Goal: Task Accomplishment & Management: Manage account settings

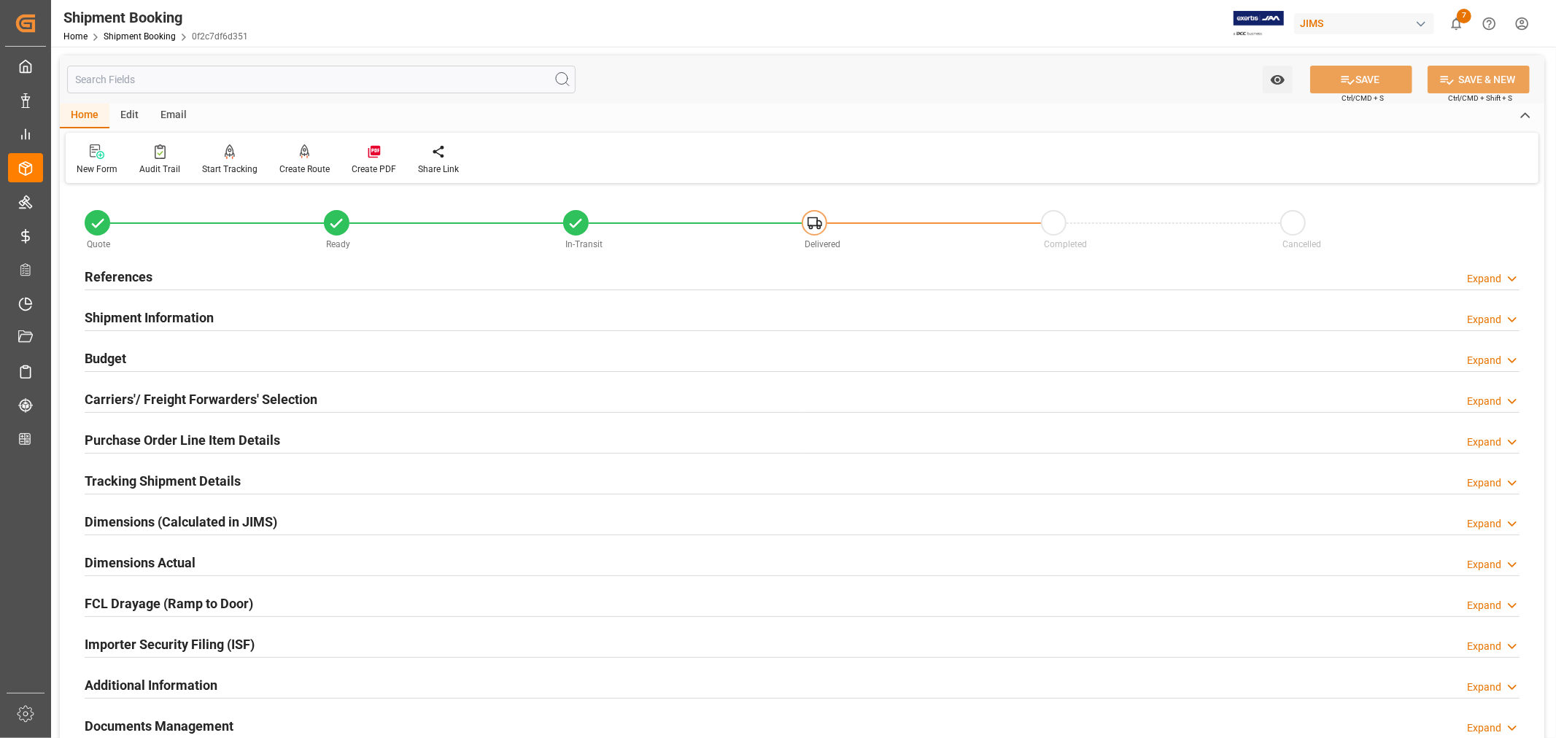
scroll to position [243, 0]
type input "1"
type input "[DATE]"
click at [126, 275] on h2 "References" at bounding box center [119, 277] width 68 height 20
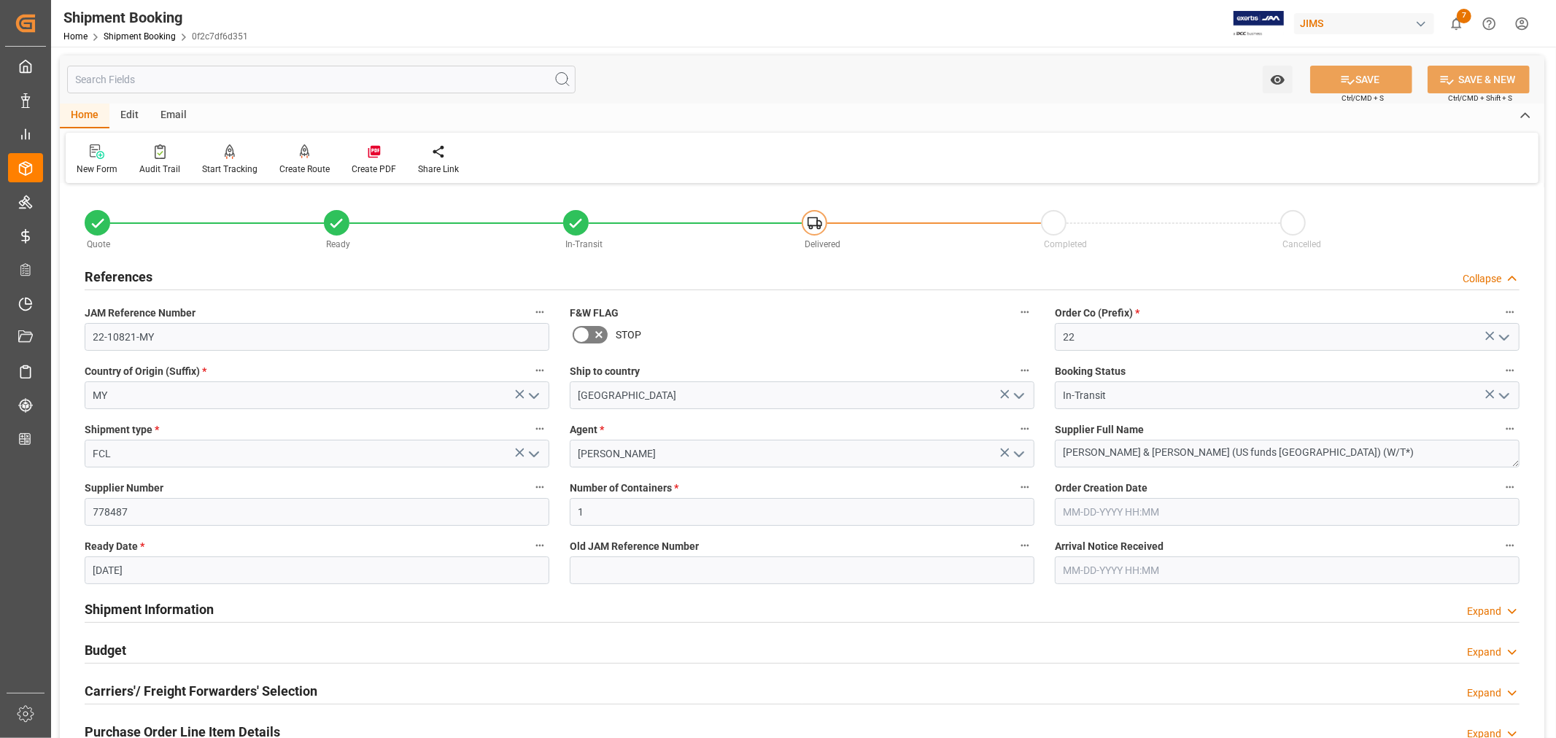
click at [126, 275] on h2 "References" at bounding box center [119, 277] width 68 height 20
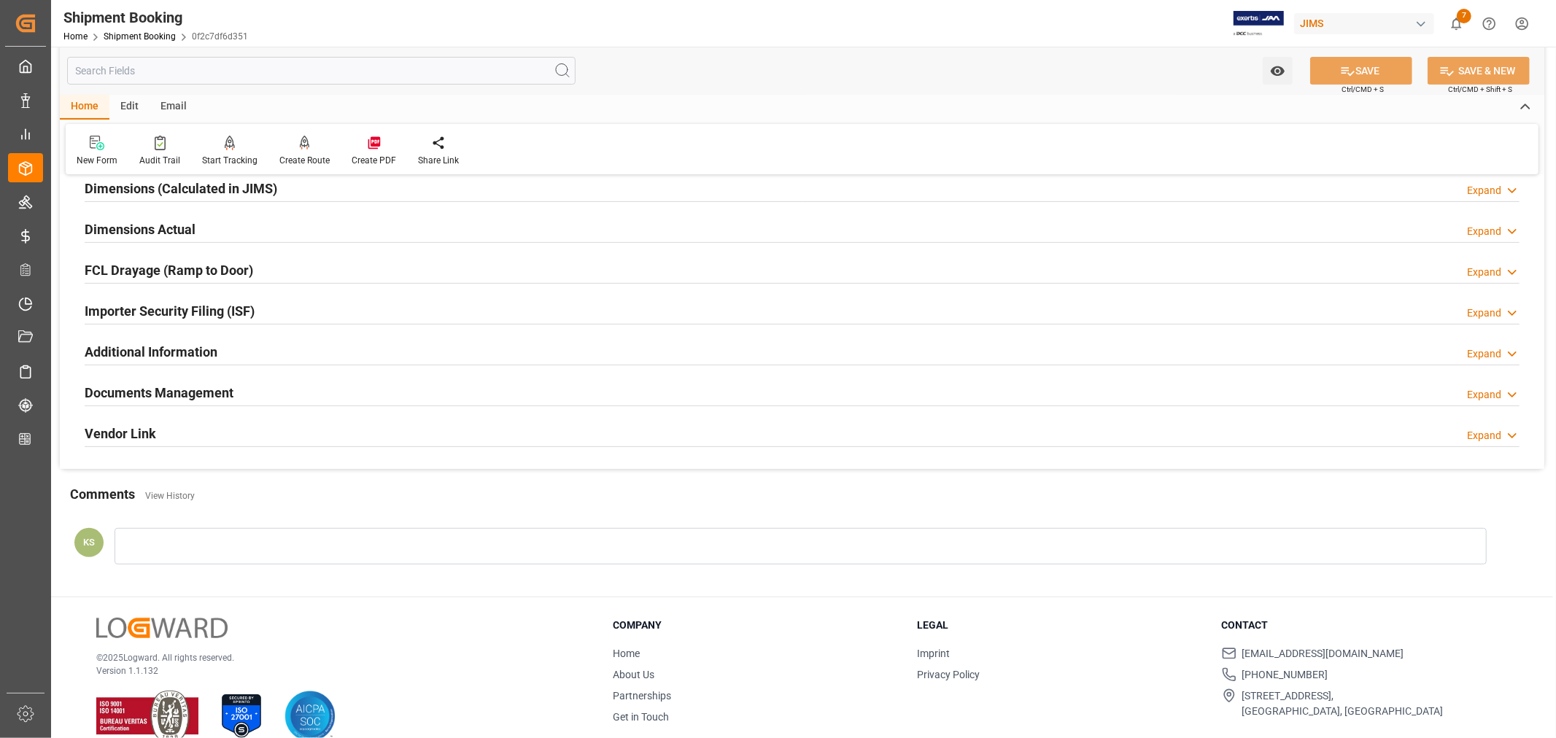
scroll to position [358, 0]
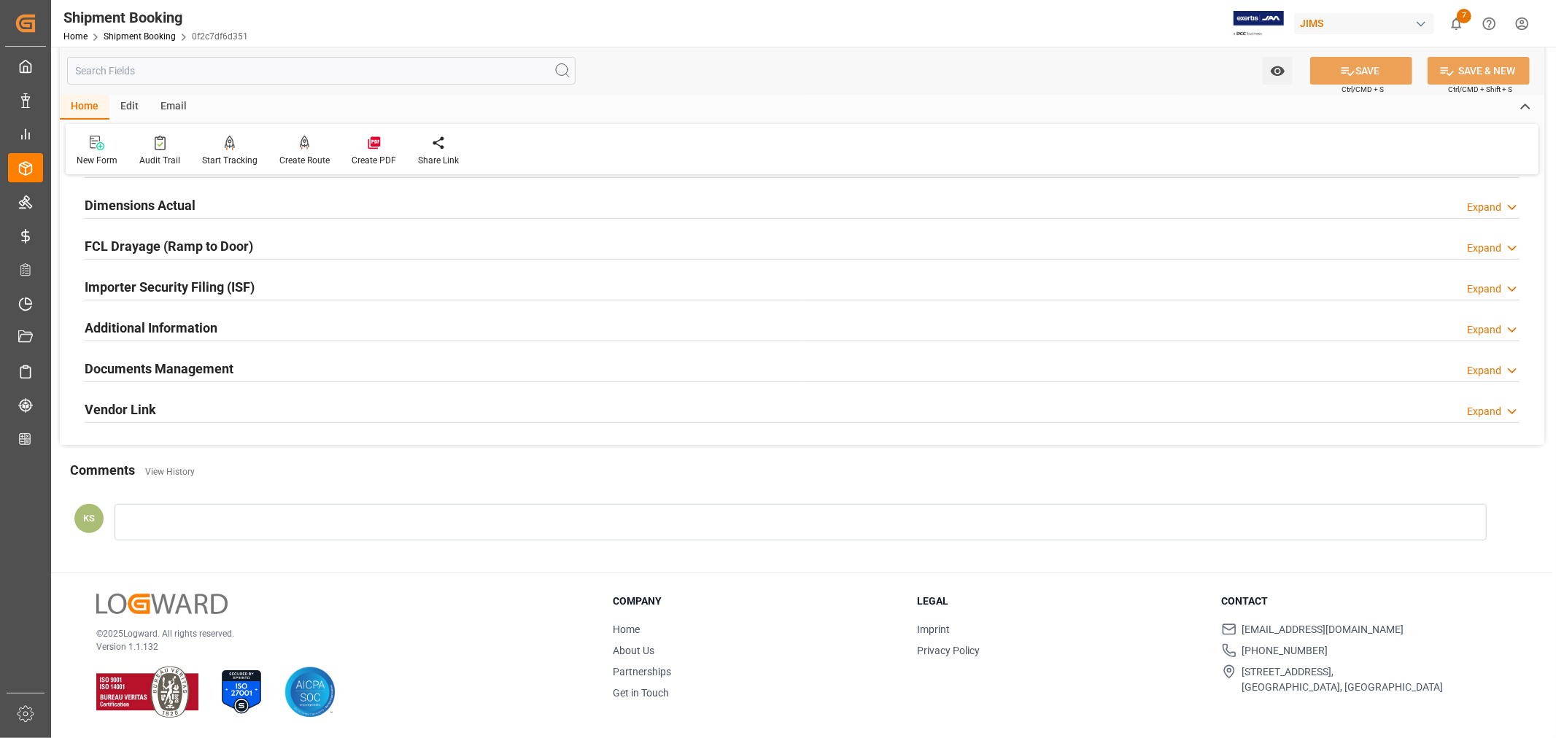
click at [203, 363] on h2 "Documents Management" at bounding box center [159, 369] width 149 height 20
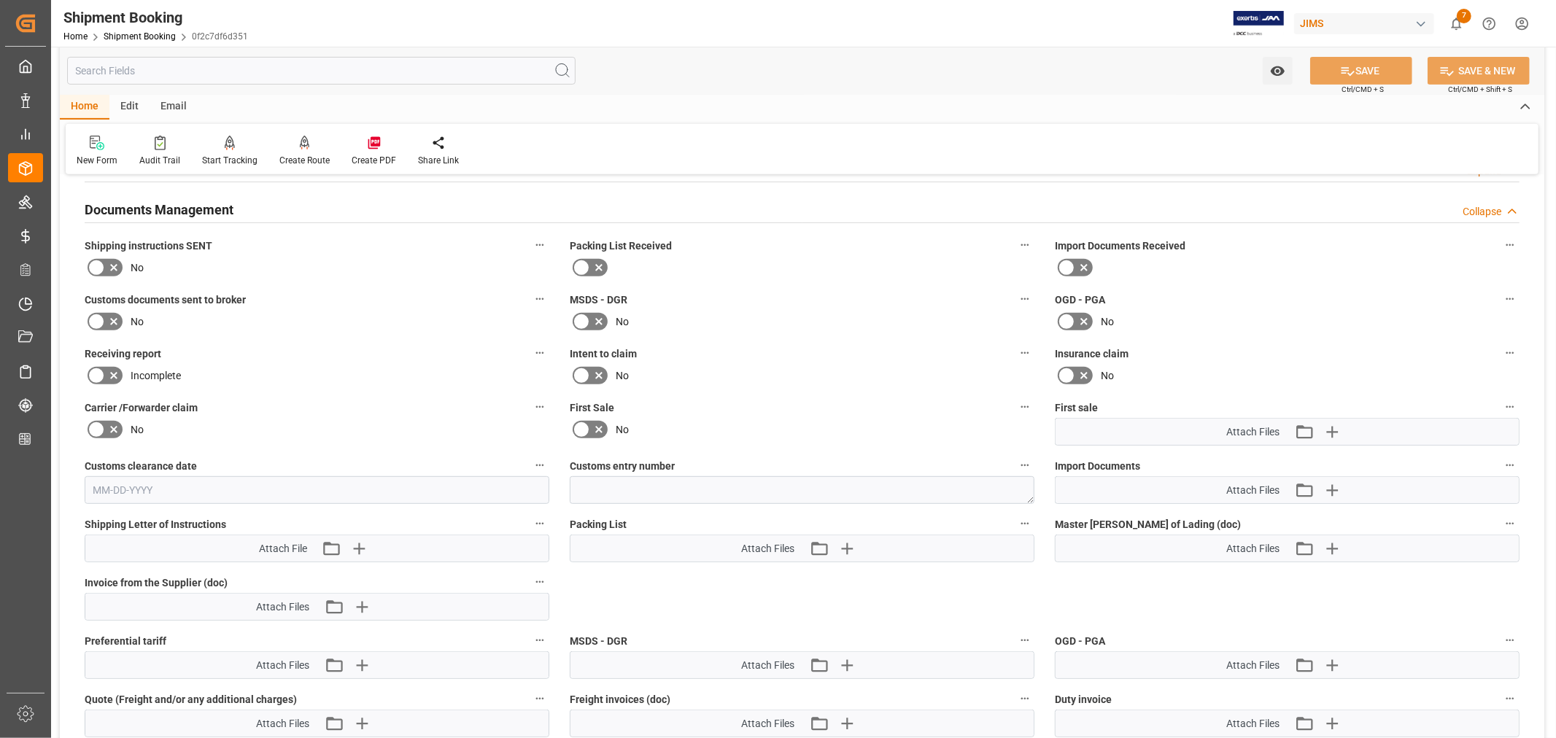
scroll to position [601, 0]
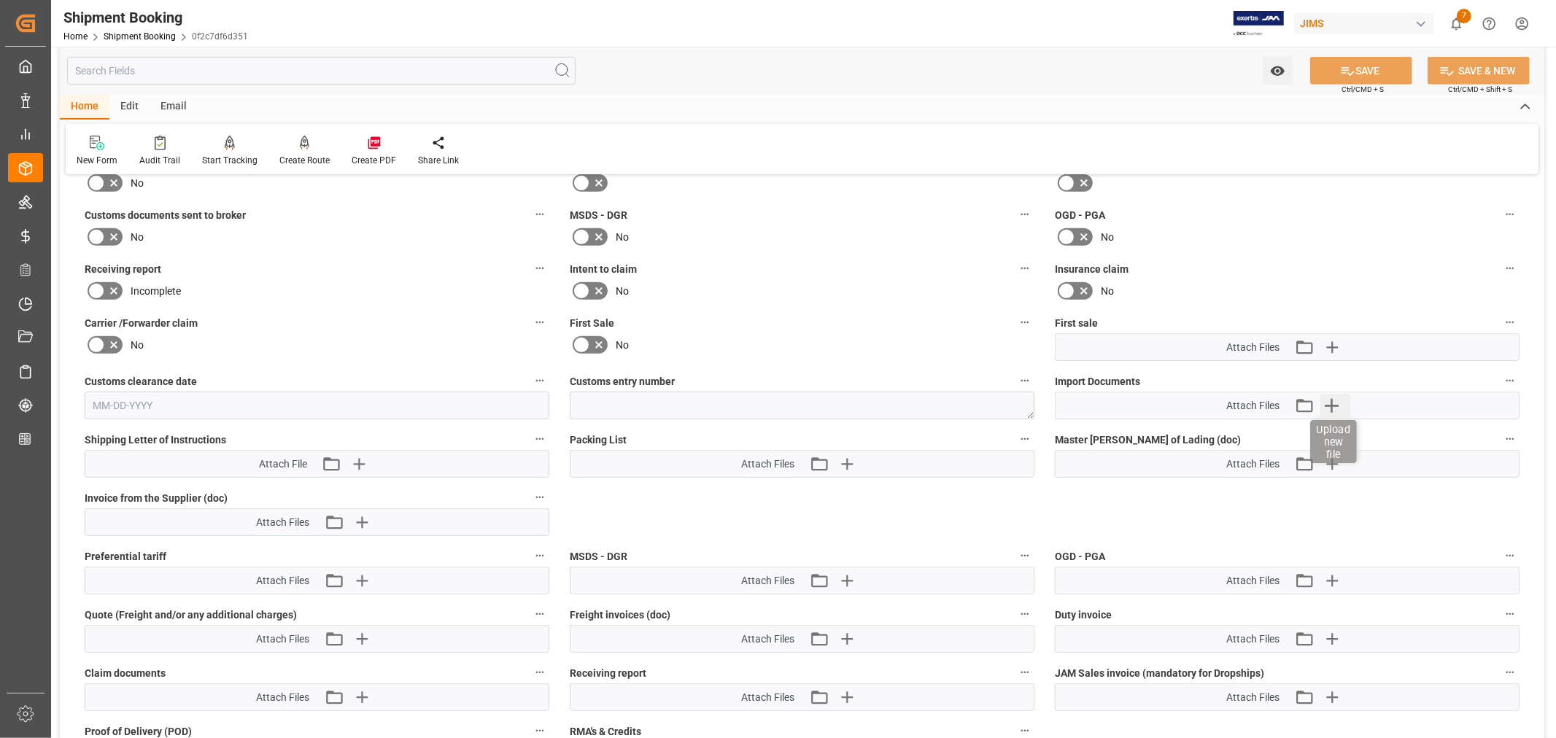
click at [1331, 402] on icon "button" at bounding box center [1332, 406] width 14 height 14
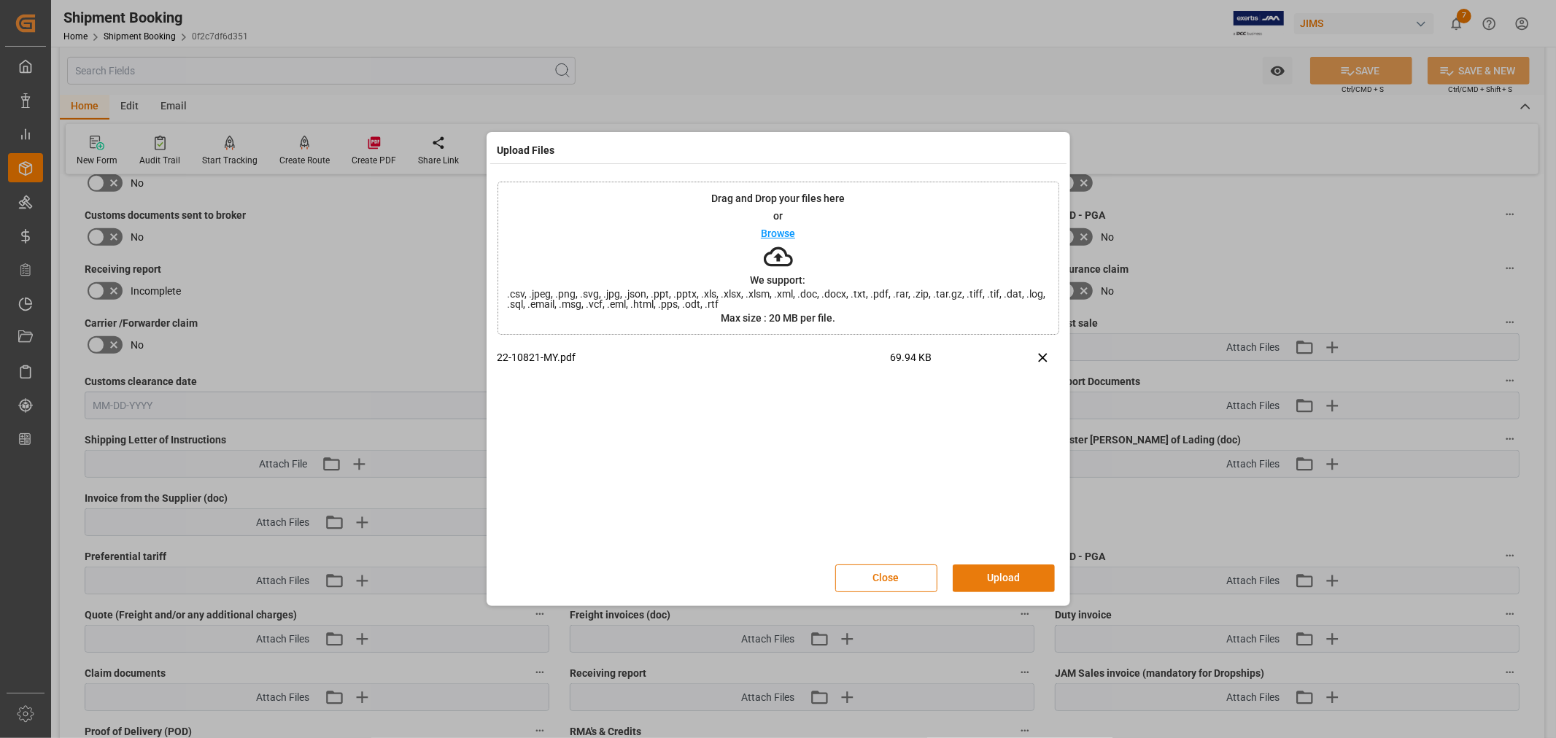
click at [997, 577] on button "Upload" at bounding box center [1004, 579] width 102 height 28
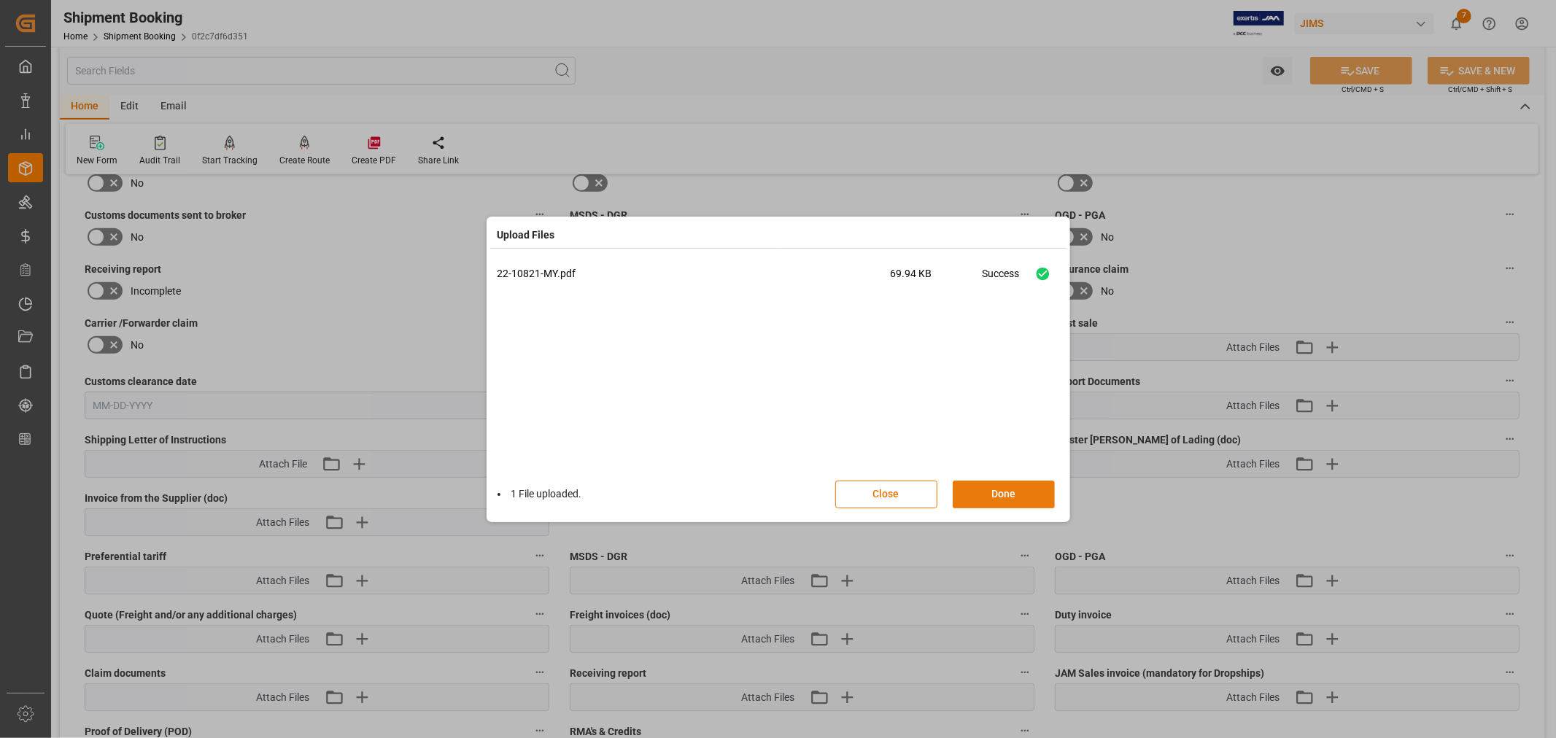
click at [1006, 487] on button "Done" at bounding box center [1004, 495] width 102 height 28
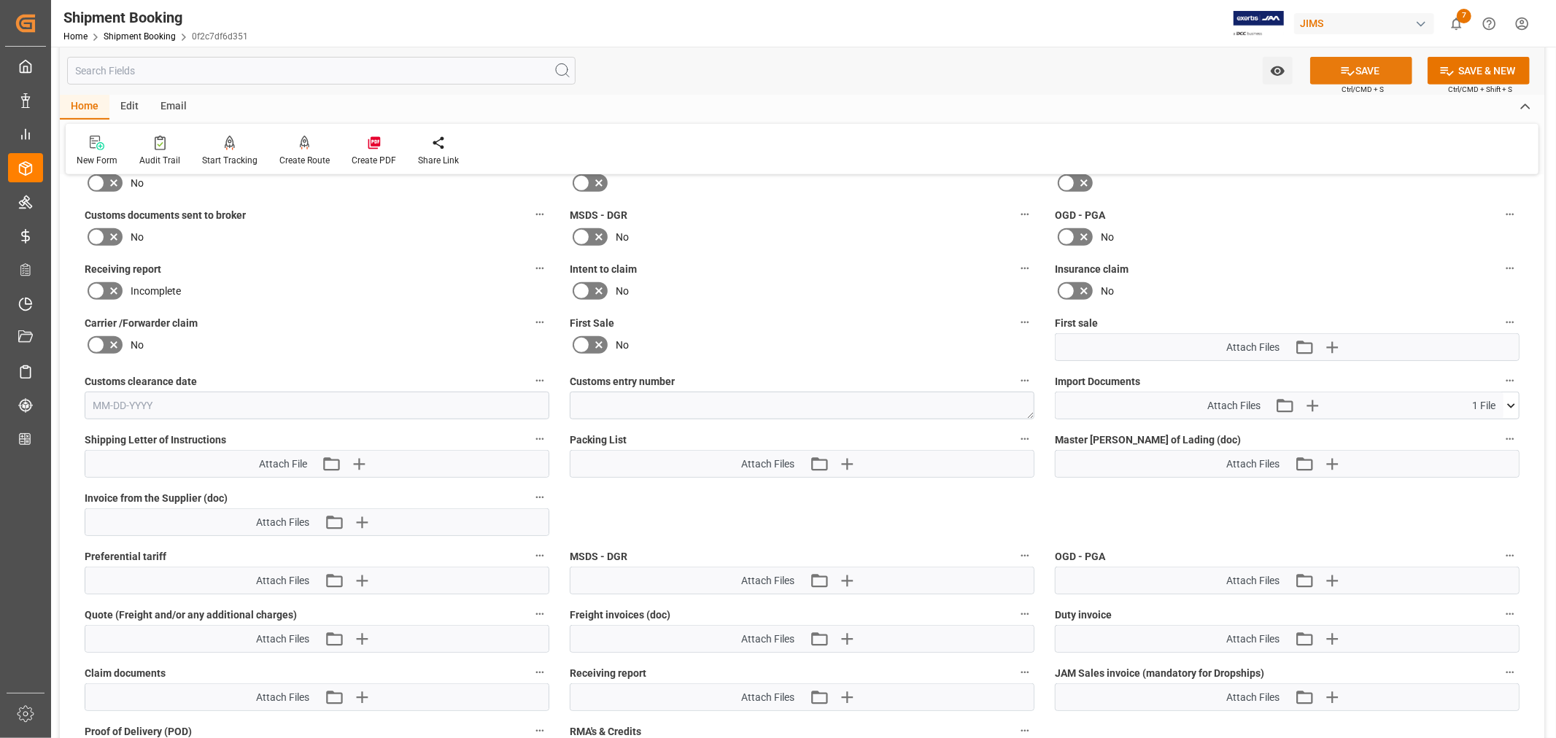
click at [1357, 69] on button "SAVE" at bounding box center [1362, 71] width 102 height 28
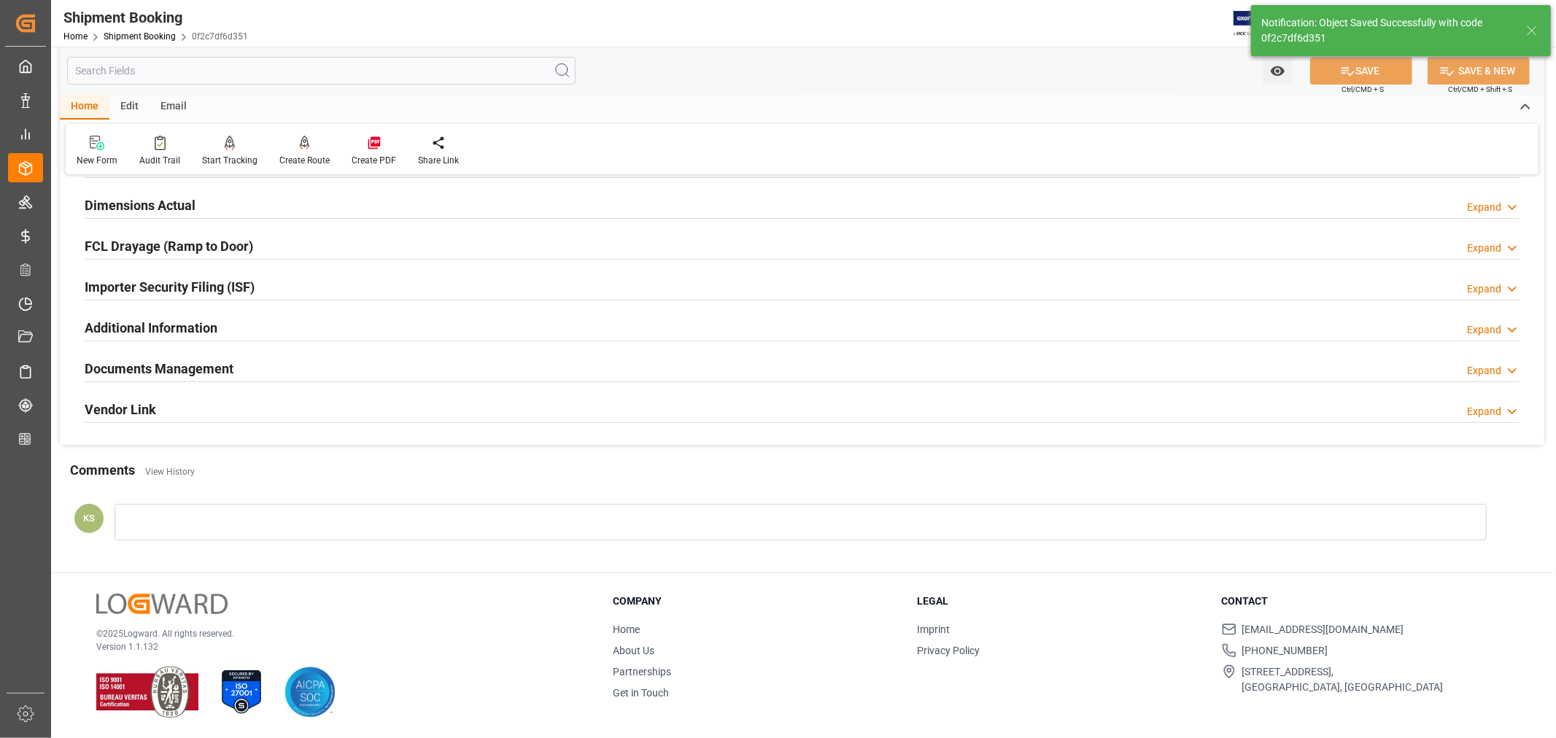
scroll to position [358, 0]
click at [126, 32] on link "Shipment Booking" at bounding box center [140, 36] width 72 height 10
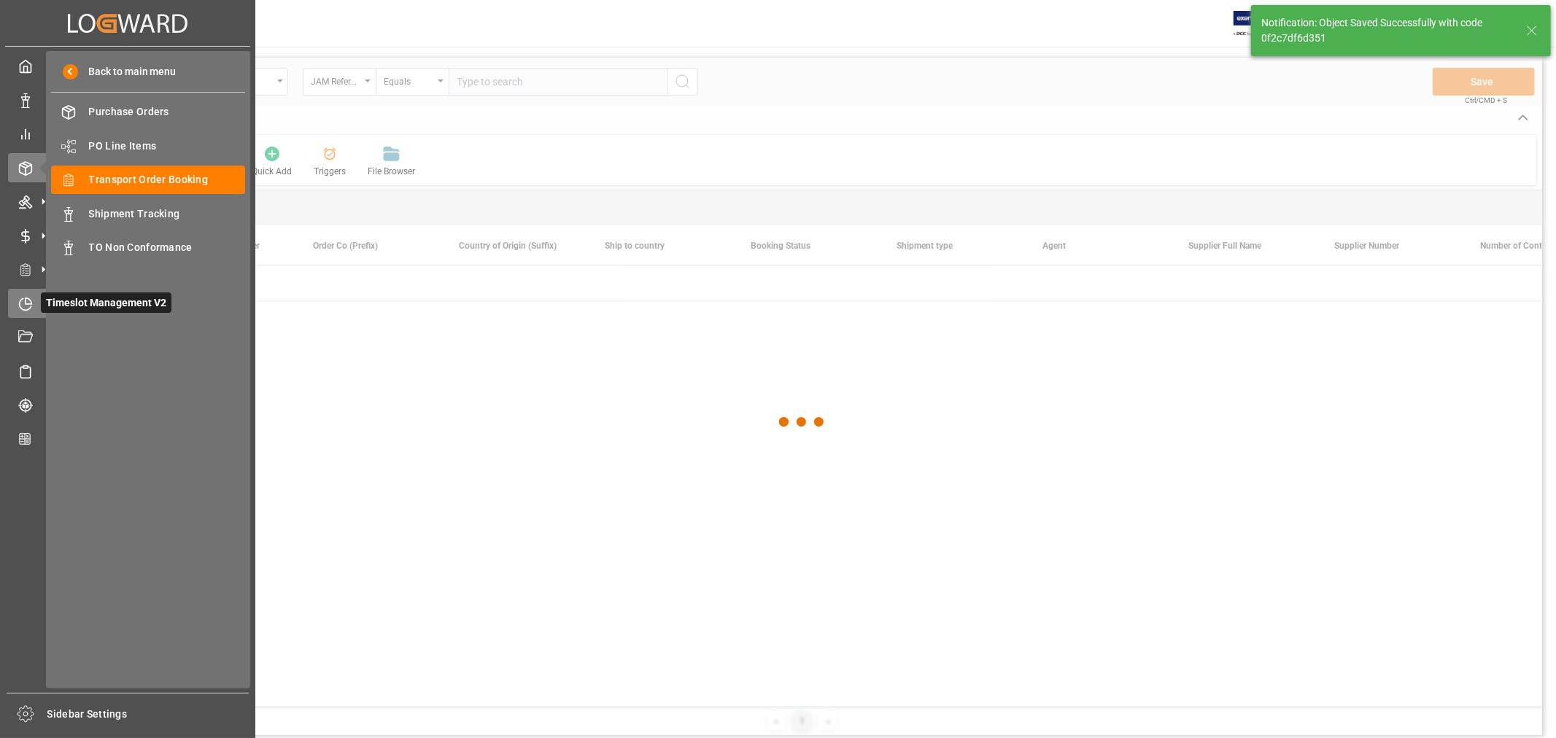
click at [26, 301] on icon at bounding box center [29, 301] width 6 height 6
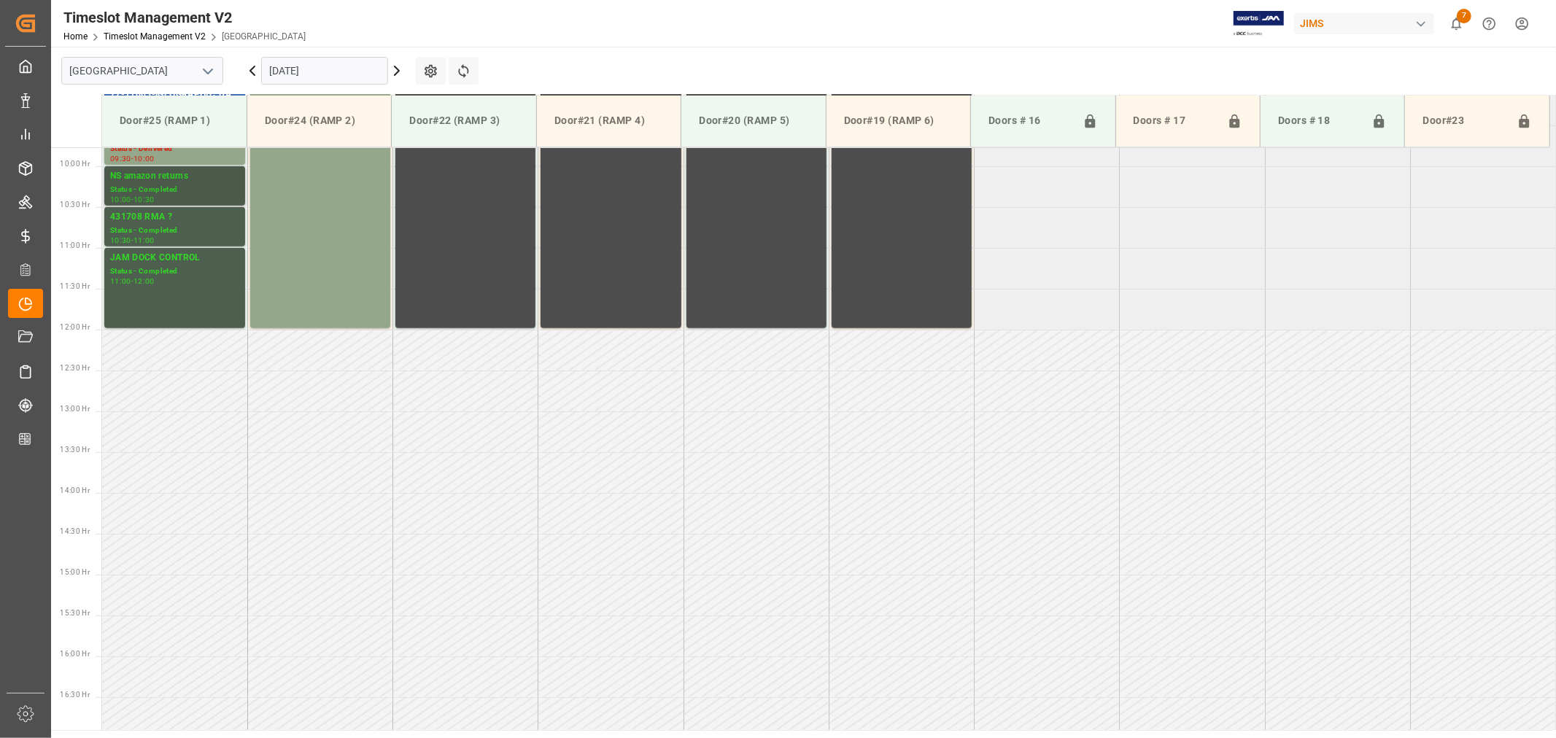
scroll to position [807, 0]
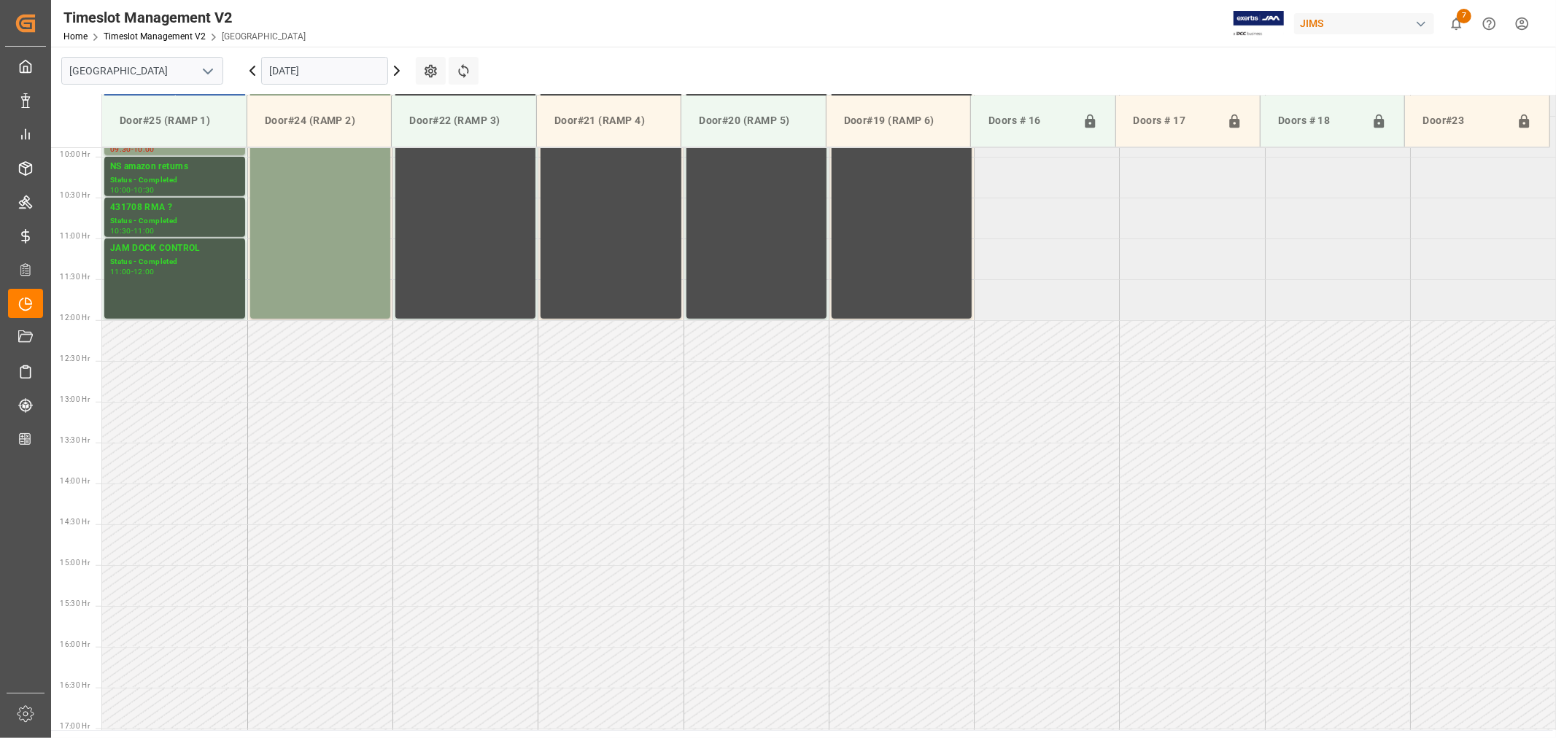
click at [212, 71] on icon "open menu" at bounding box center [208, 72] width 18 height 18
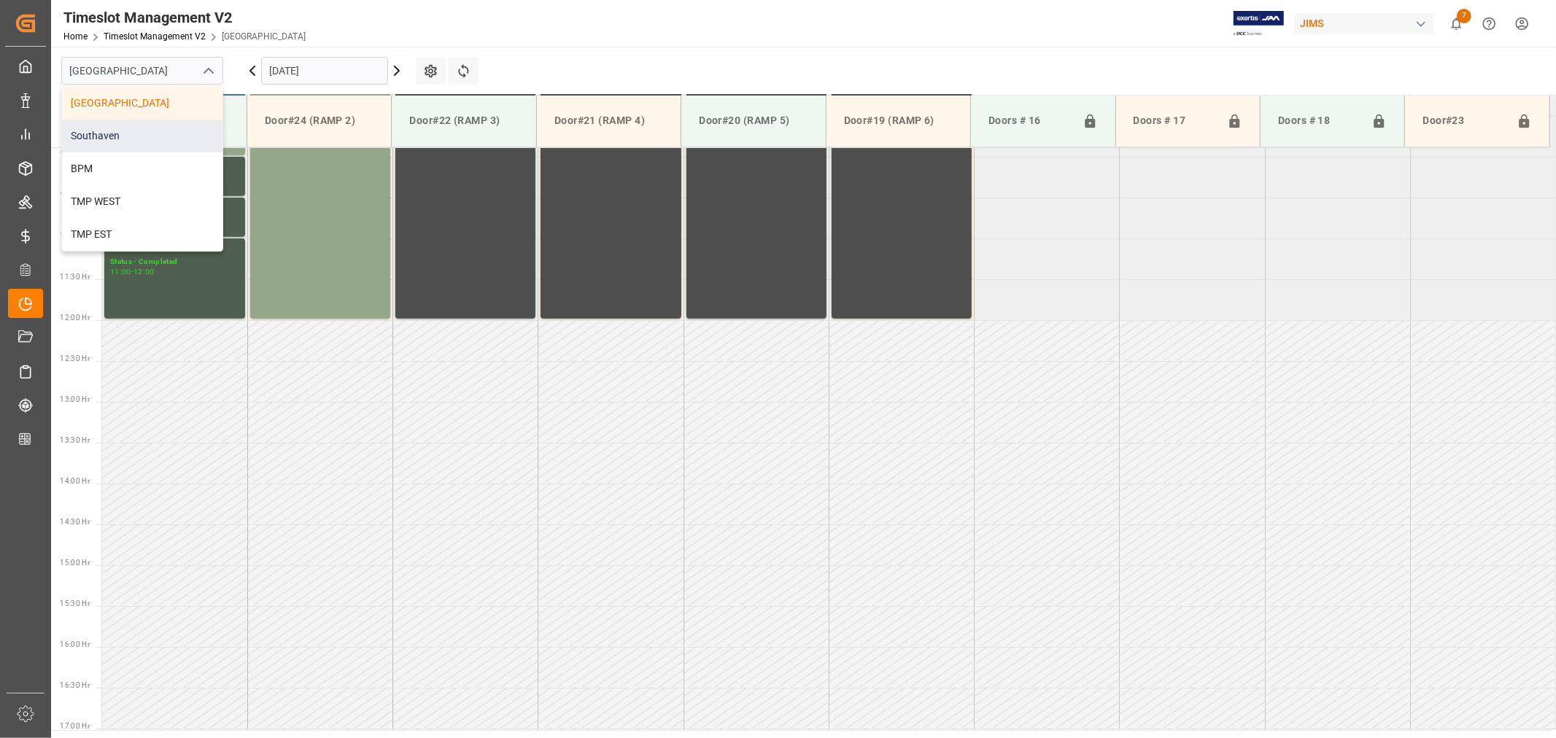
click at [135, 134] on div "Southaven" at bounding box center [142, 136] width 161 height 33
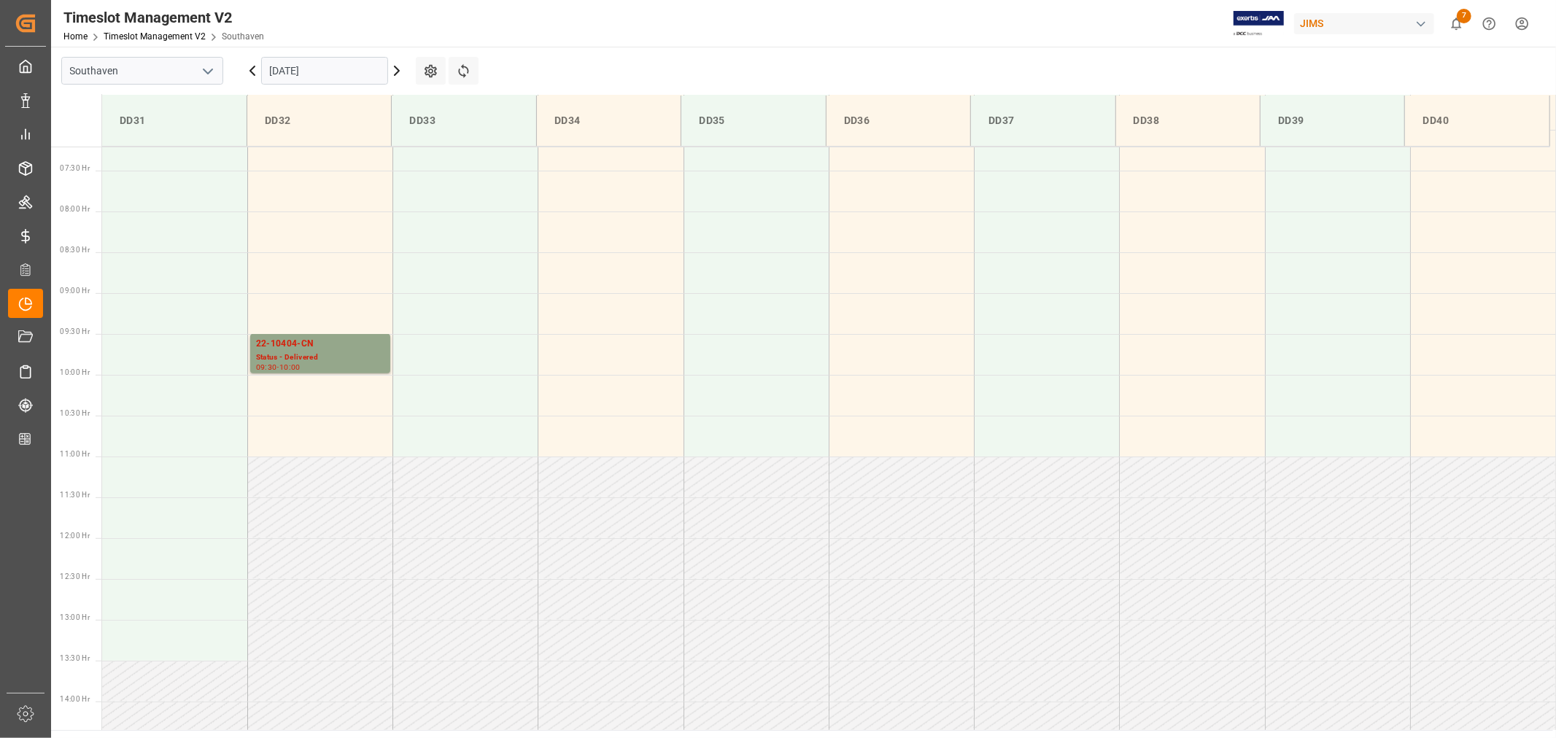
scroll to position [564, 0]
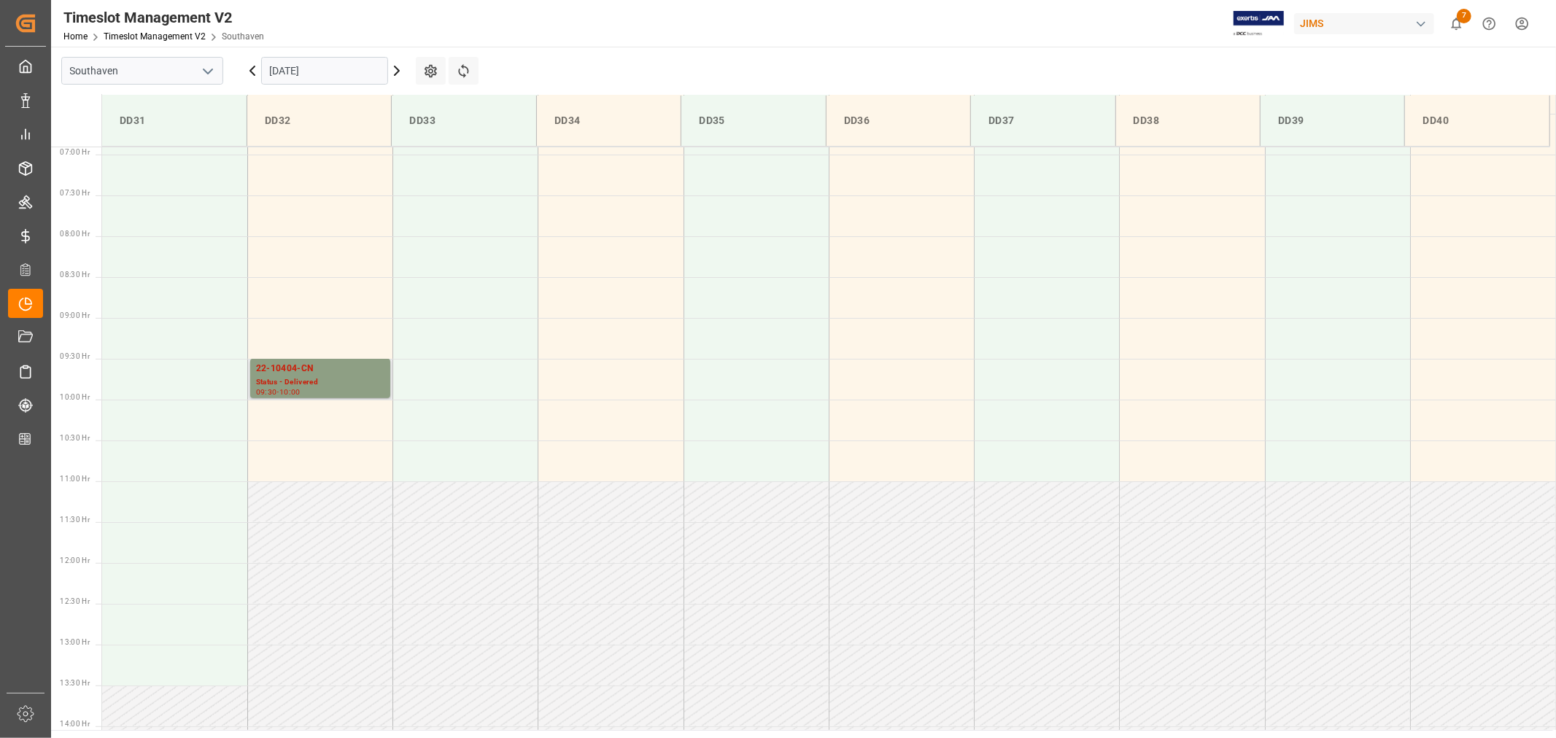
click at [283, 369] on div "22-10404-CN" at bounding box center [320, 369] width 128 height 15
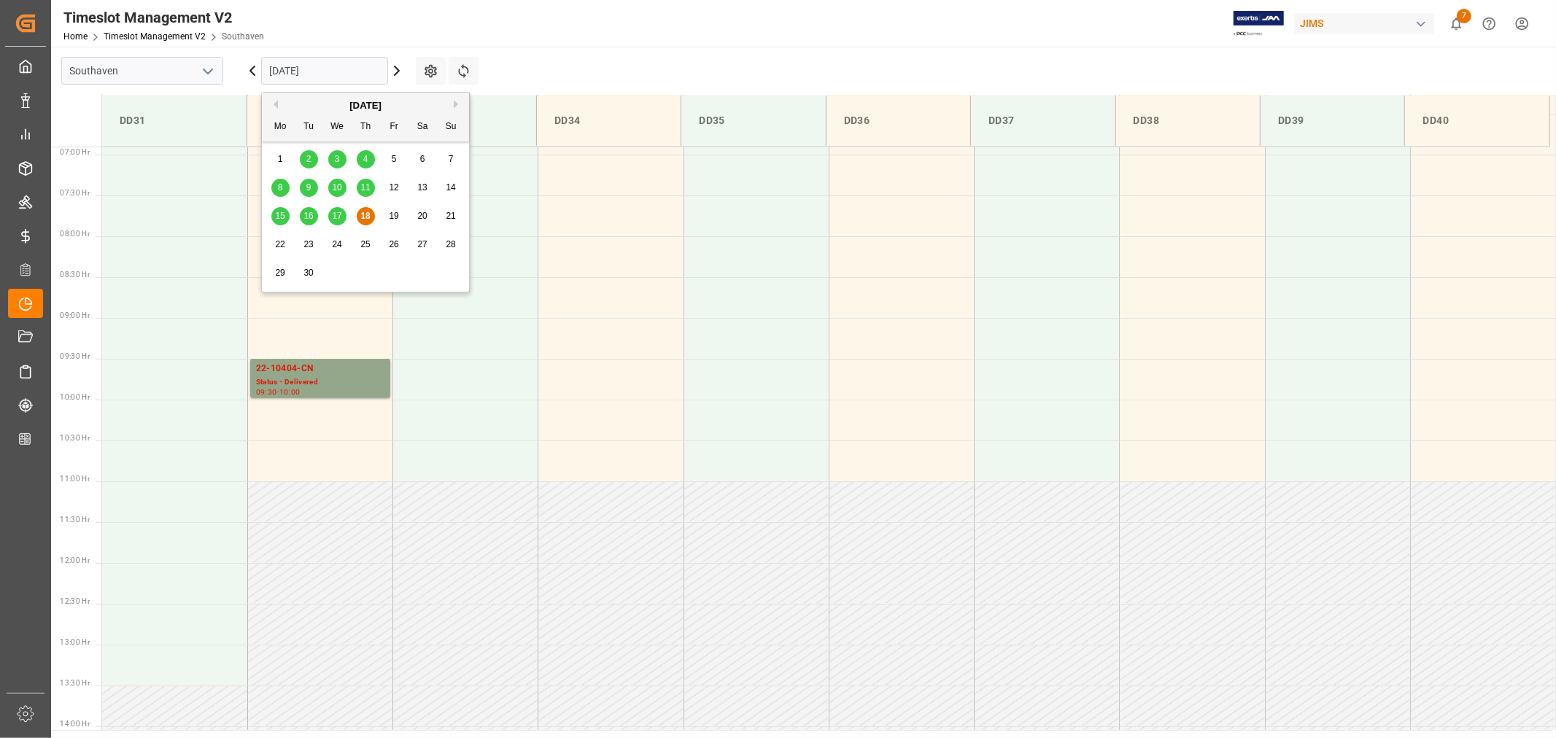
click at [328, 74] on input "[DATE]" at bounding box center [324, 71] width 127 height 28
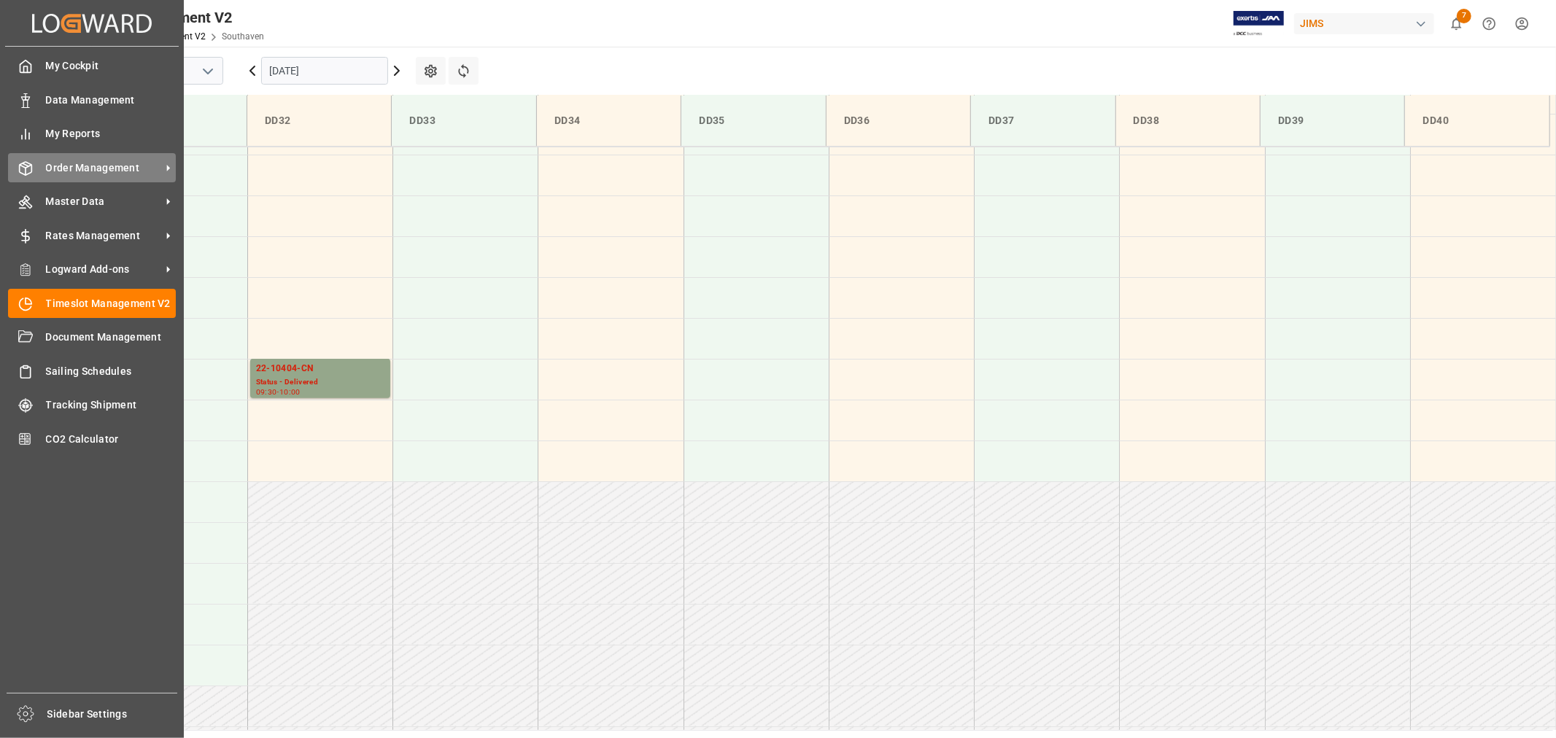
click at [80, 163] on span "Order Management" at bounding box center [103, 168] width 115 height 15
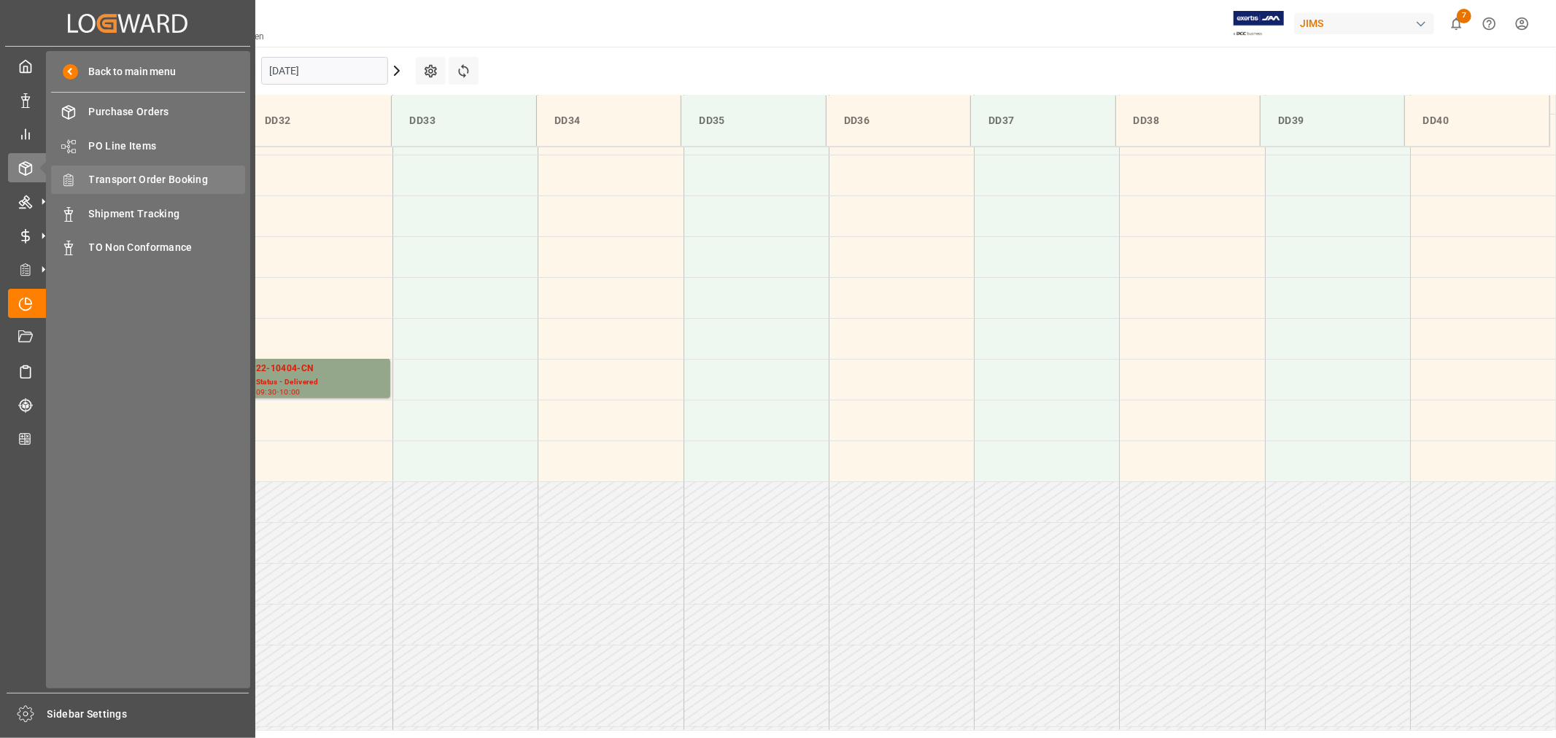
click at [164, 175] on span "Transport Order Booking" at bounding box center [167, 179] width 157 height 15
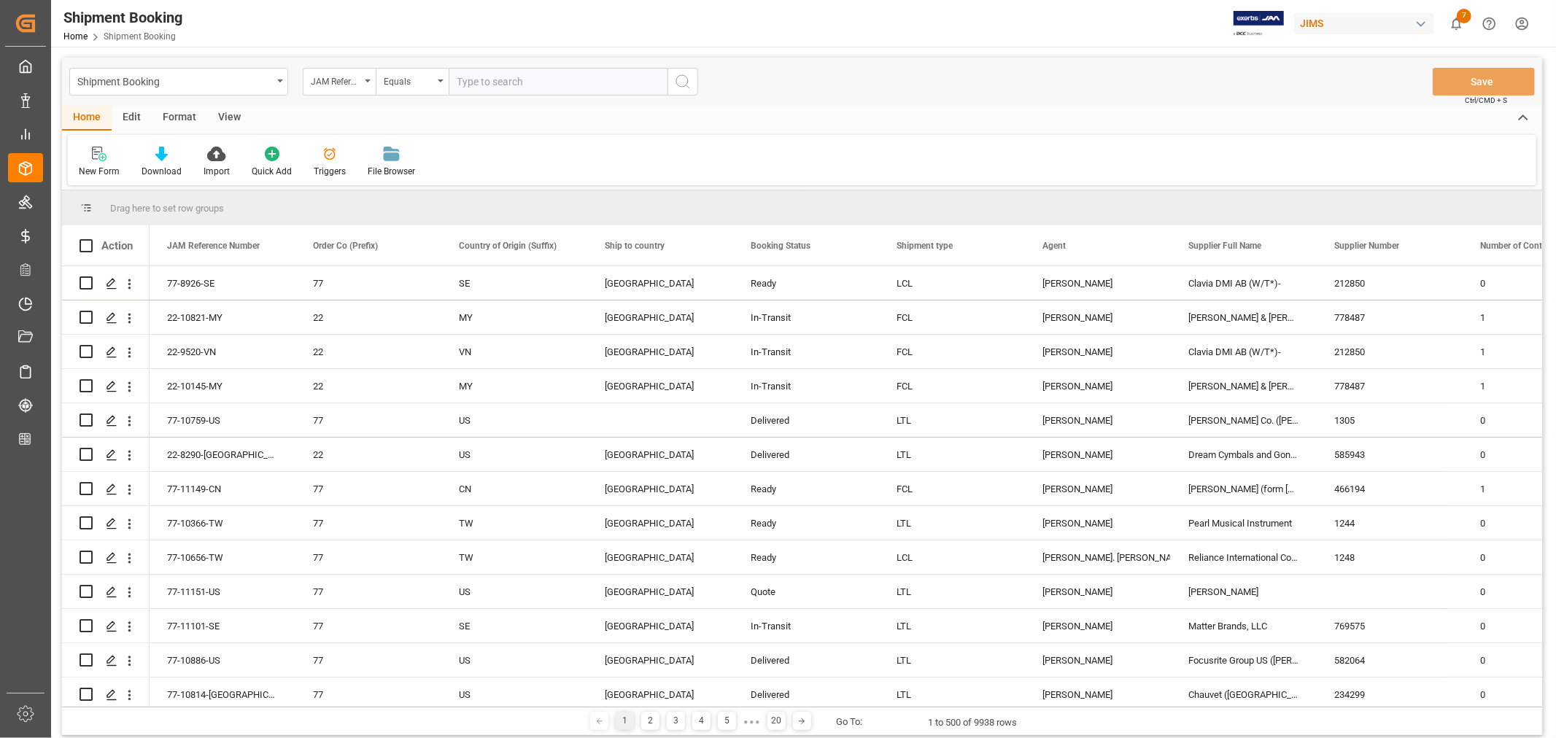
paste input "22-10622-VN"
type input "22-10622-VN"
click at [684, 80] on icon "search button" at bounding box center [683, 82] width 18 height 18
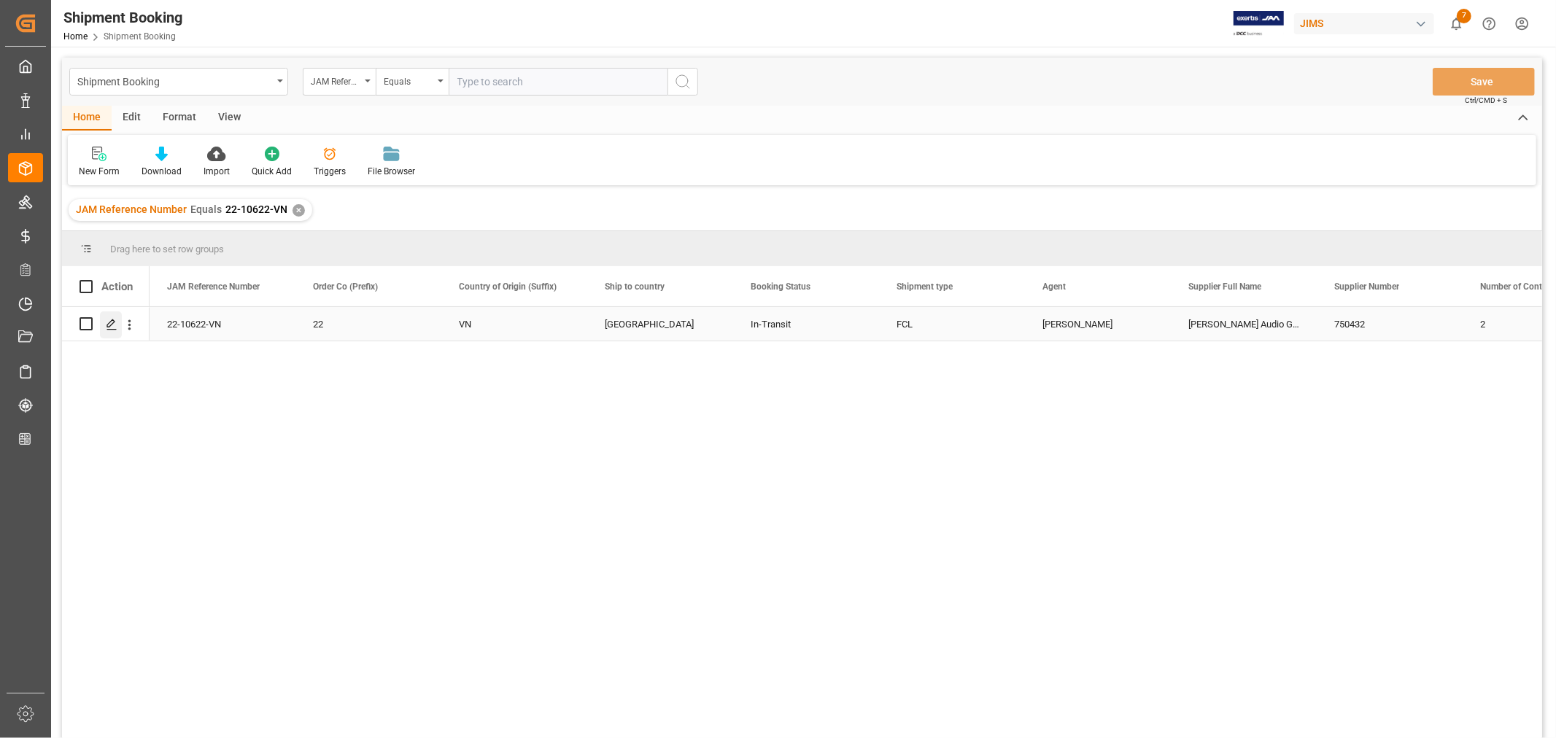
click at [110, 320] on icon "Press SPACE to select this row." at bounding box center [112, 325] width 12 height 12
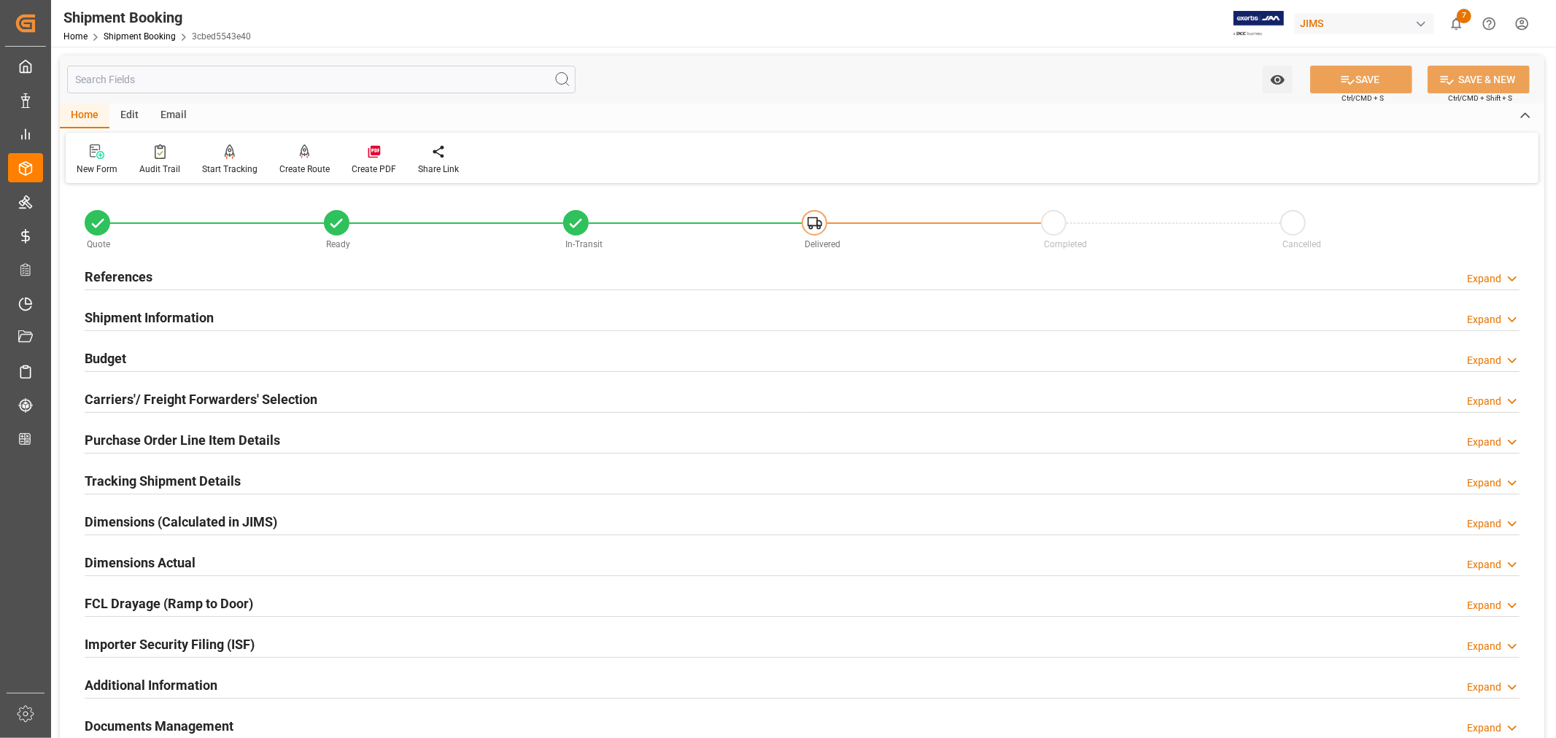
click at [147, 436] on h2 "Purchase Order Line Item Details" at bounding box center [183, 441] width 196 height 20
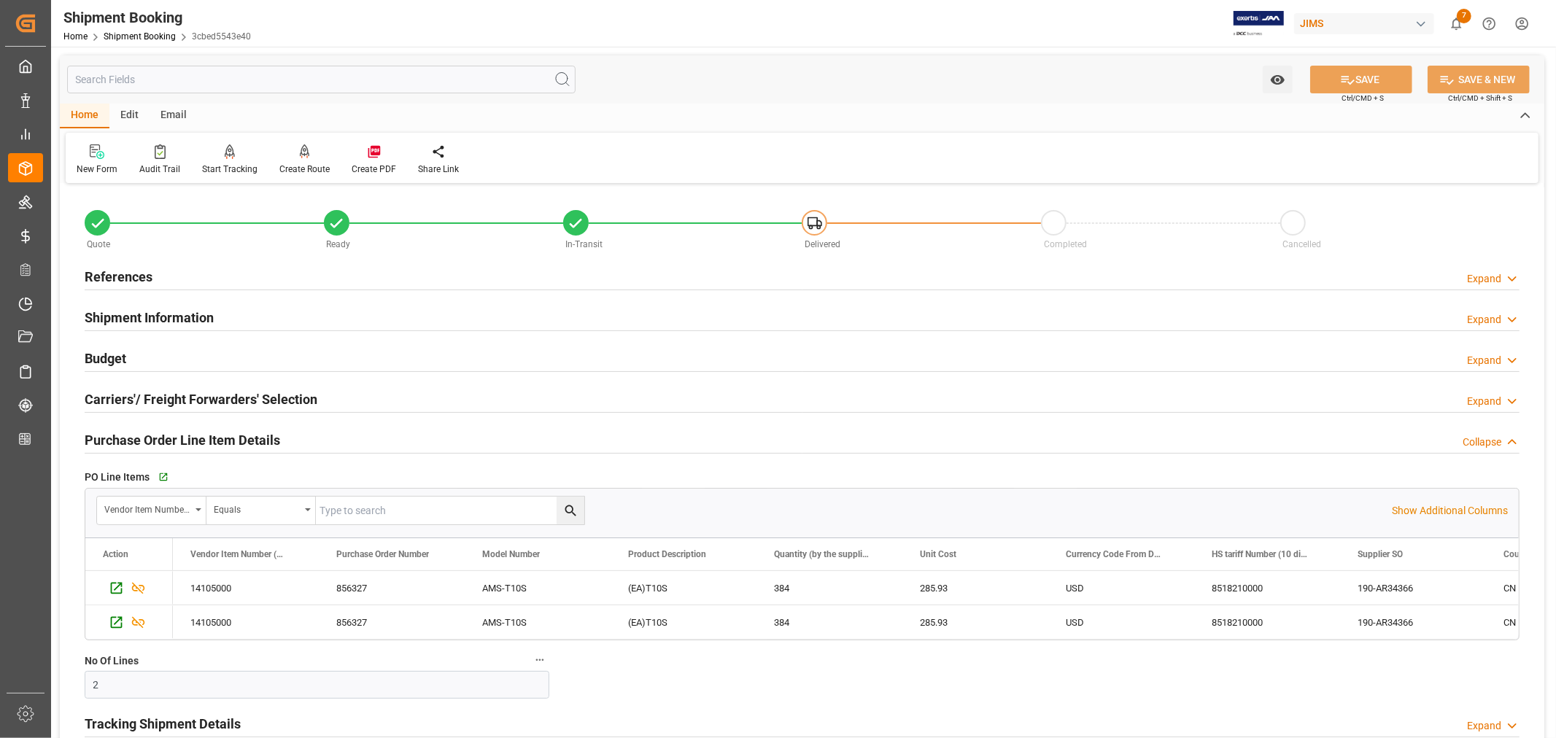
click at [147, 436] on h2 "Purchase Order Line Item Details" at bounding box center [183, 441] width 196 height 20
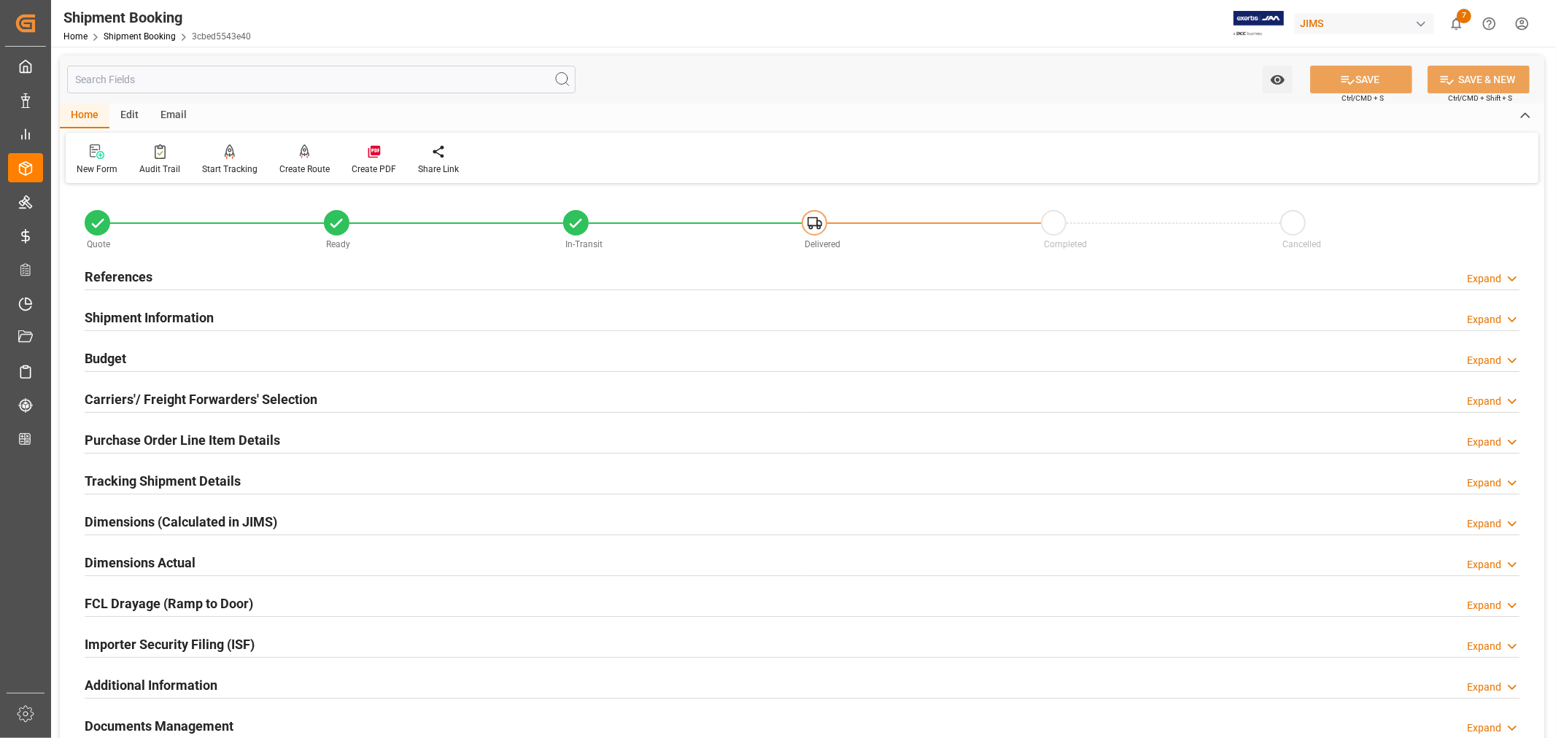
click at [147, 436] on h2 "Purchase Order Line Item Details" at bounding box center [183, 441] width 196 height 20
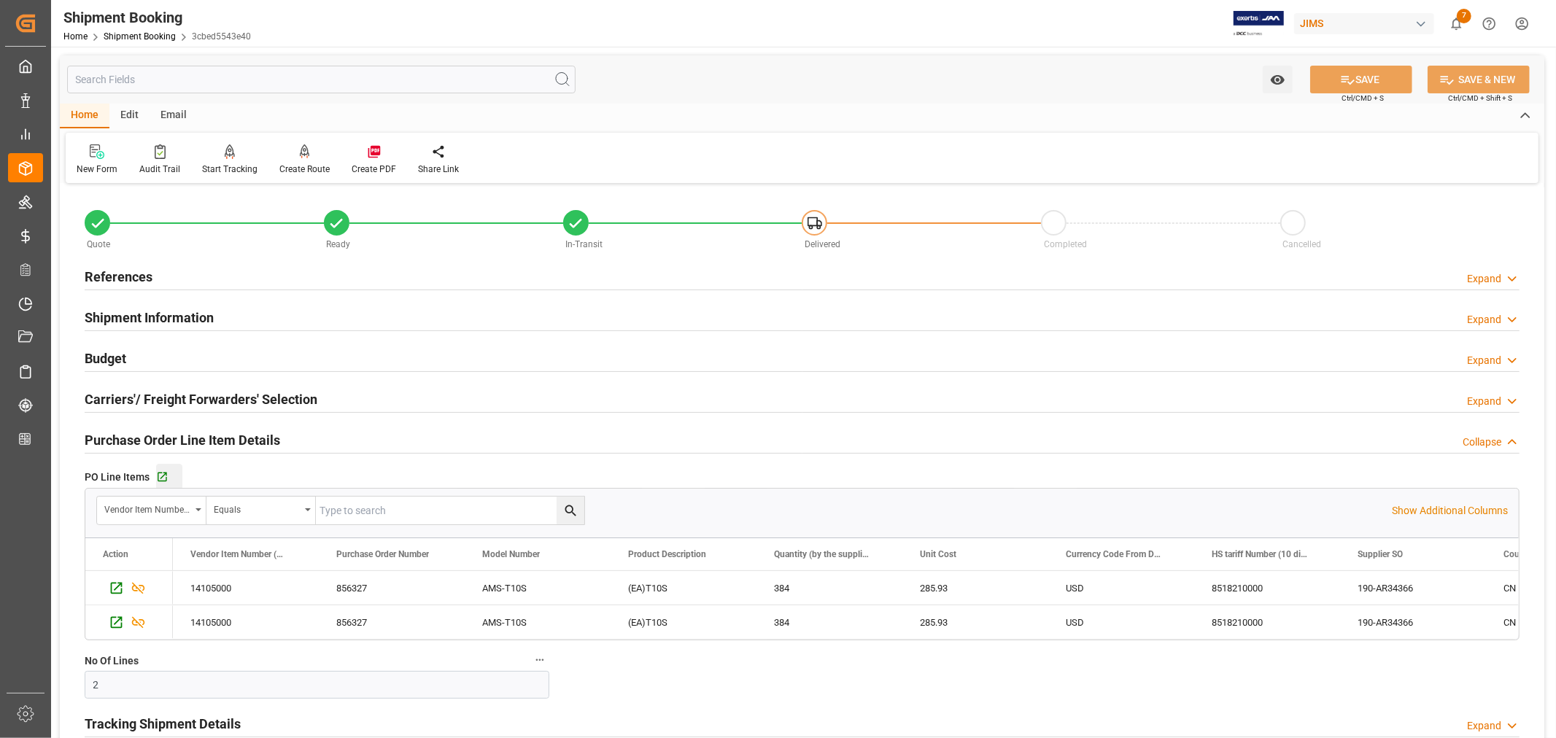
click at [168, 476] on div "Go to Purchase Order Line Item Grid" at bounding box center [169, 477] width 26 height 12
click at [182, 434] on h2 "Purchase Order Line Item Details" at bounding box center [183, 441] width 196 height 20
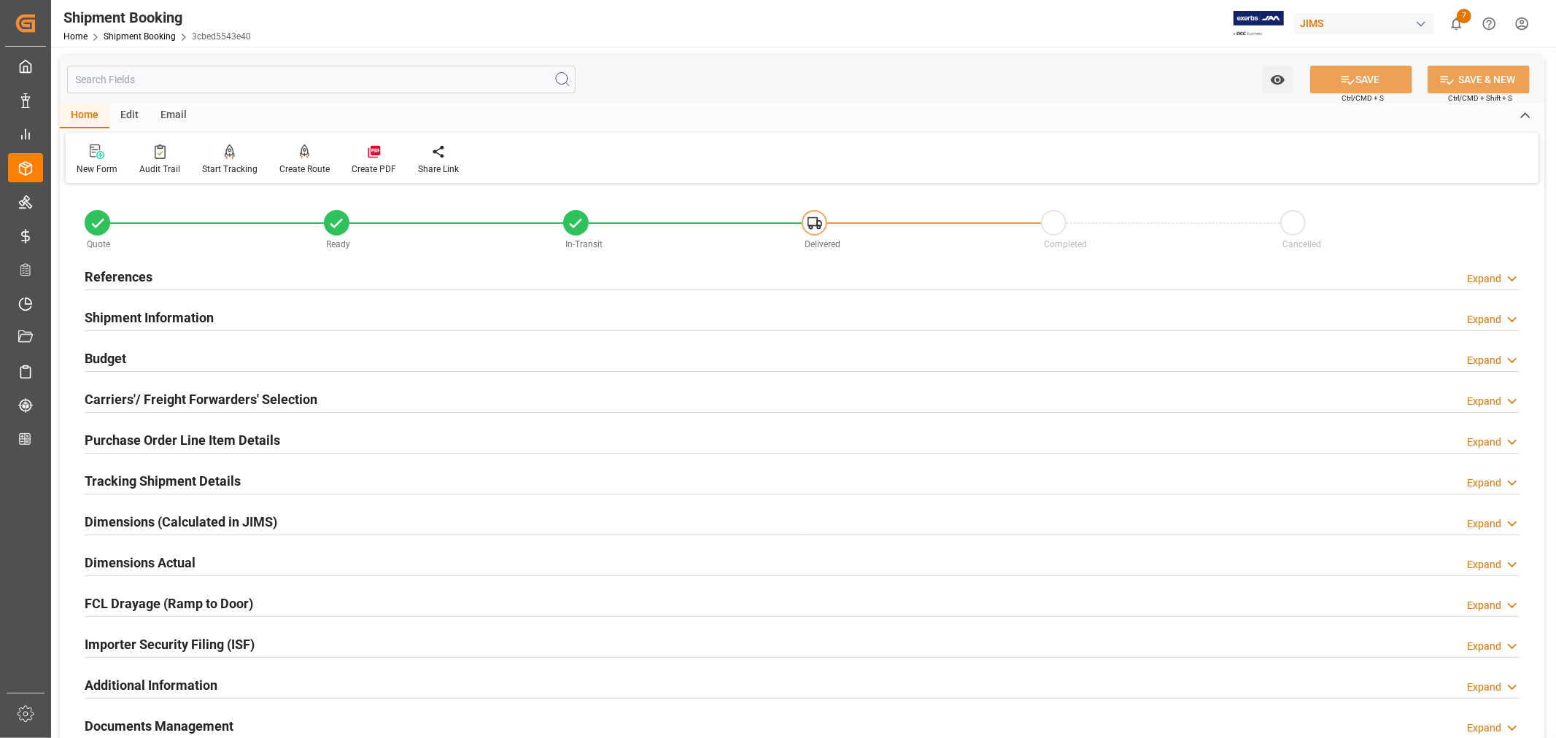
click at [141, 272] on h2 "References" at bounding box center [119, 277] width 68 height 20
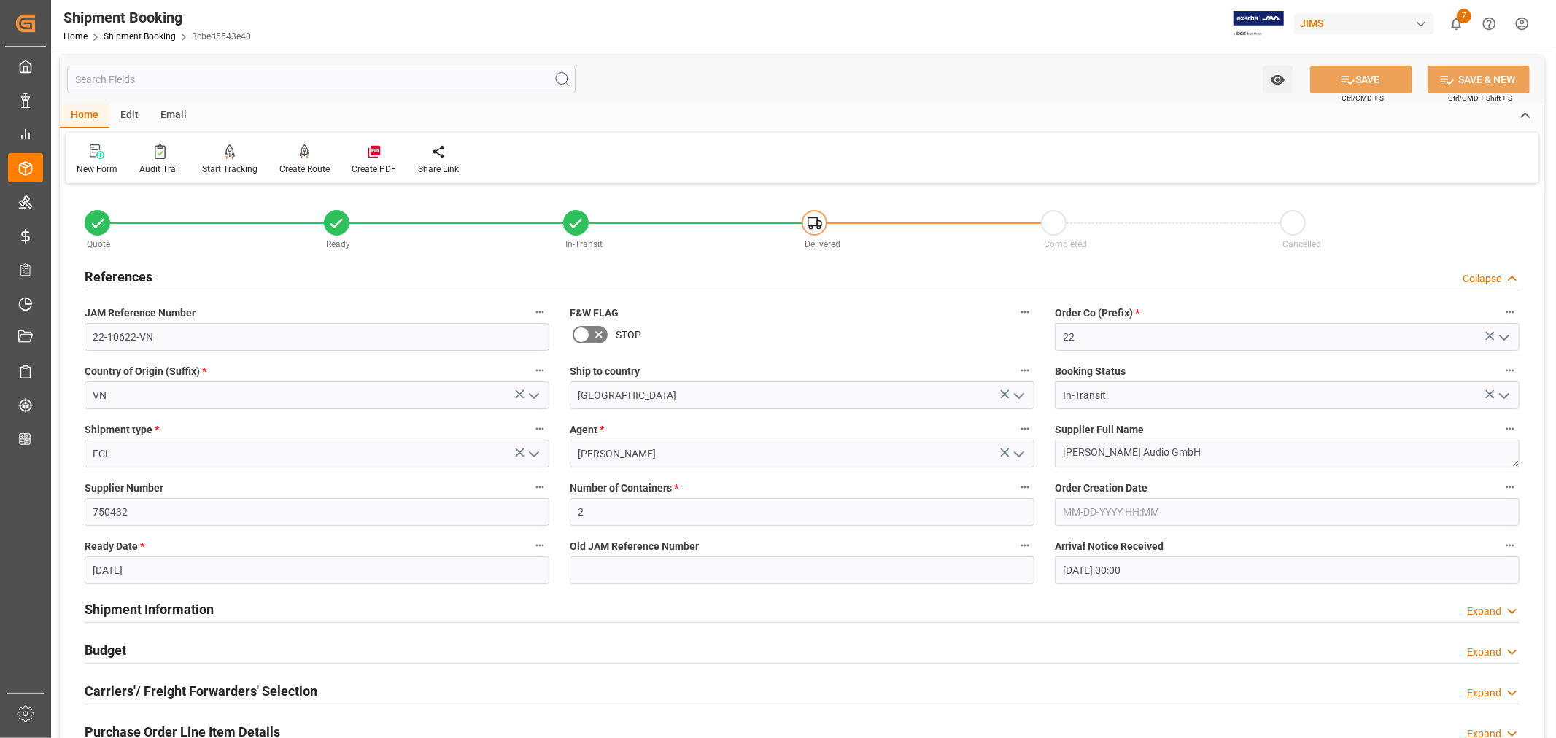
click at [141, 272] on h2 "References" at bounding box center [119, 277] width 68 height 20
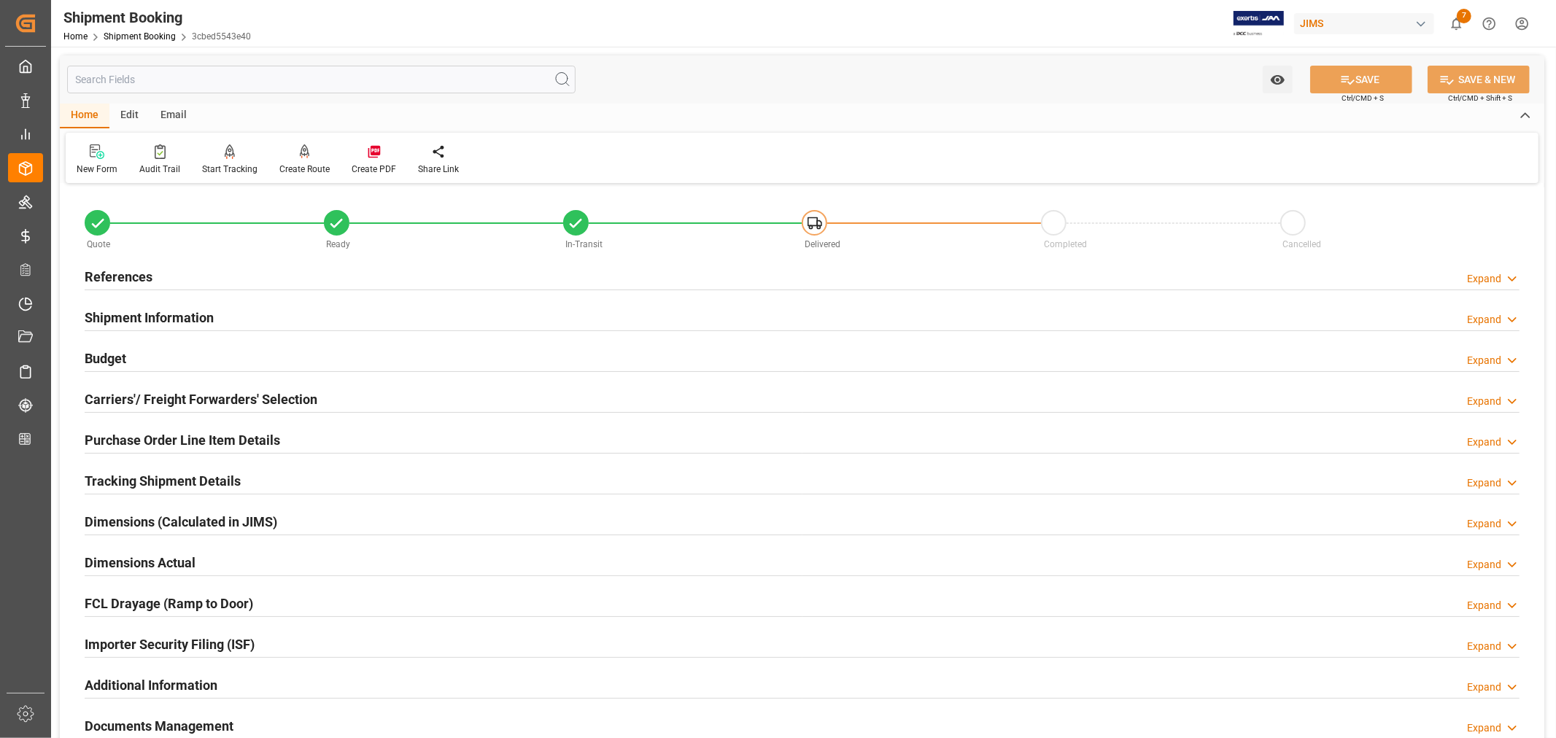
click at [118, 350] on h2 "Budget" at bounding box center [106, 359] width 42 height 20
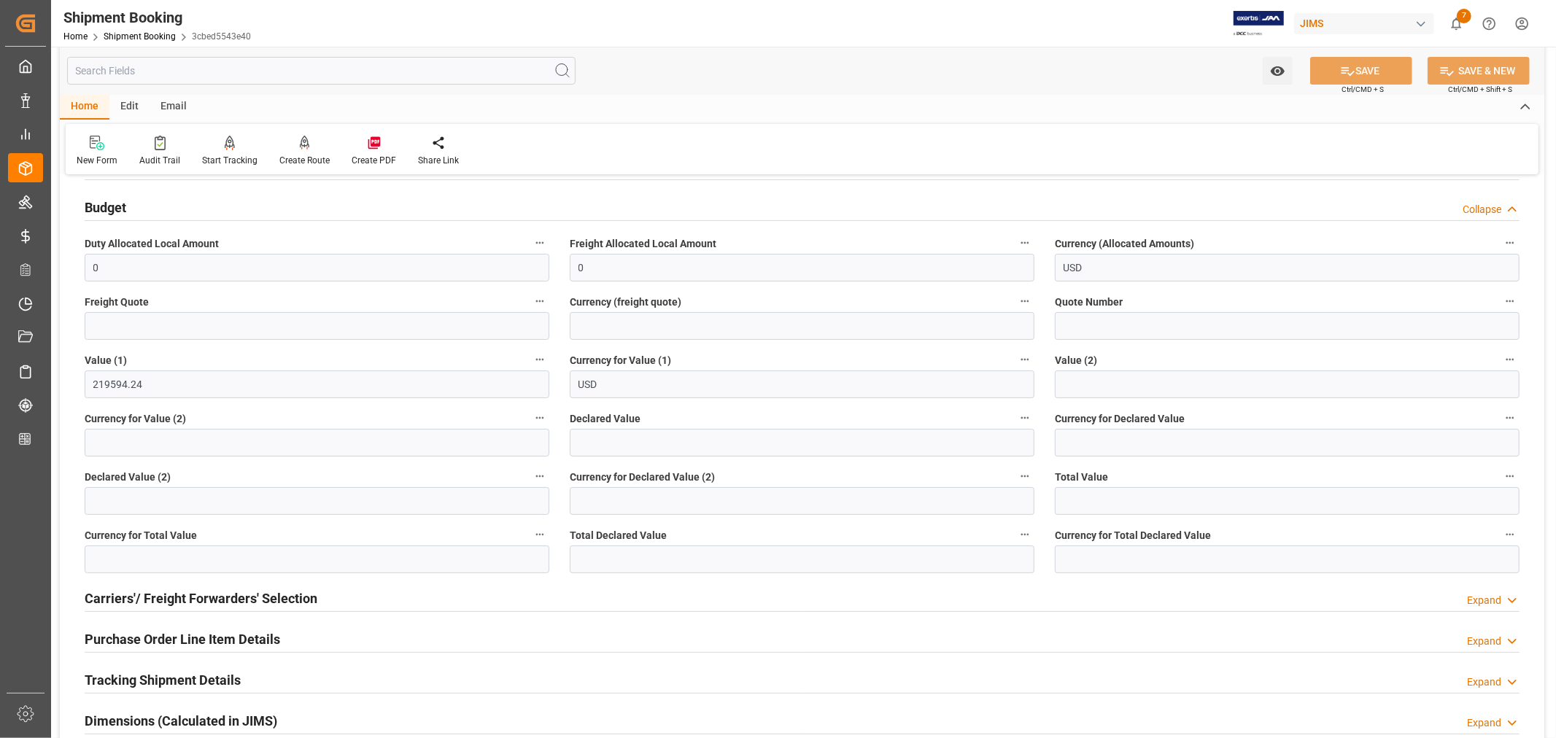
scroll to position [162, 0]
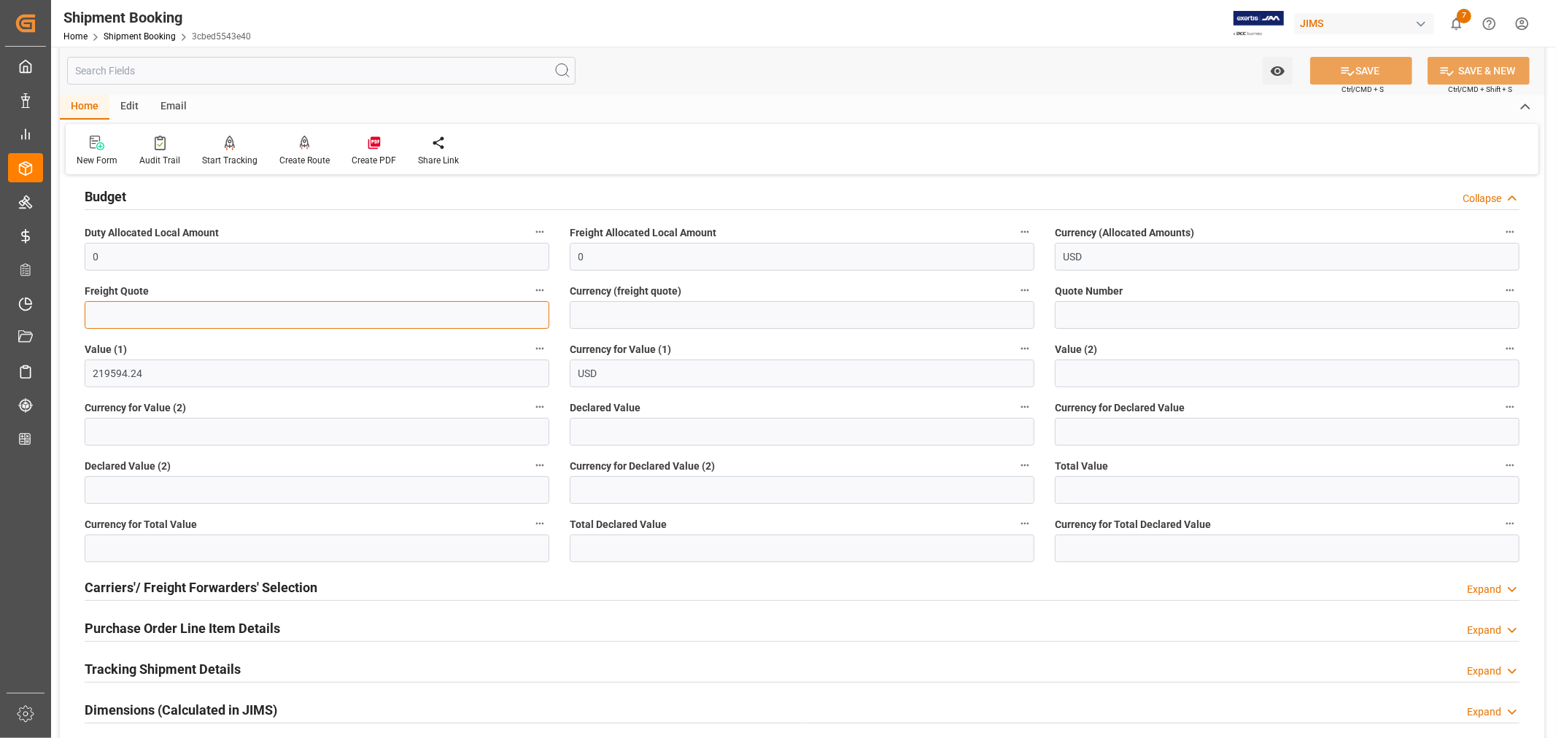
click at [111, 312] on input "text" at bounding box center [317, 315] width 465 height 28
type input "11100"
click at [603, 314] on input at bounding box center [802, 315] width 465 height 28
type input "USD"
click at [120, 317] on input "11100" at bounding box center [317, 315] width 465 height 28
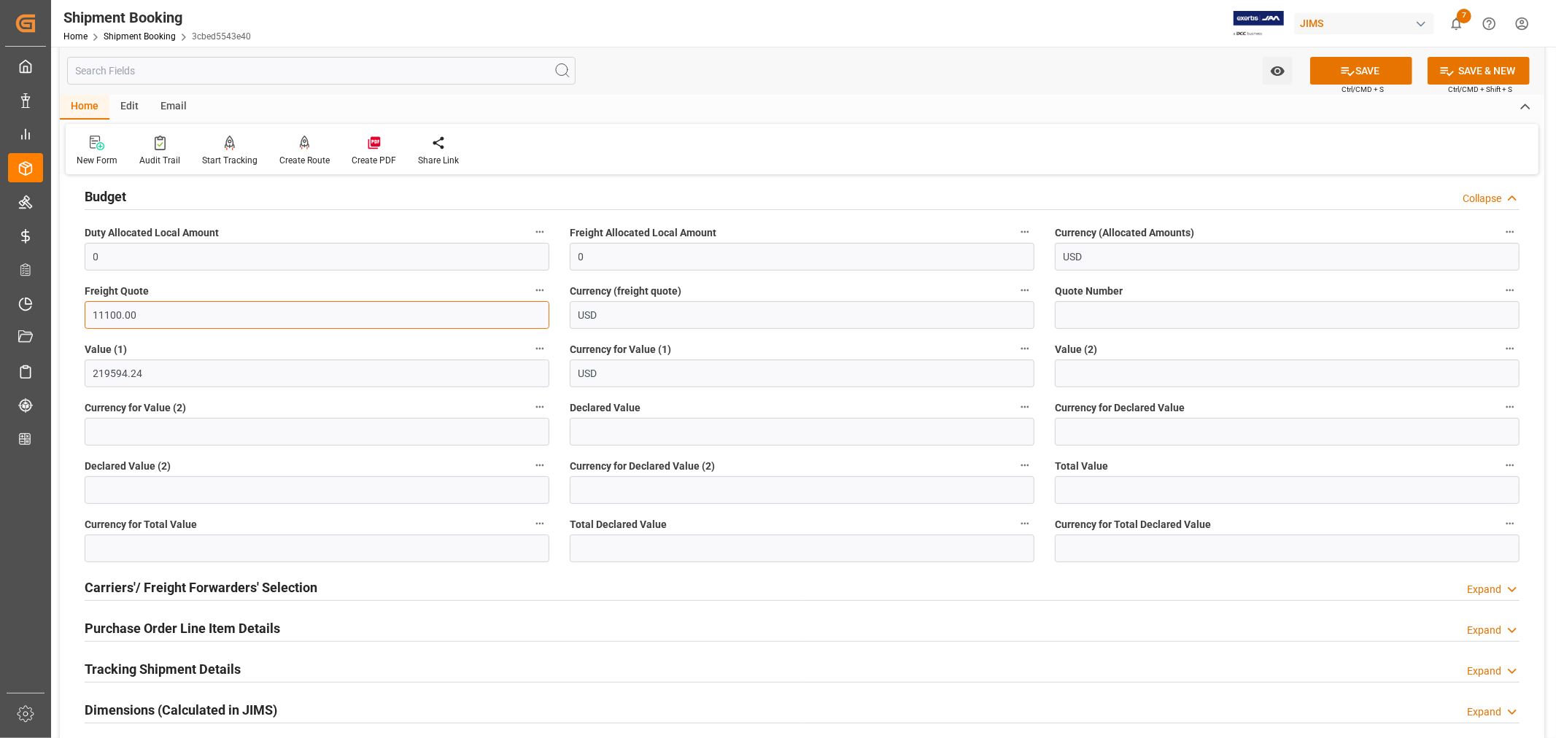
type input "11100.00"
click at [663, 317] on input "USD" at bounding box center [802, 315] width 465 height 28
click at [1366, 72] on button "SAVE" at bounding box center [1362, 71] width 102 height 28
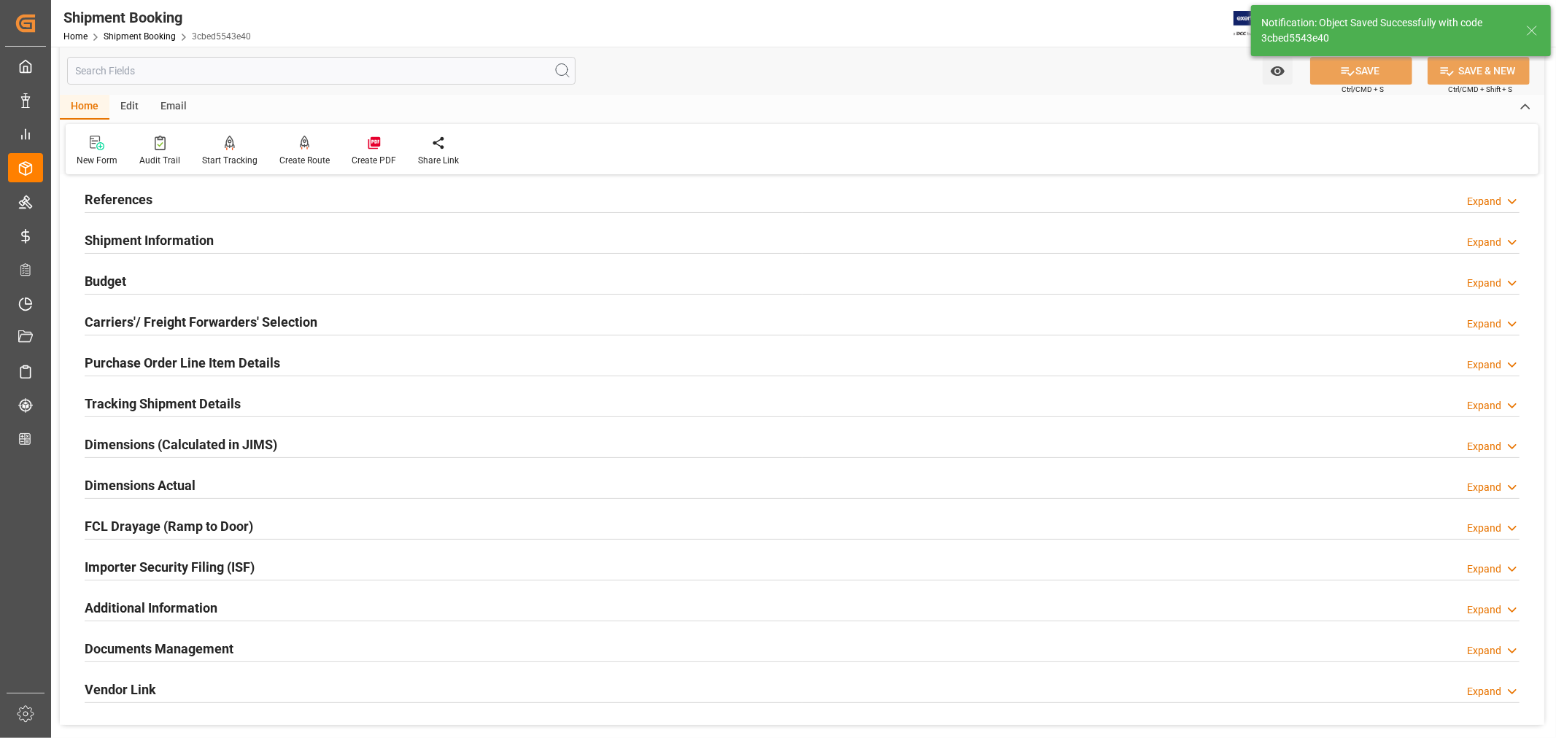
scroll to position [0, 0]
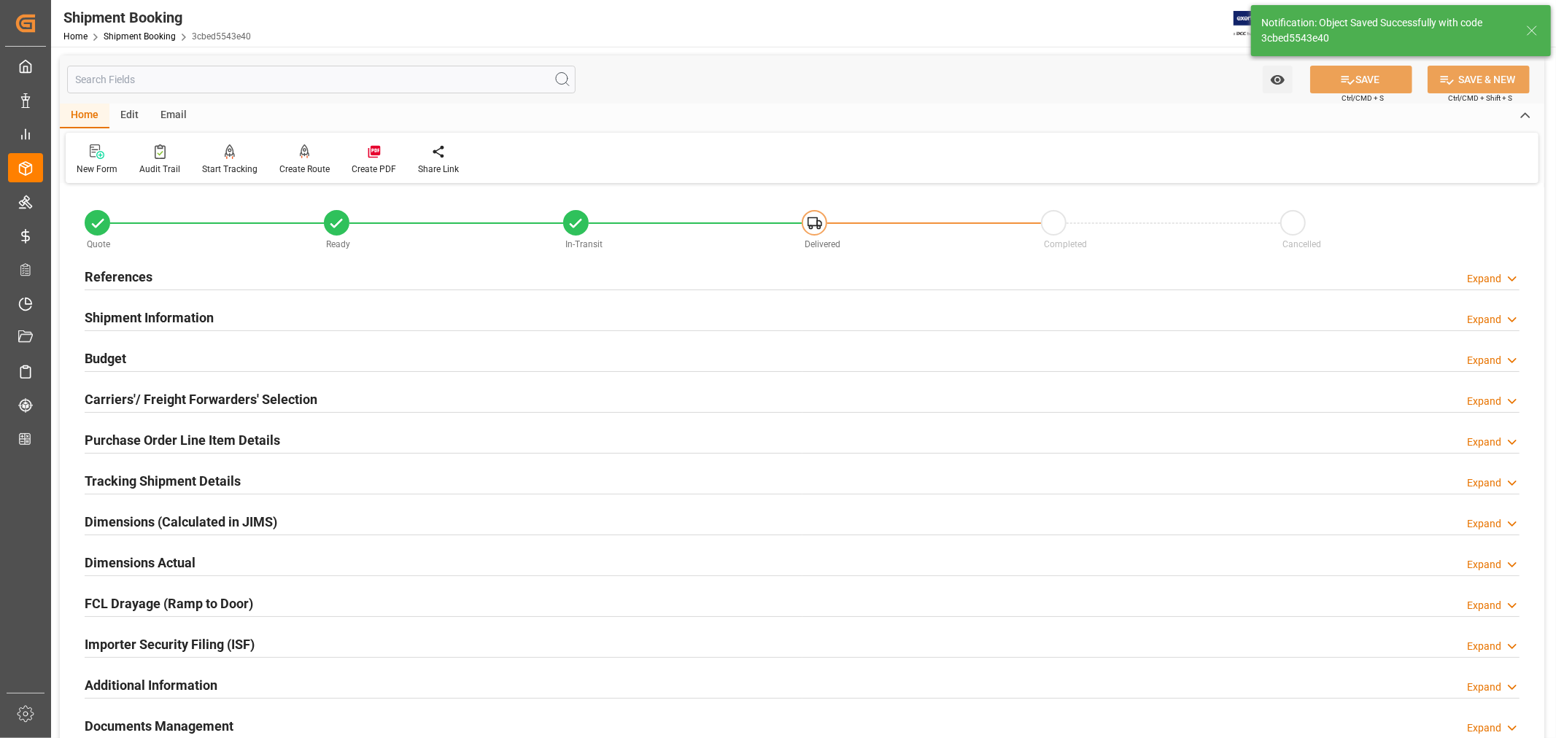
click at [114, 273] on h2 "References" at bounding box center [119, 277] width 68 height 20
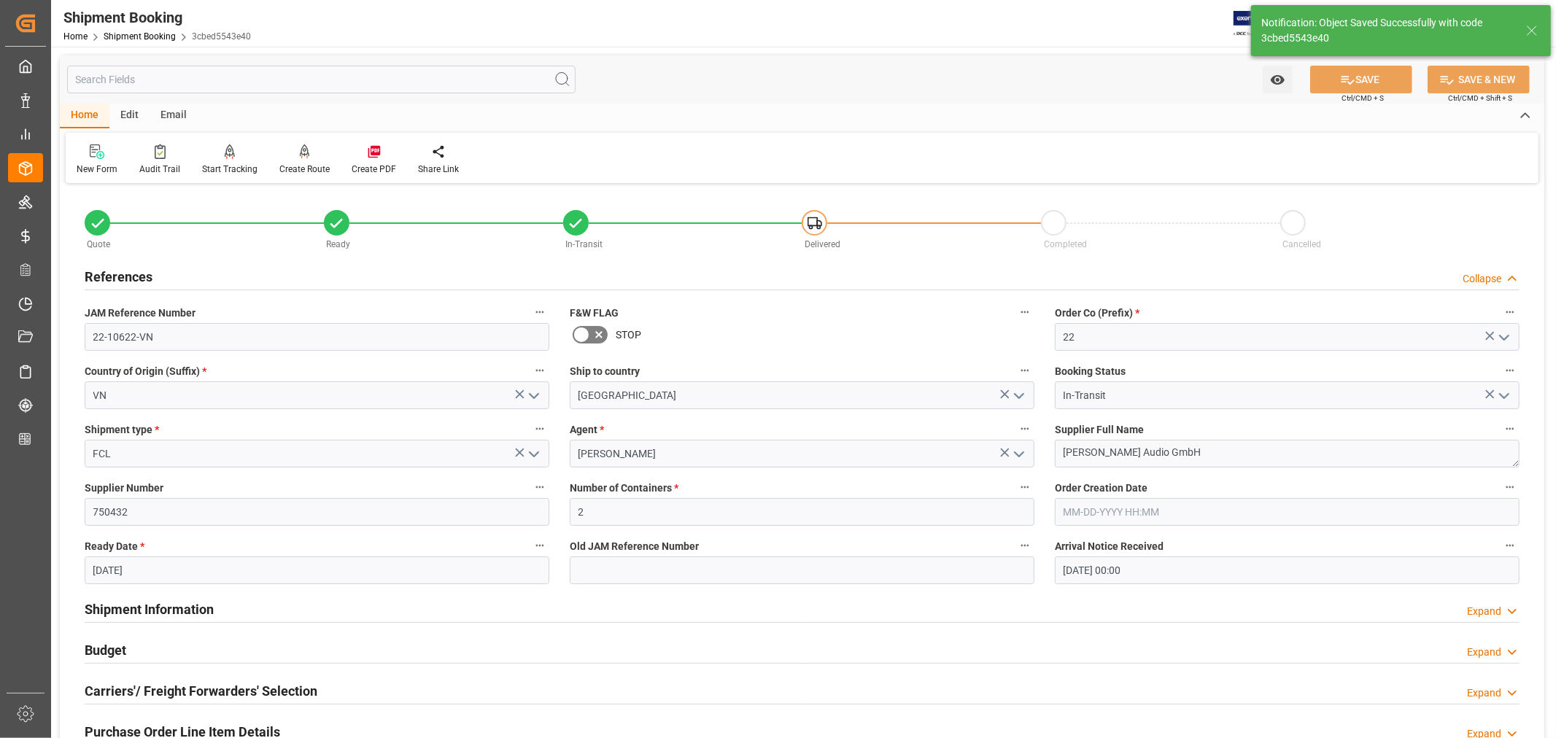
click at [114, 273] on h2 "References" at bounding box center [119, 277] width 68 height 20
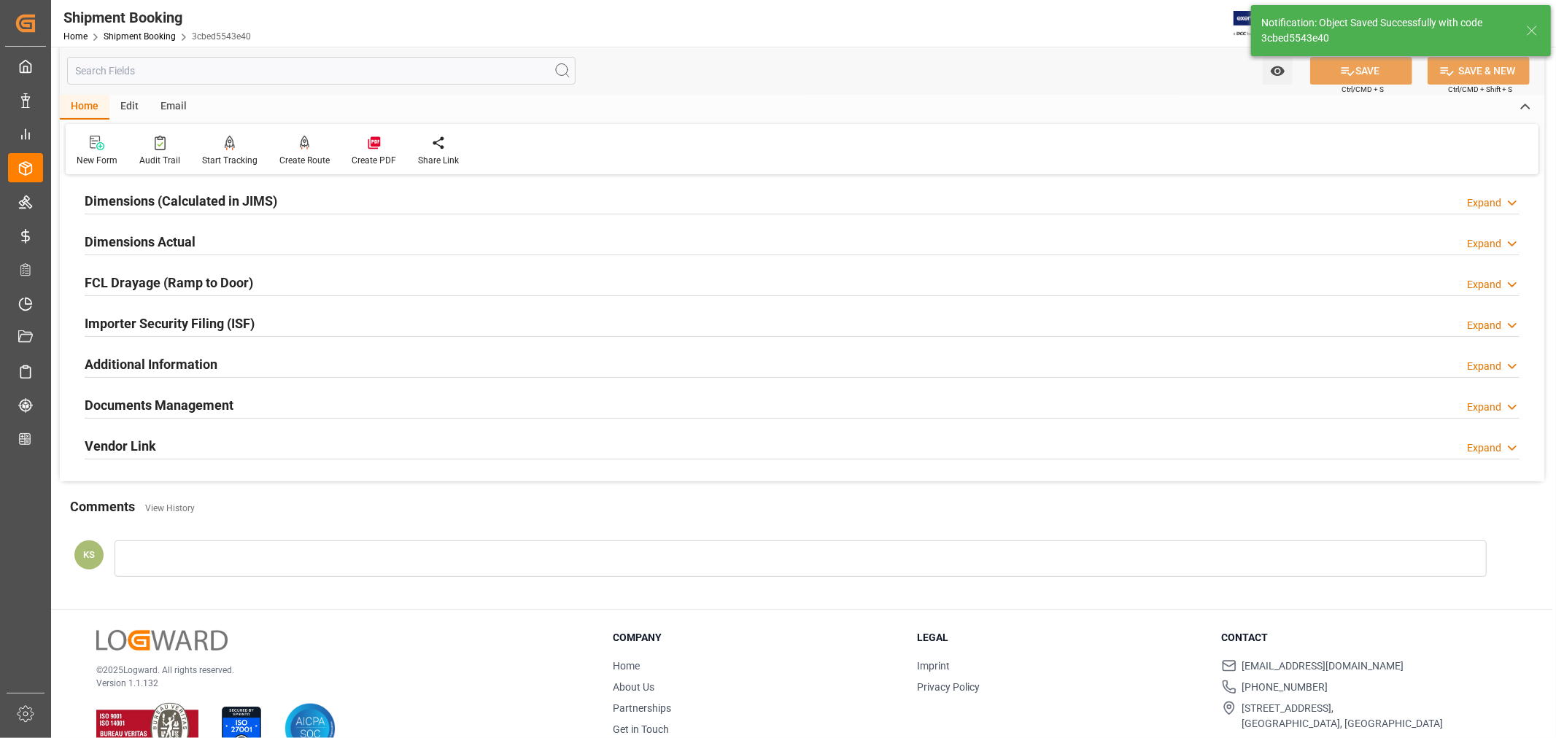
scroll to position [324, 0]
click at [200, 394] on h2 "Documents Management" at bounding box center [159, 403] width 149 height 20
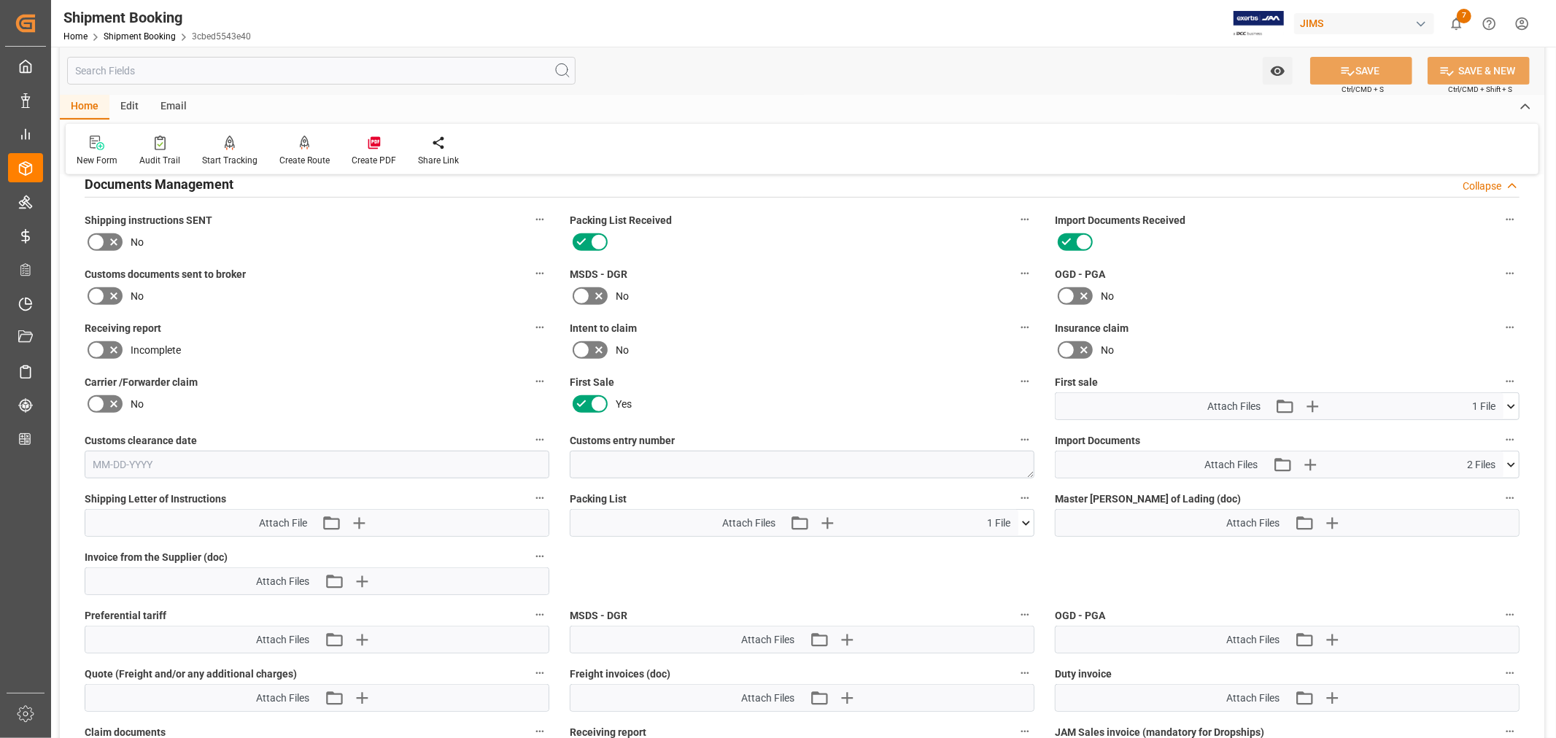
scroll to position [567, 0]
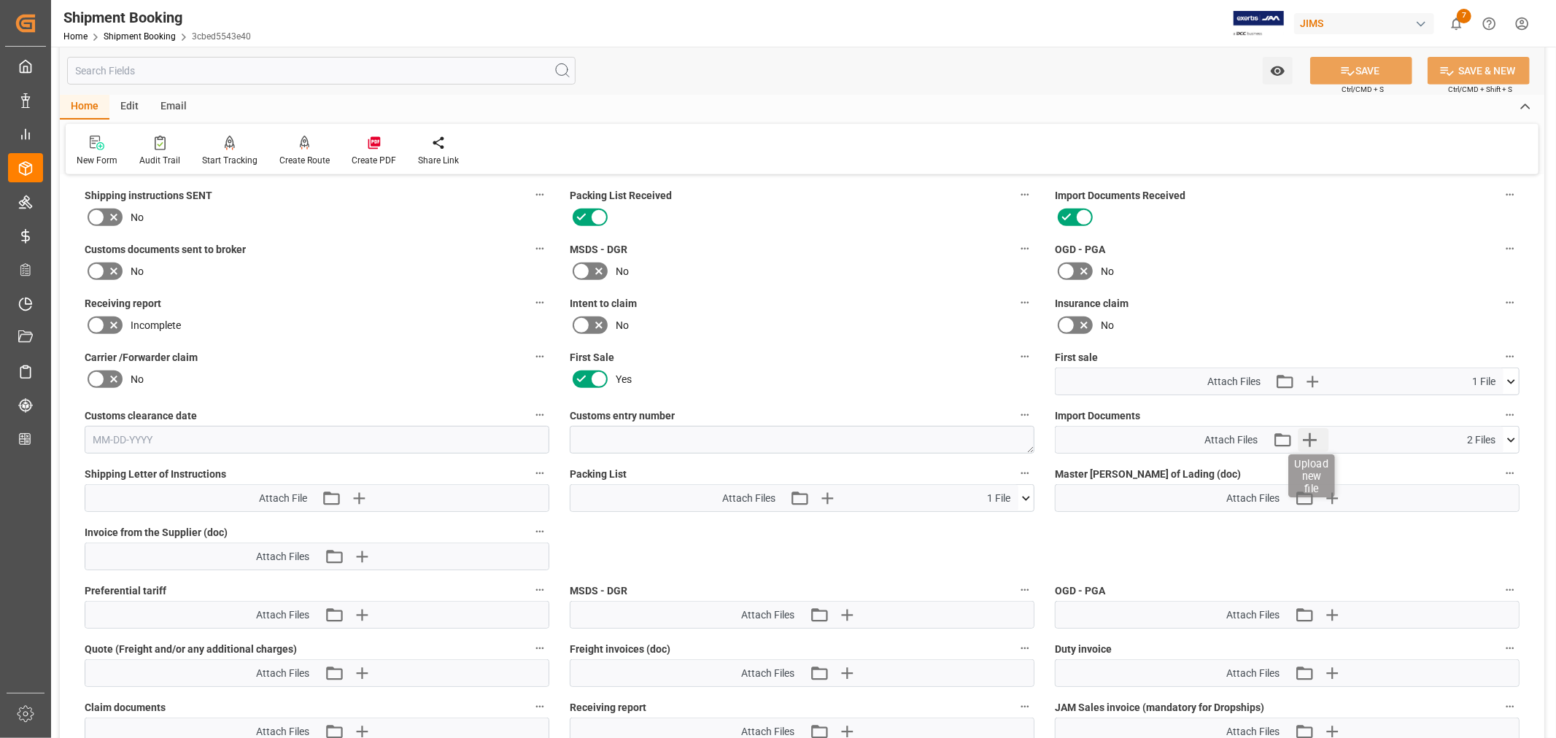
click at [1309, 436] on icon "button" at bounding box center [1310, 440] width 14 height 14
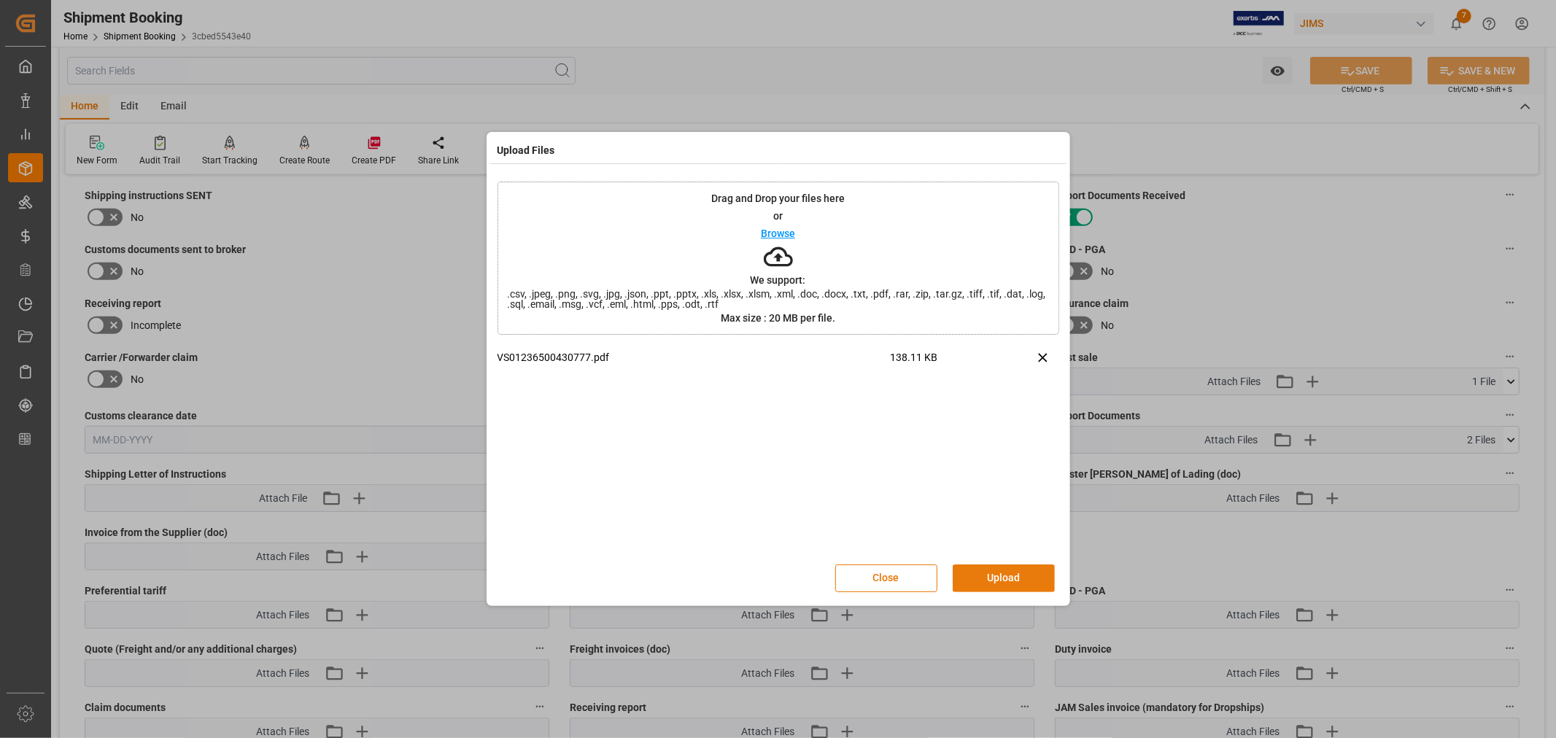
click at [994, 575] on button "Upload" at bounding box center [1004, 579] width 102 height 28
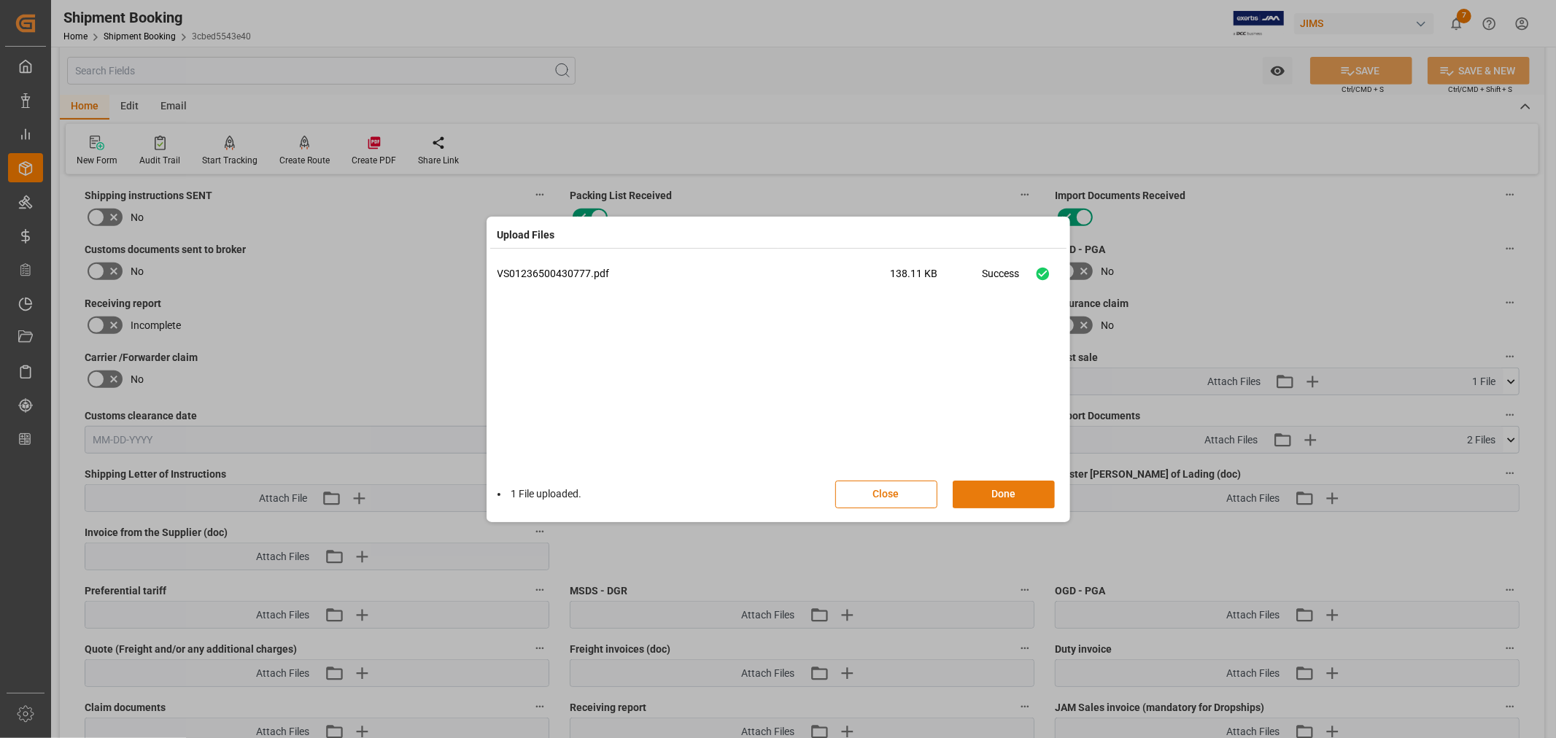
click at [1000, 496] on button "Done" at bounding box center [1004, 495] width 102 height 28
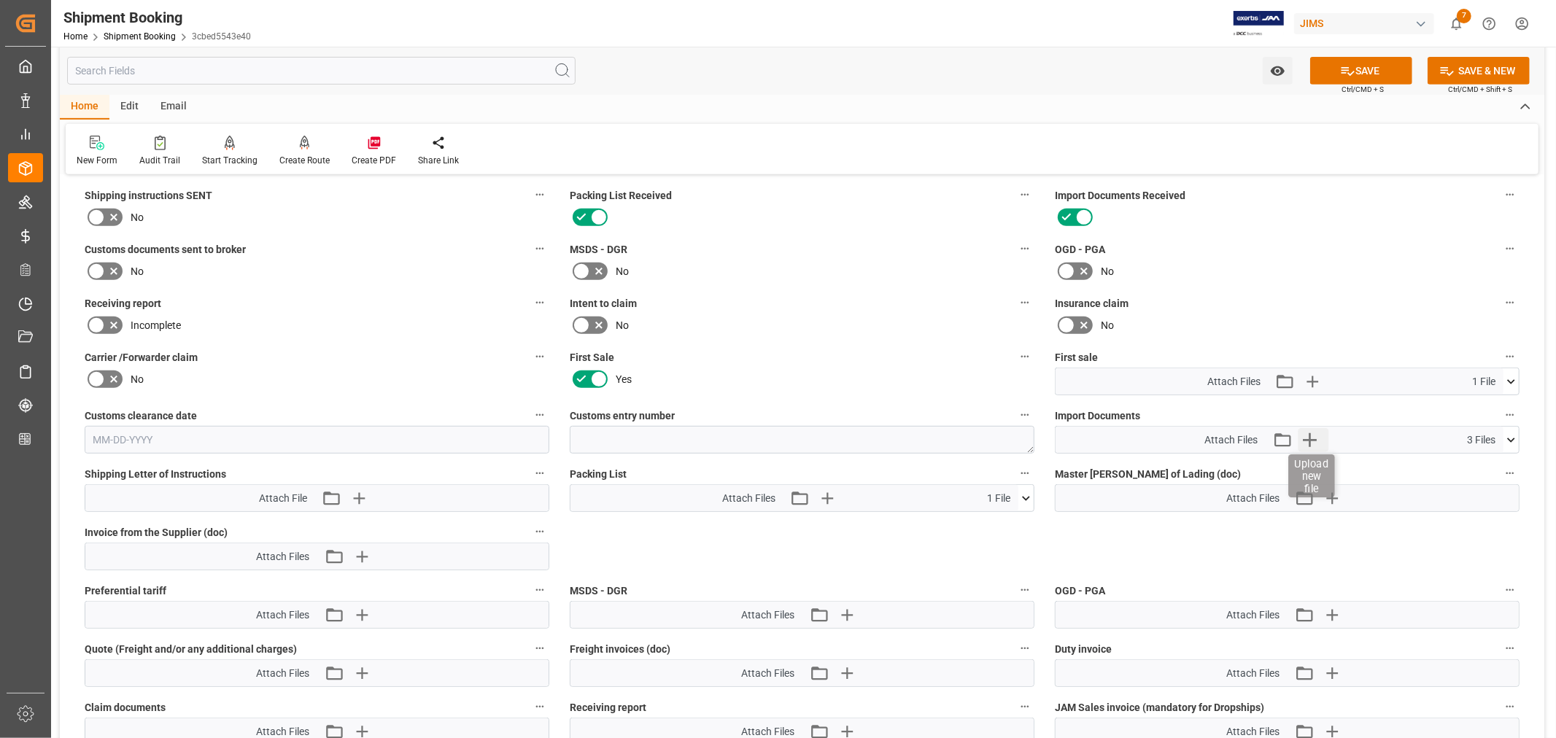
click at [1314, 439] on icon "button" at bounding box center [1309, 439] width 23 height 23
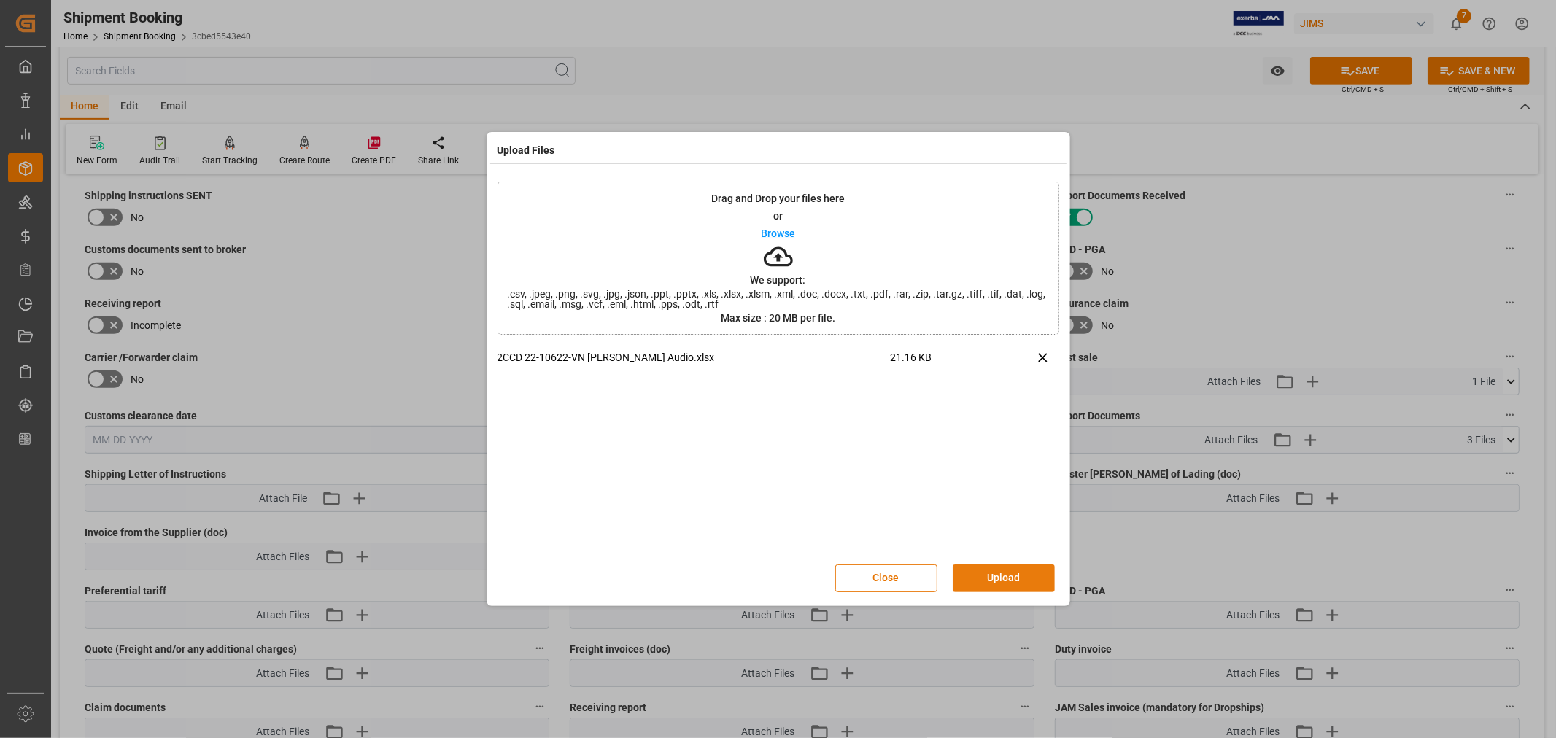
click at [991, 572] on button "Upload" at bounding box center [1004, 579] width 102 height 28
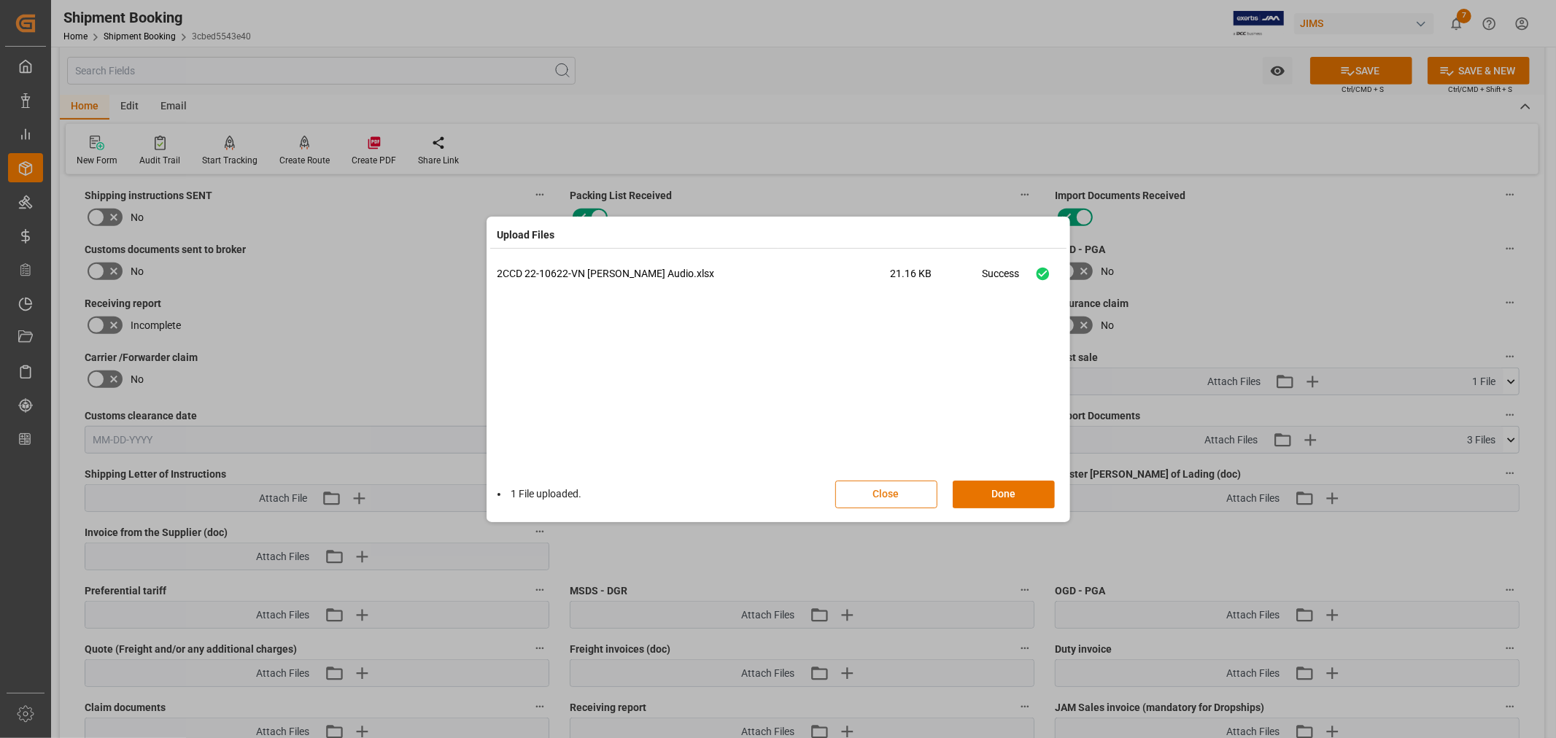
click at [873, 489] on button "Close" at bounding box center [887, 495] width 102 height 28
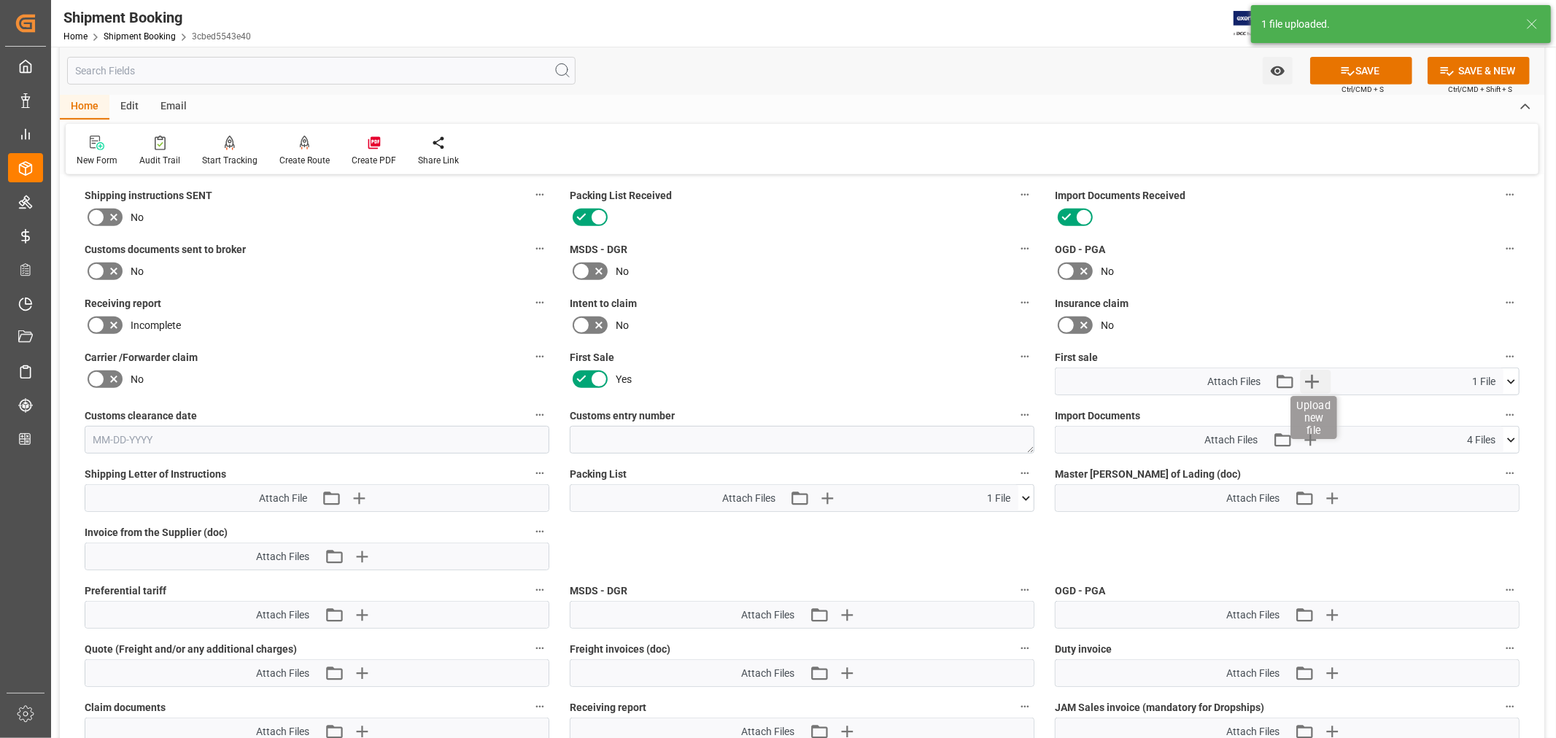
click at [1310, 376] on icon "button" at bounding box center [1312, 381] width 23 height 23
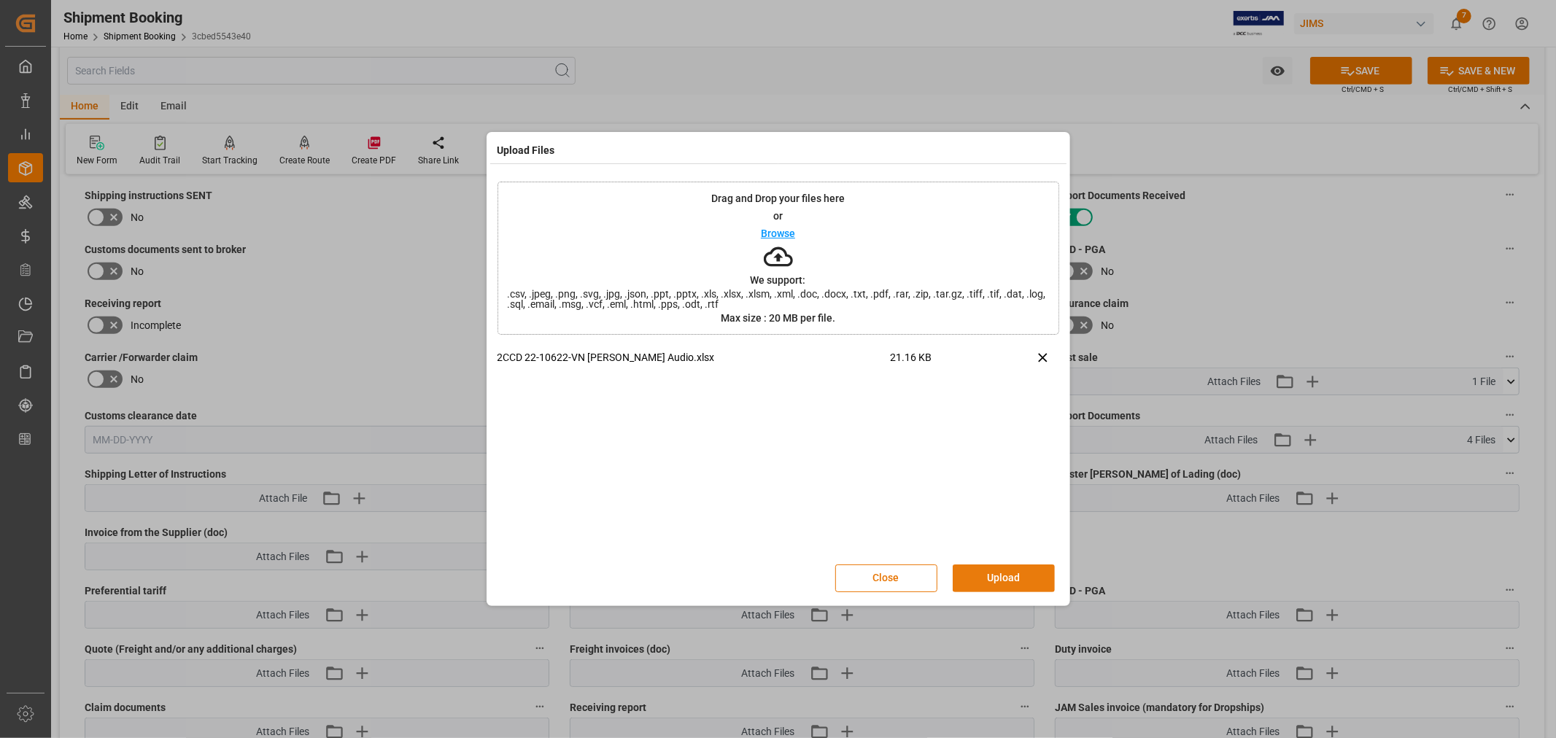
click at [995, 577] on button "Upload" at bounding box center [1004, 579] width 102 height 28
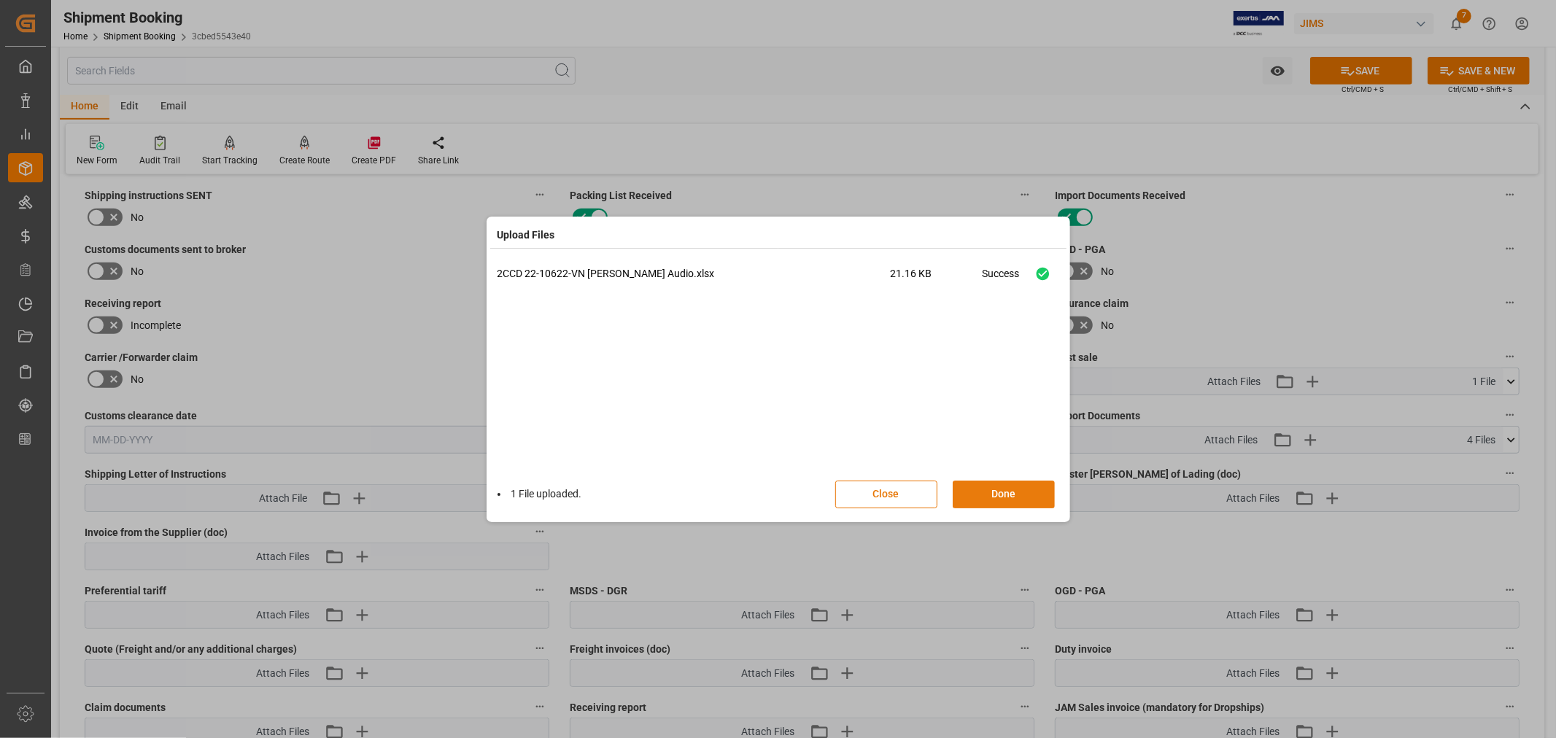
click at [997, 497] on button "Done" at bounding box center [1004, 495] width 102 height 28
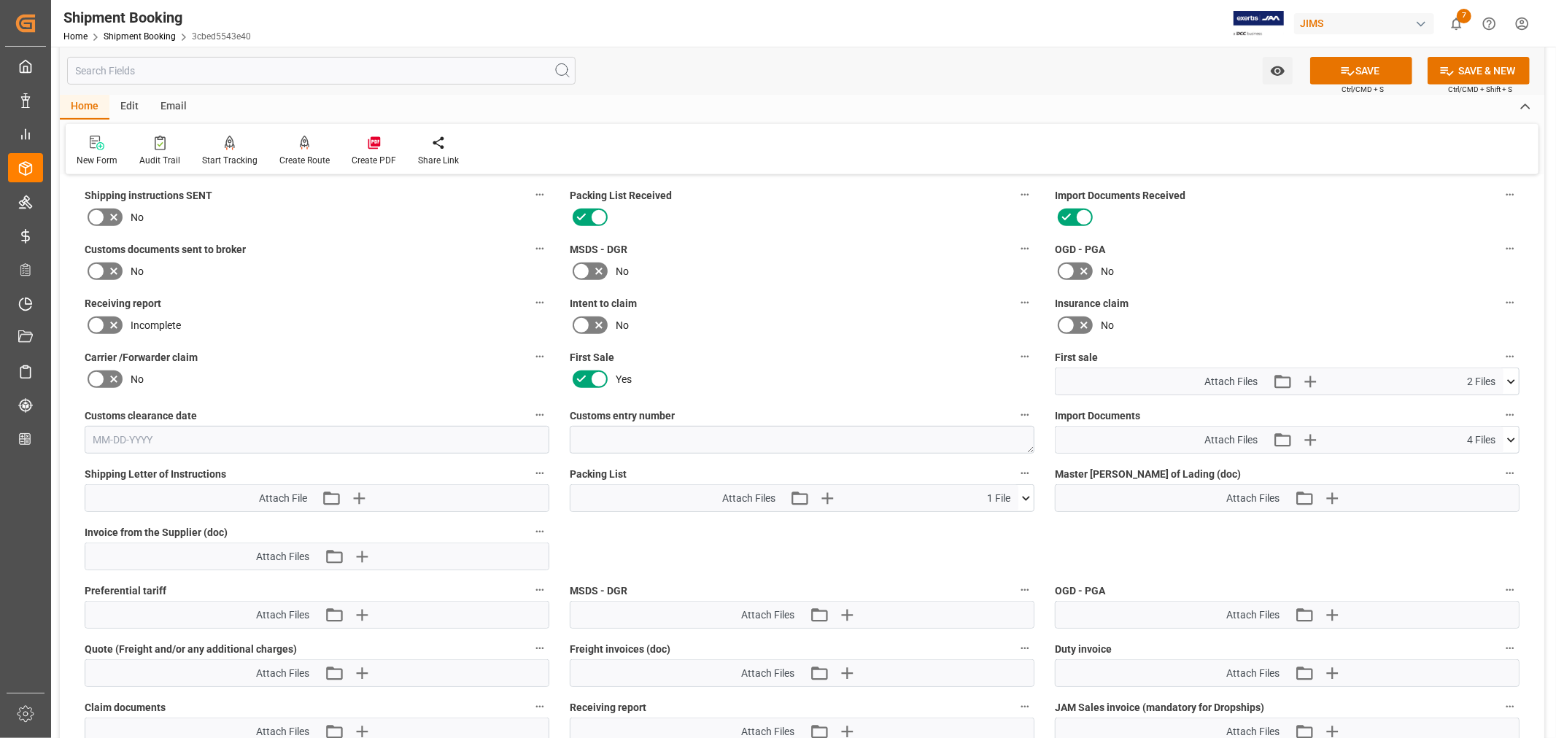
click at [1514, 377] on icon at bounding box center [1511, 381] width 15 height 15
click at [1310, 378] on icon "button" at bounding box center [1310, 382] width 14 height 14
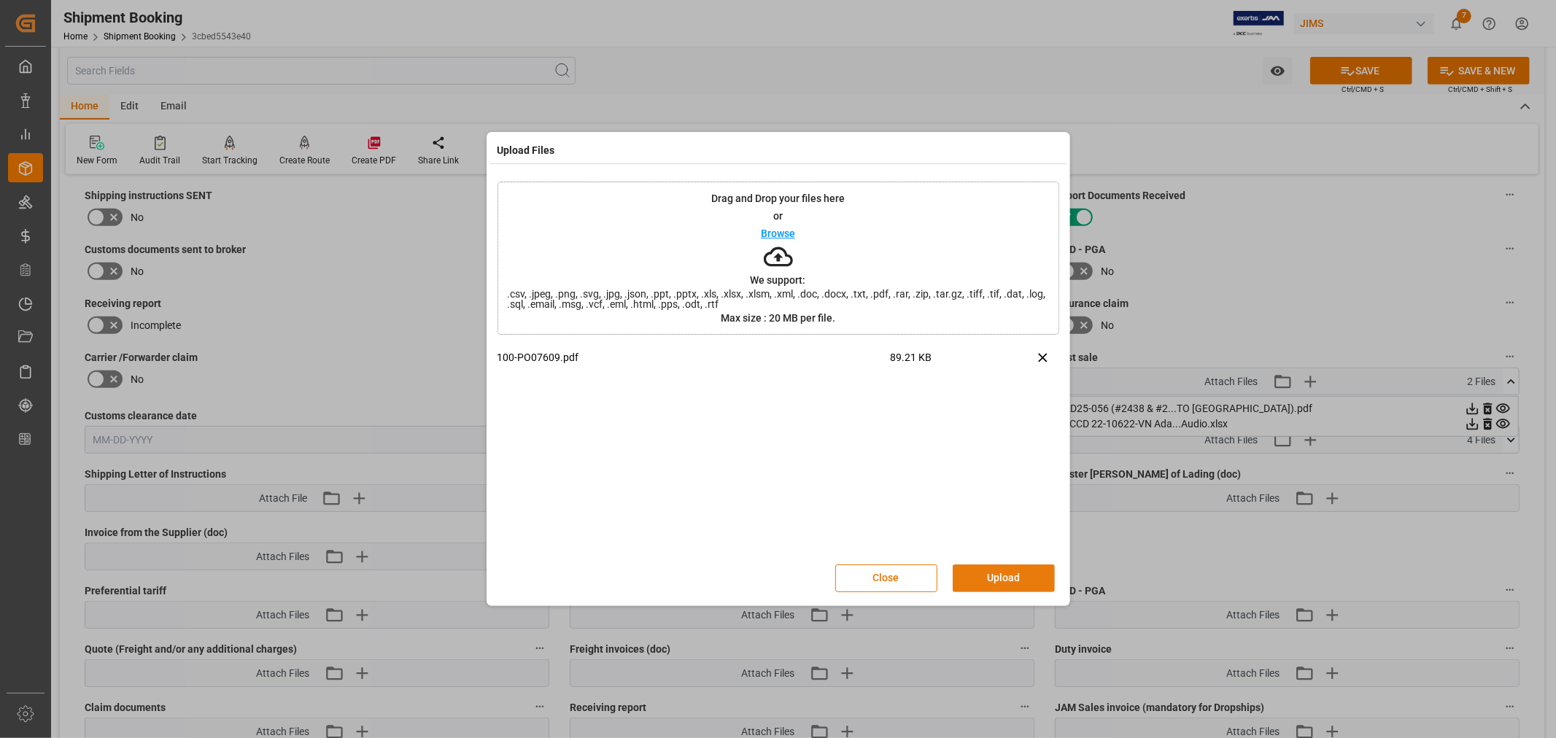
click at [1008, 579] on button "Upload" at bounding box center [1004, 579] width 102 height 28
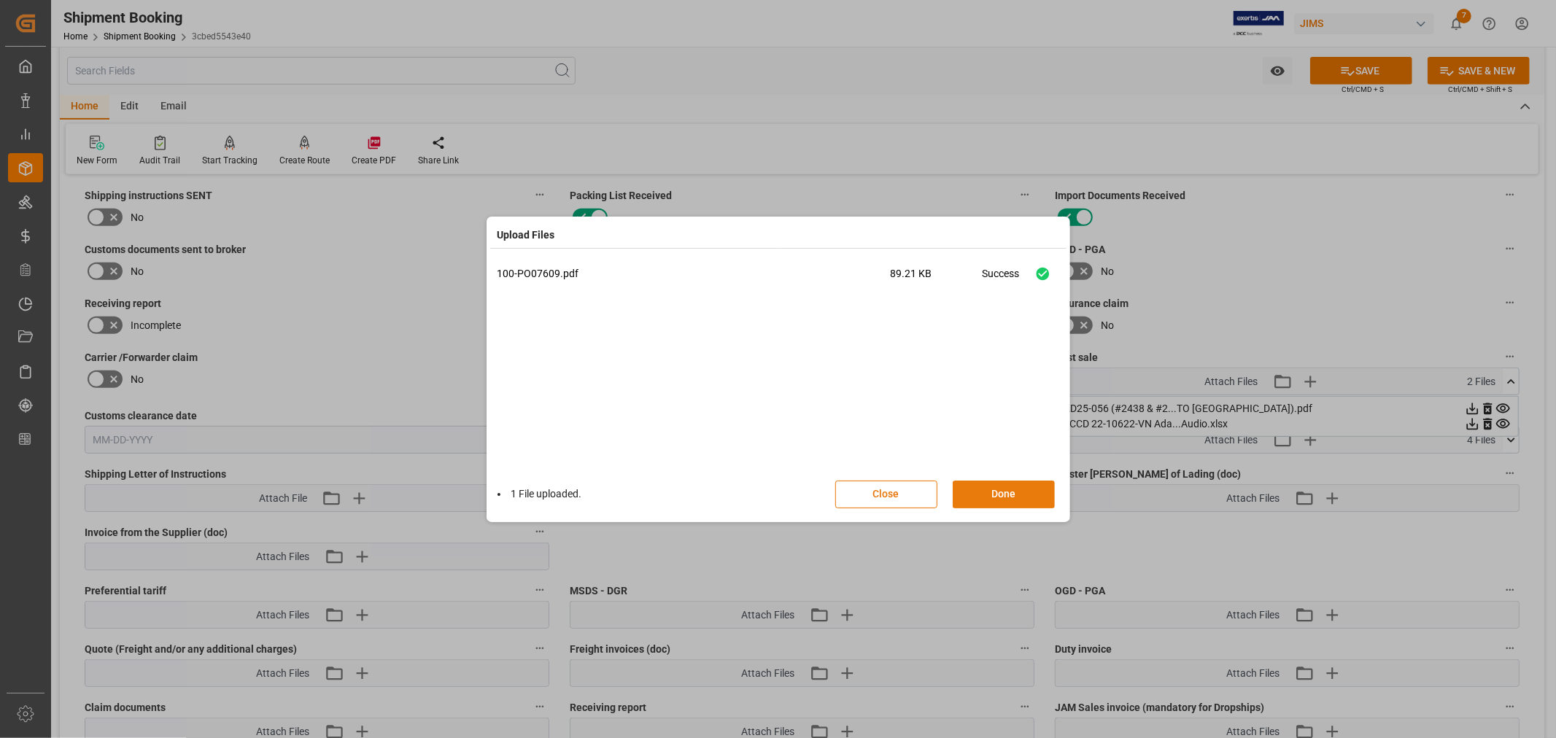
click at [1001, 490] on button "Done" at bounding box center [1004, 495] width 102 height 28
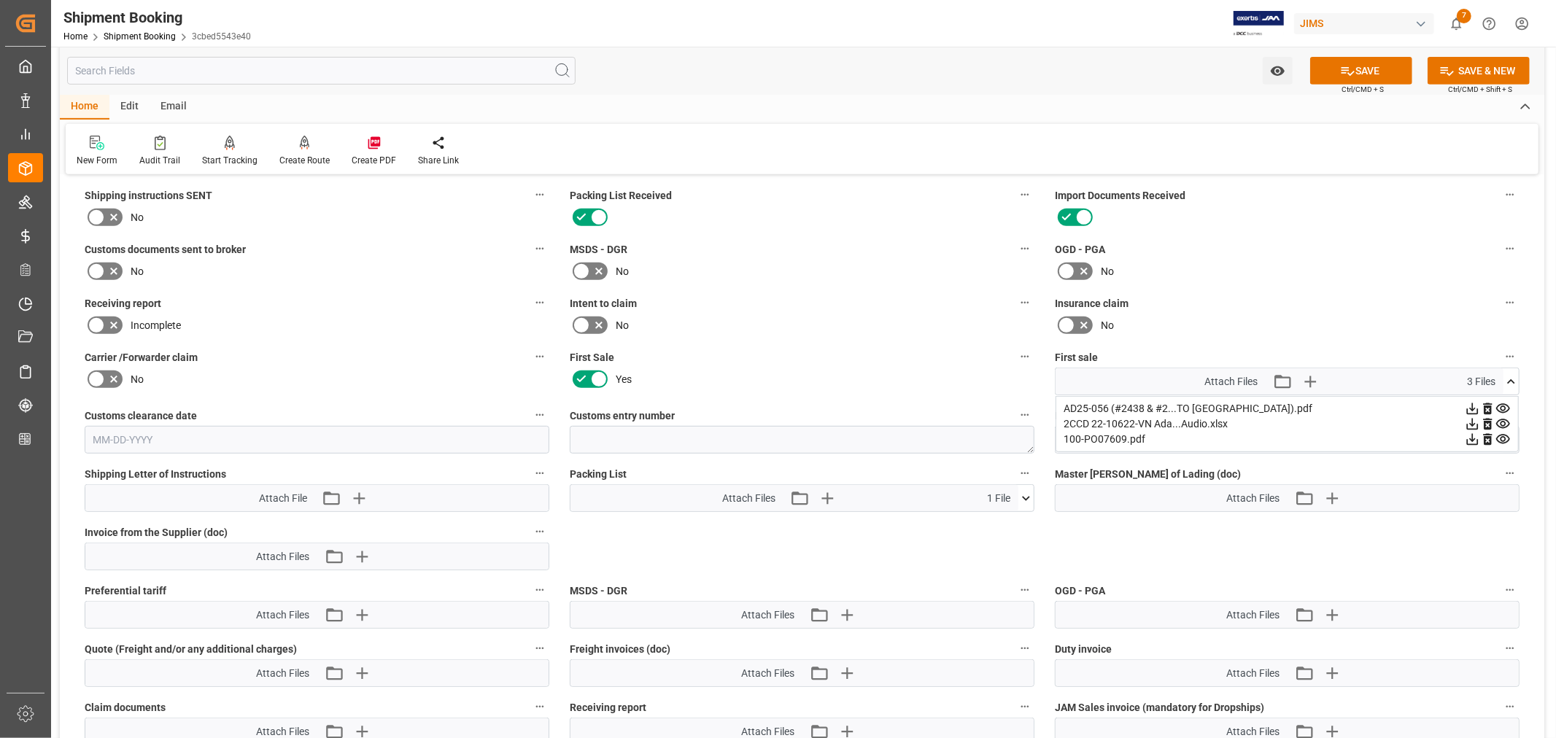
click at [1512, 379] on icon at bounding box center [1512, 381] width 8 height 4
click at [1512, 438] on icon at bounding box center [1512, 440] width 8 height 4
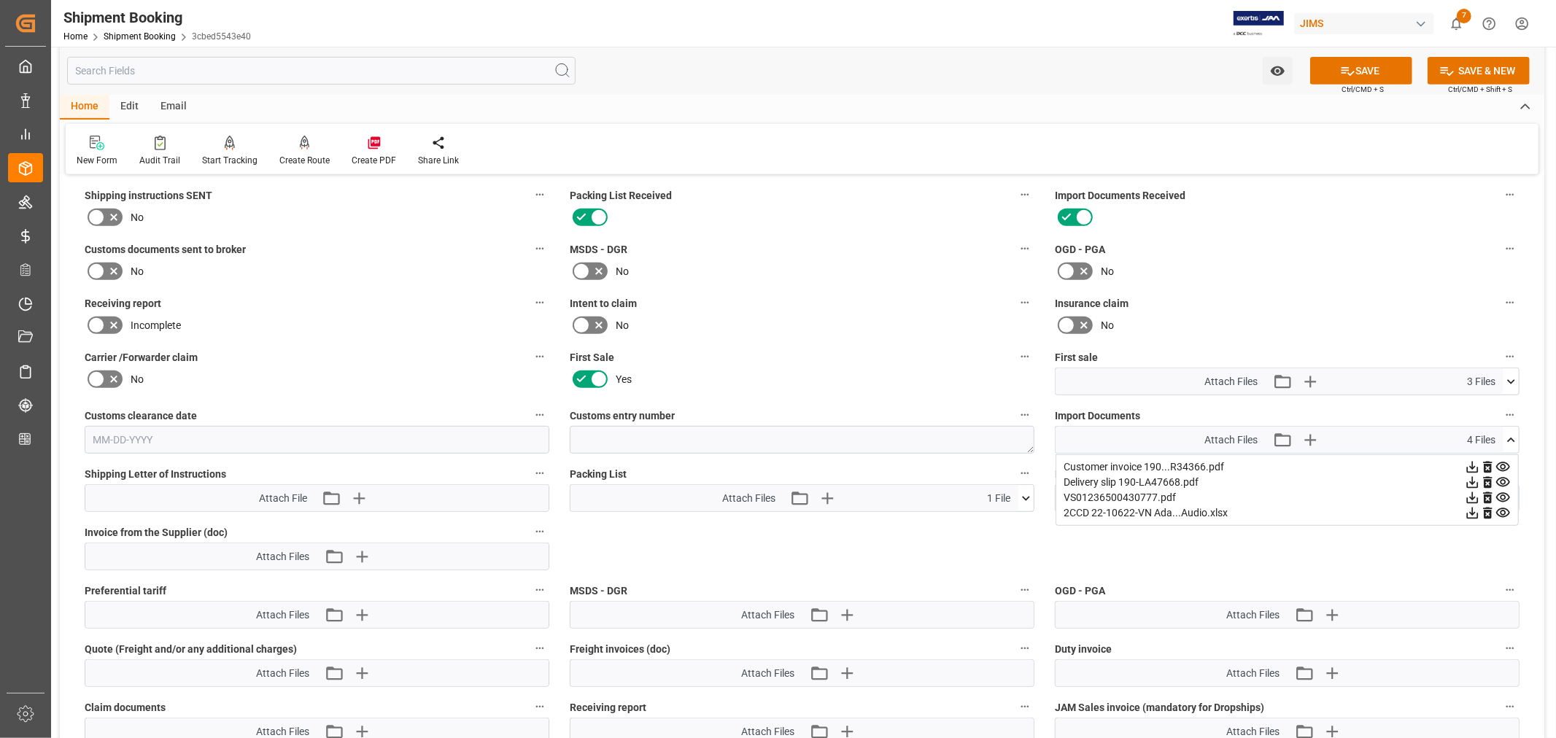
click at [1511, 438] on icon at bounding box center [1512, 440] width 8 height 4
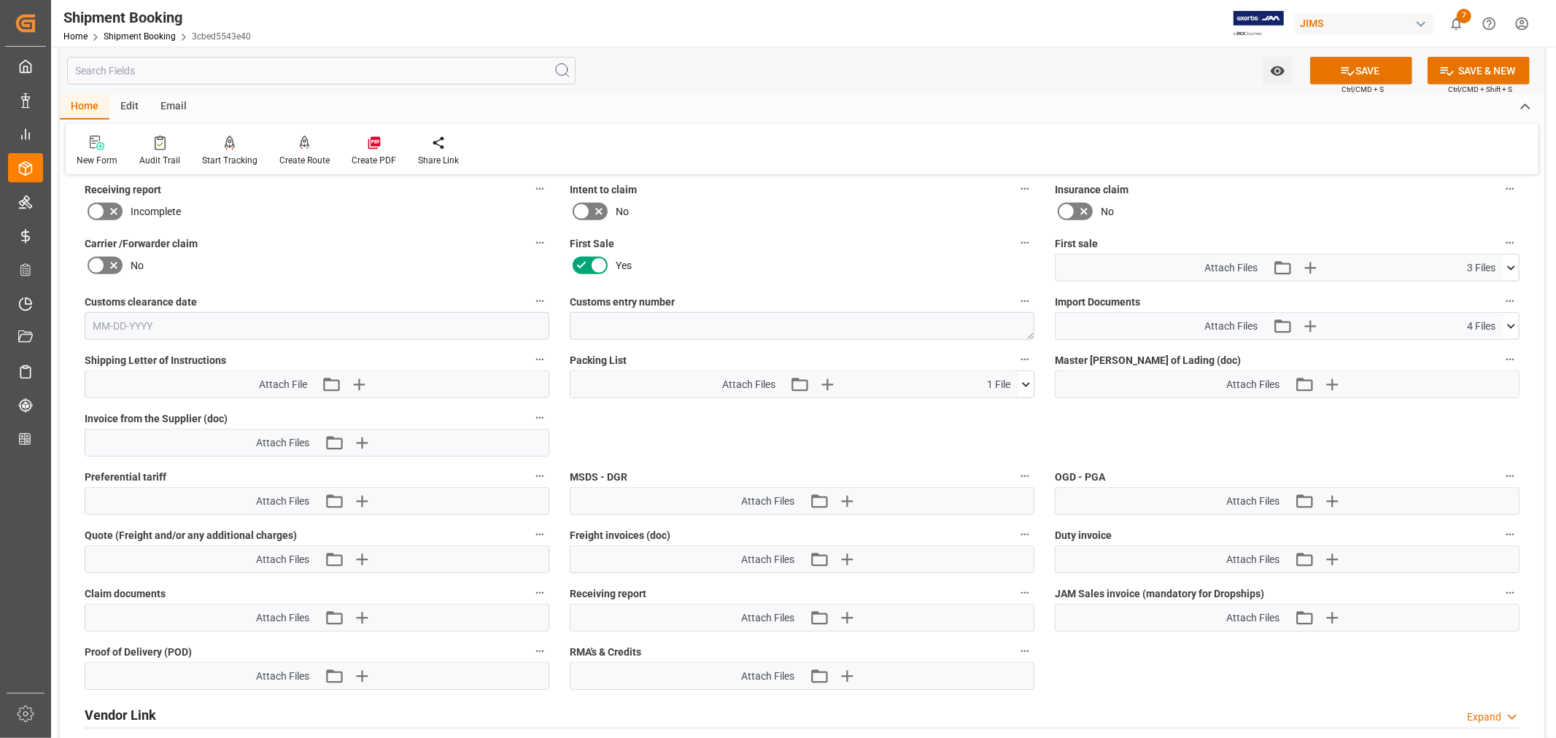
scroll to position [730, 0]
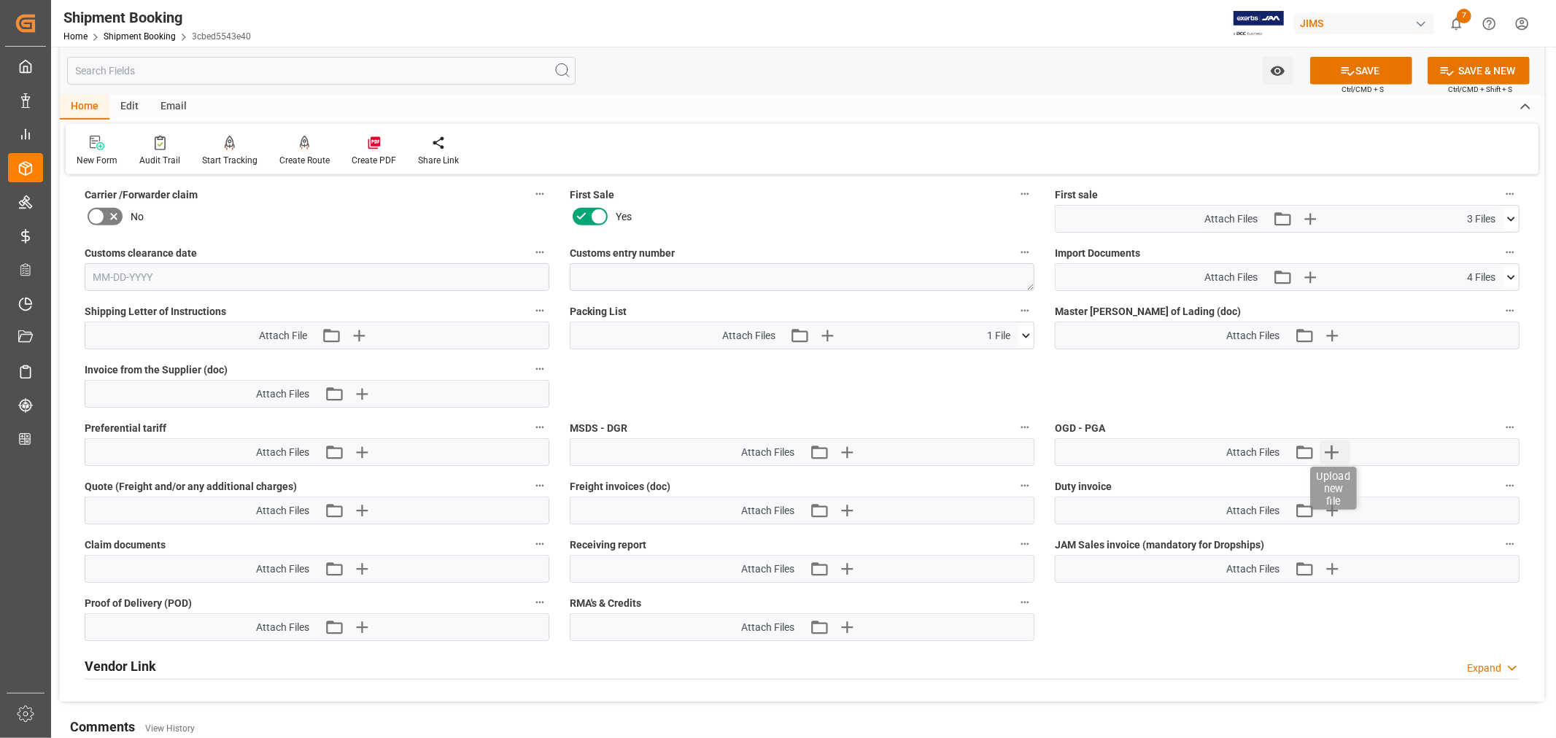
click at [1332, 449] on icon "button" at bounding box center [1332, 453] width 14 height 14
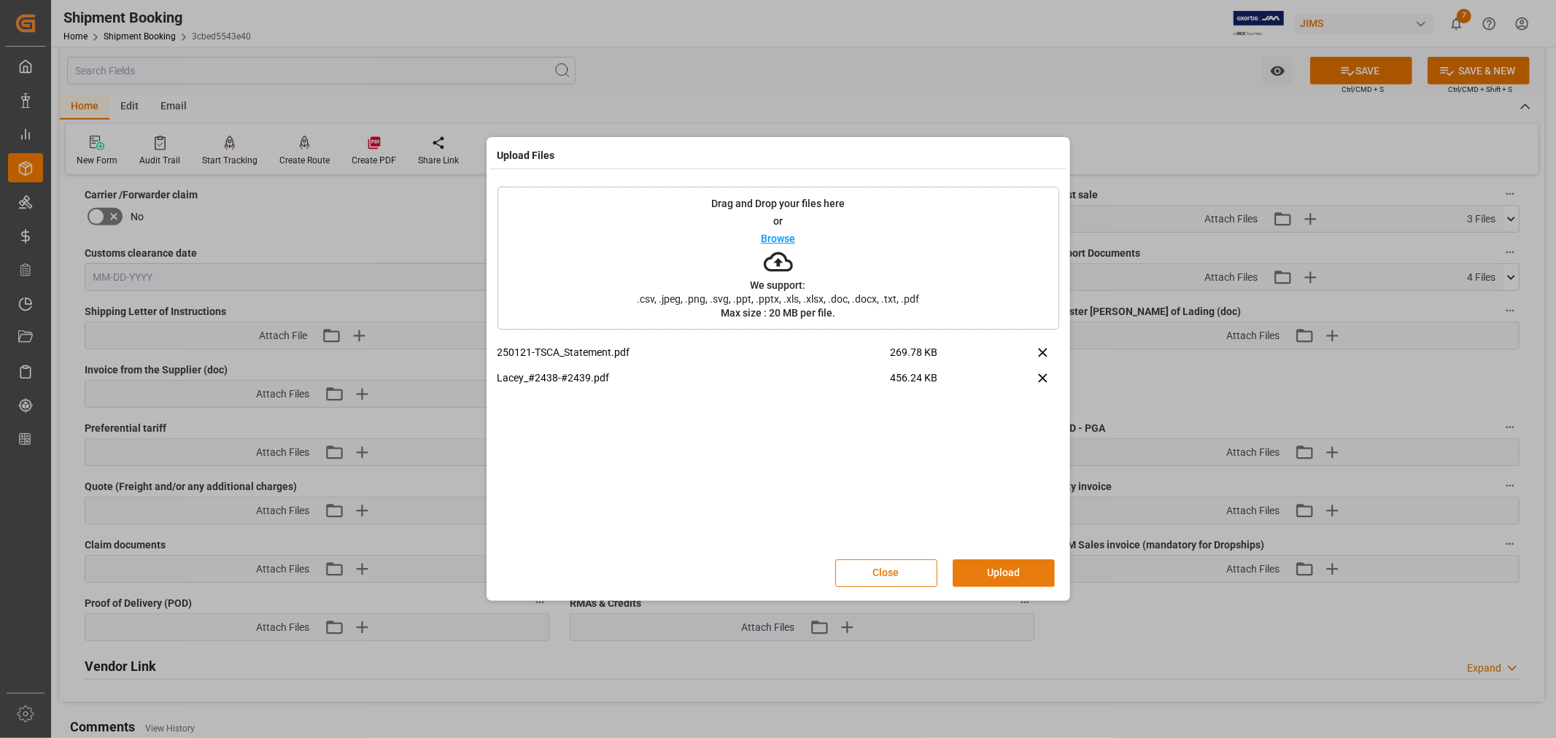
click at [995, 569] on button "Upload" at bounding box center [1004, 574] width 102 height 28
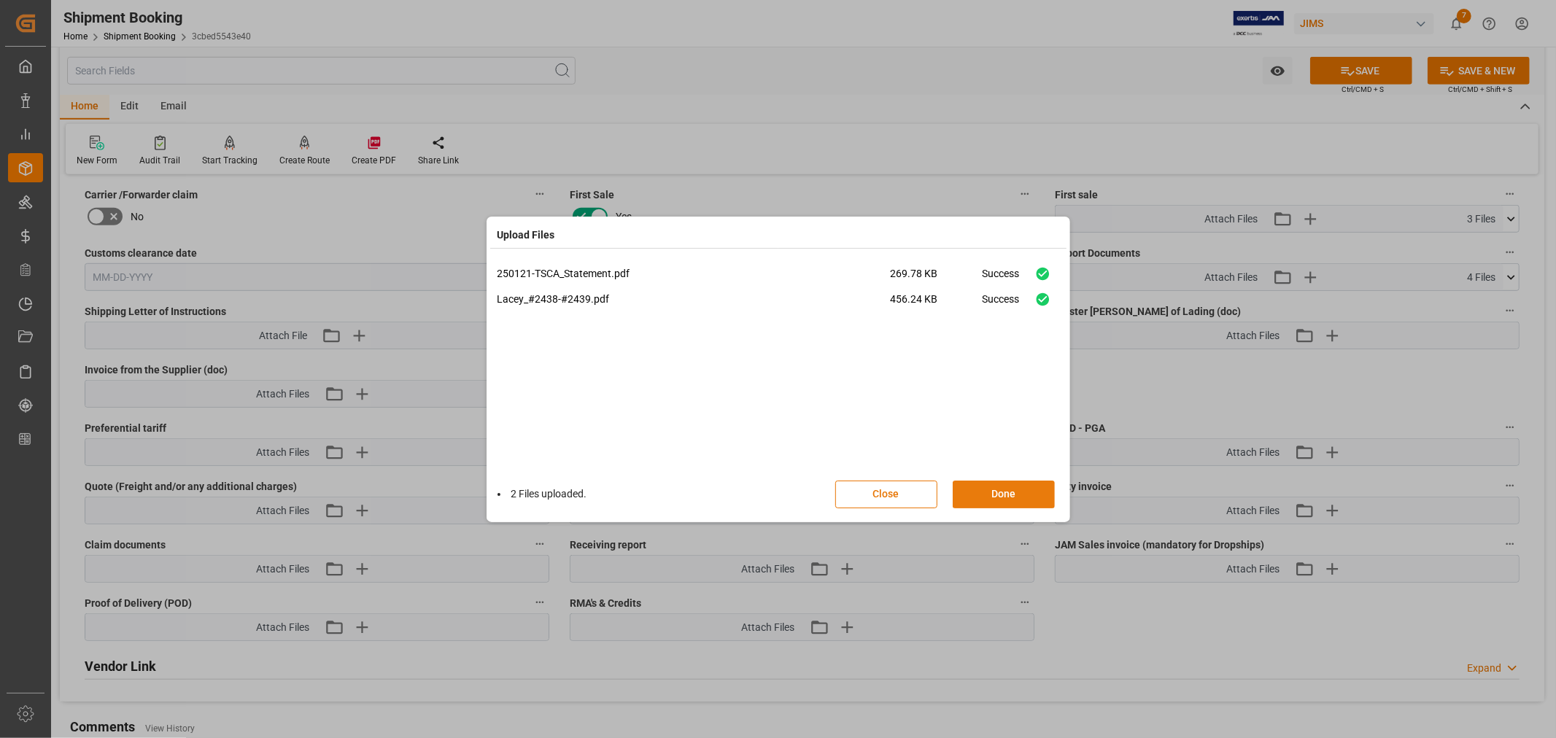
click at [997, 490] on button "Done" at bounding box center [1004, 495] width 102 height 28
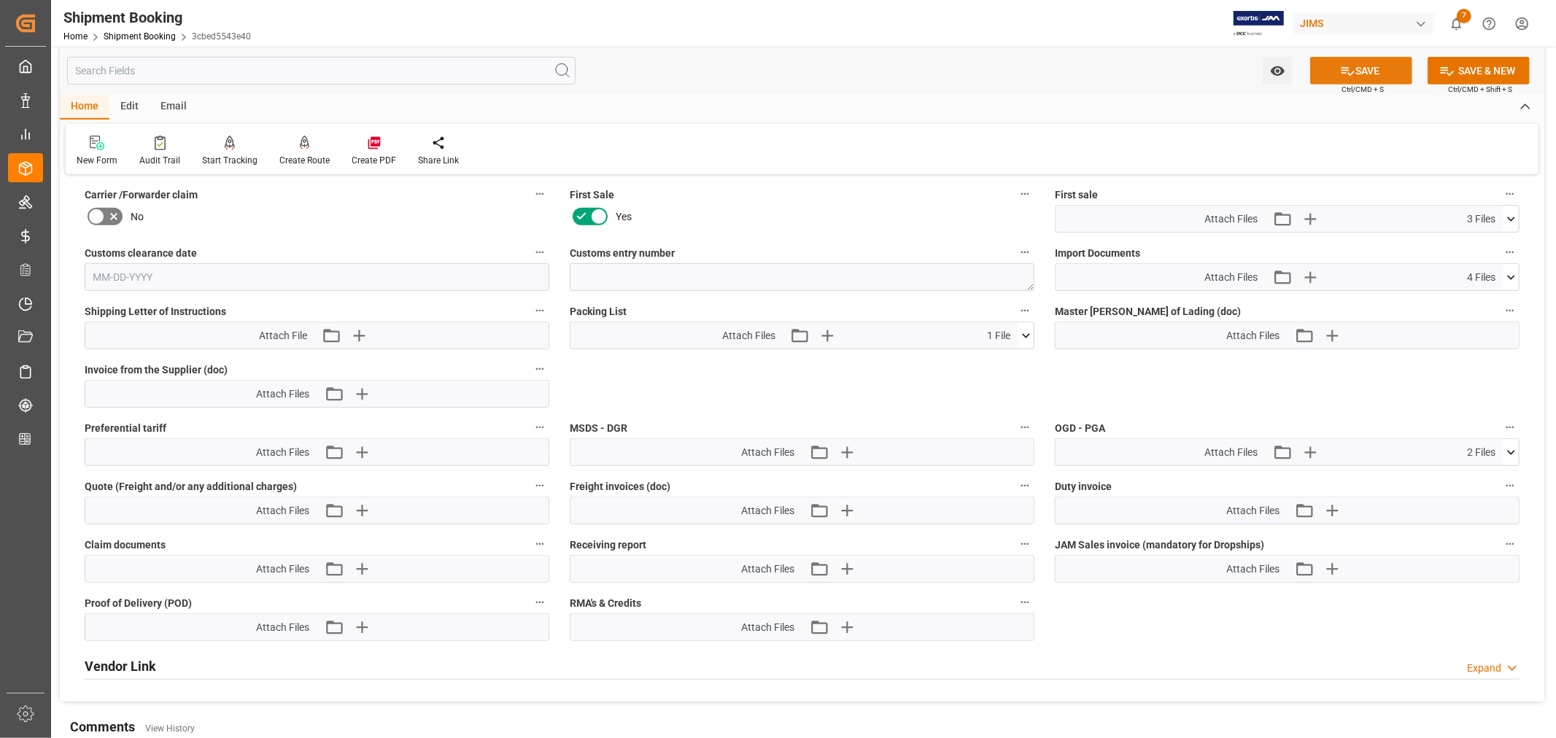
click at [1367, 67] on button "SAVE" at bounding box center [1362, 71] width 102 height 28
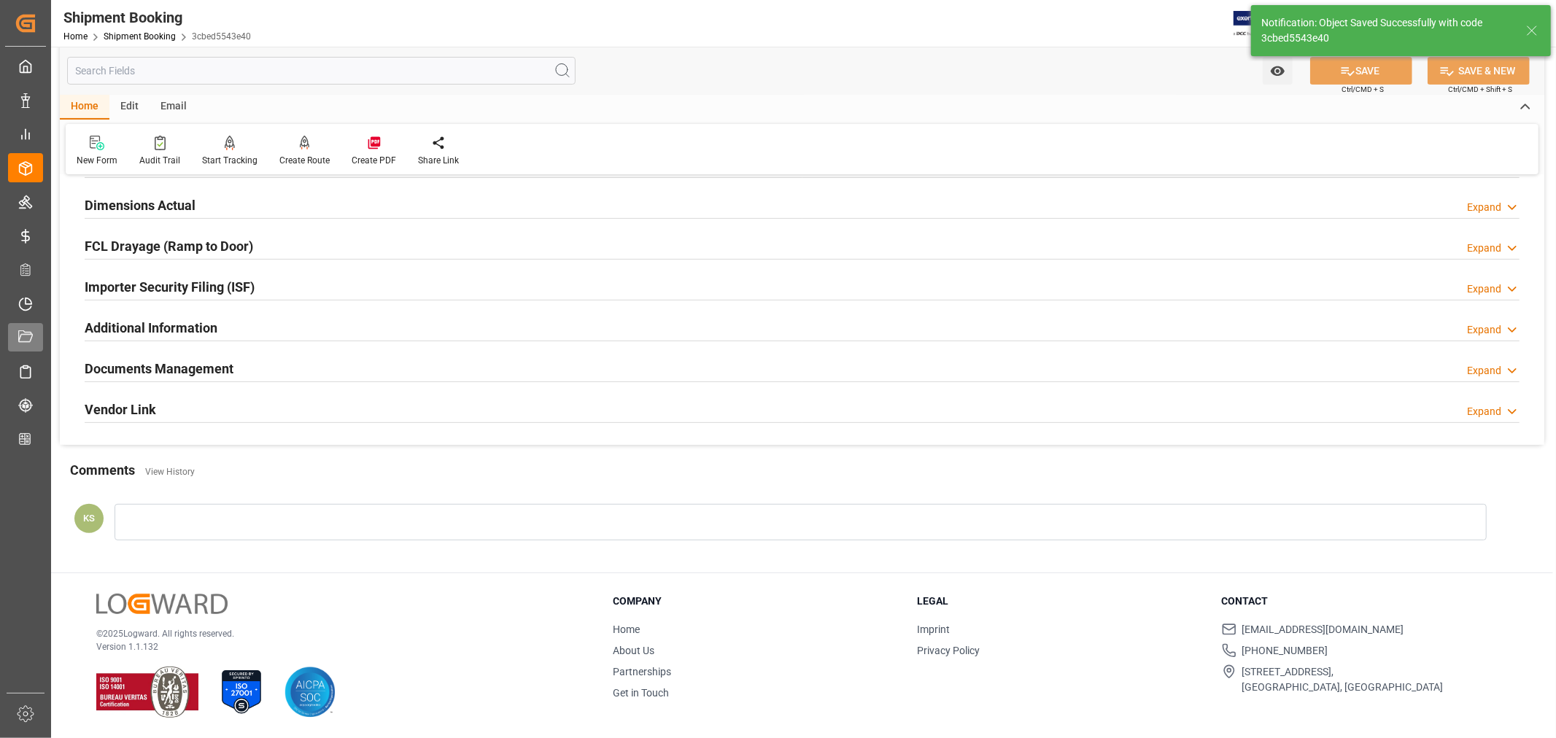
scroll to position [104, 0]
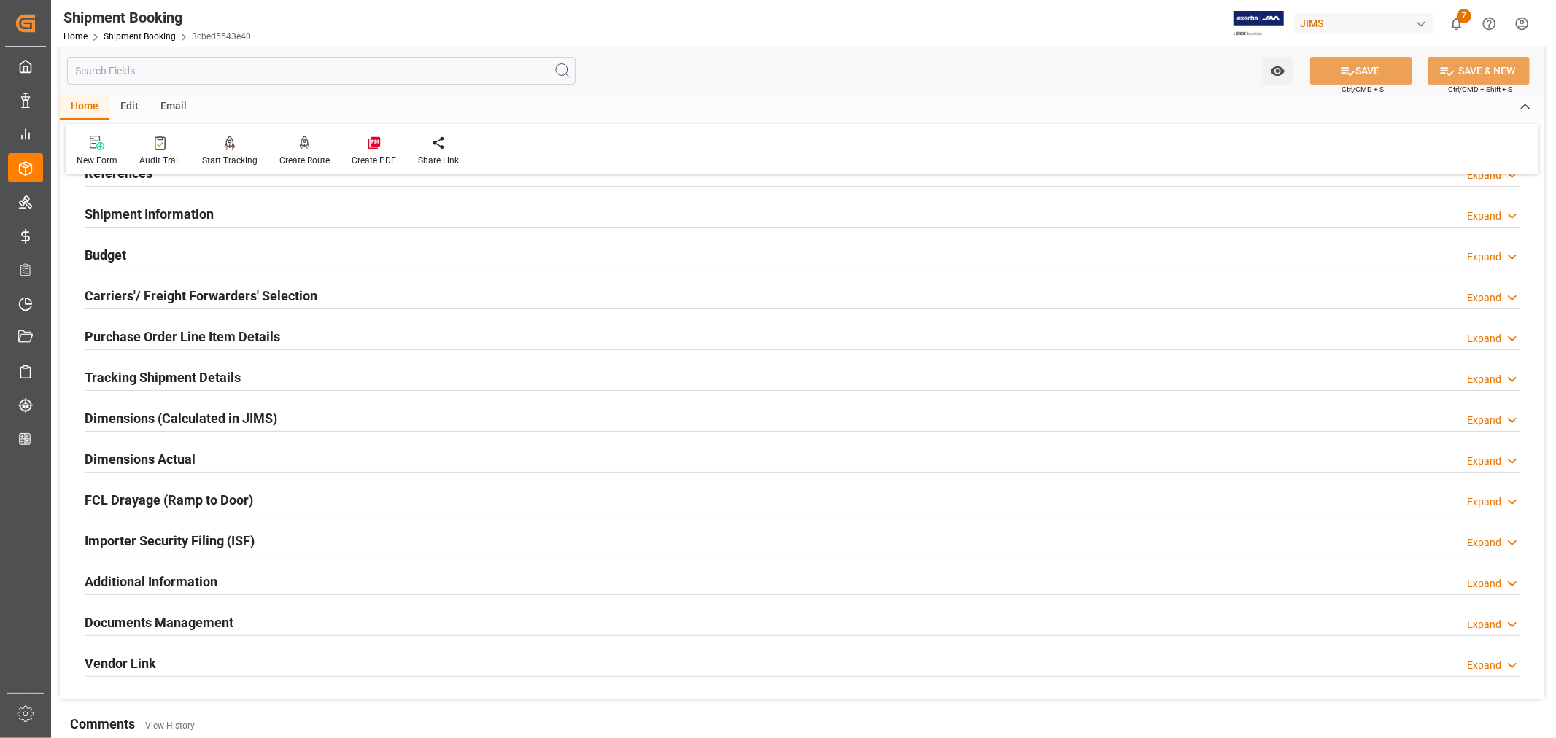
drag, startPoint x: 248, startPoint y: 621, endPoint x: 267, endPoint y: 614, distance: 20.1
click at [248, 621] on div "Documents Management Expand" at bounding box center [802, 622] width 1435 height 28
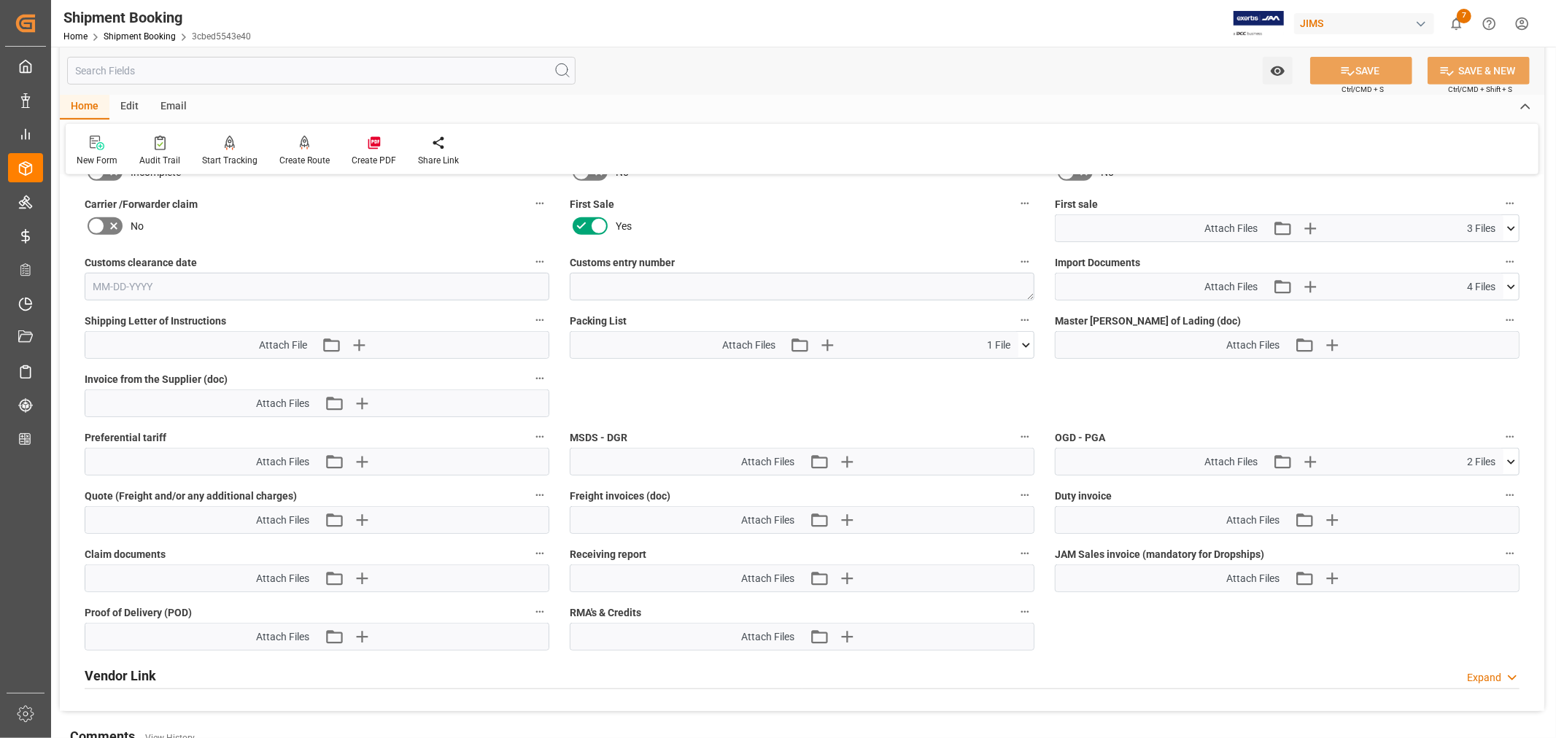
scroll to position [648, 0]
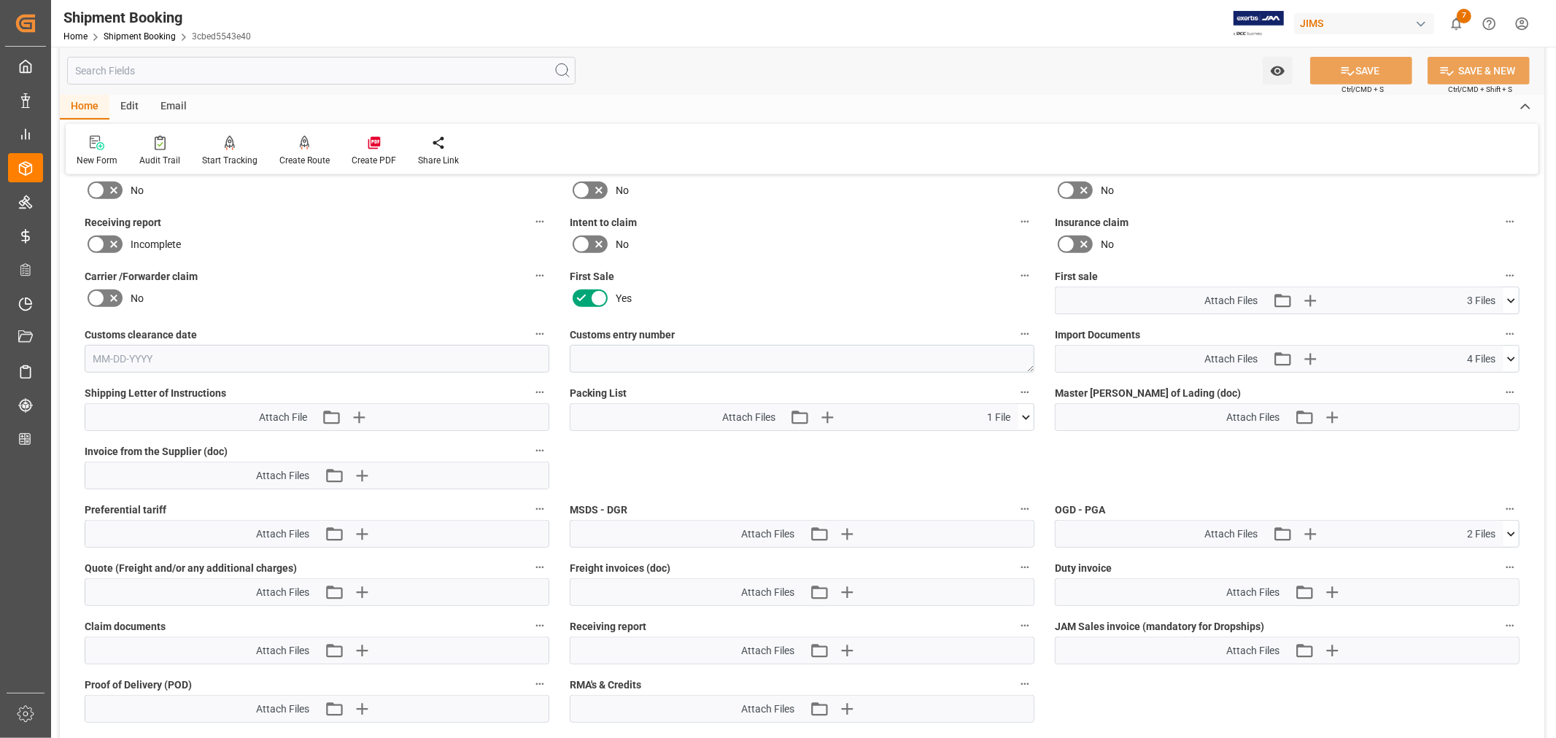
click at [1512, 357] on icon at bounding box center [1512, 359] width 8 height 4
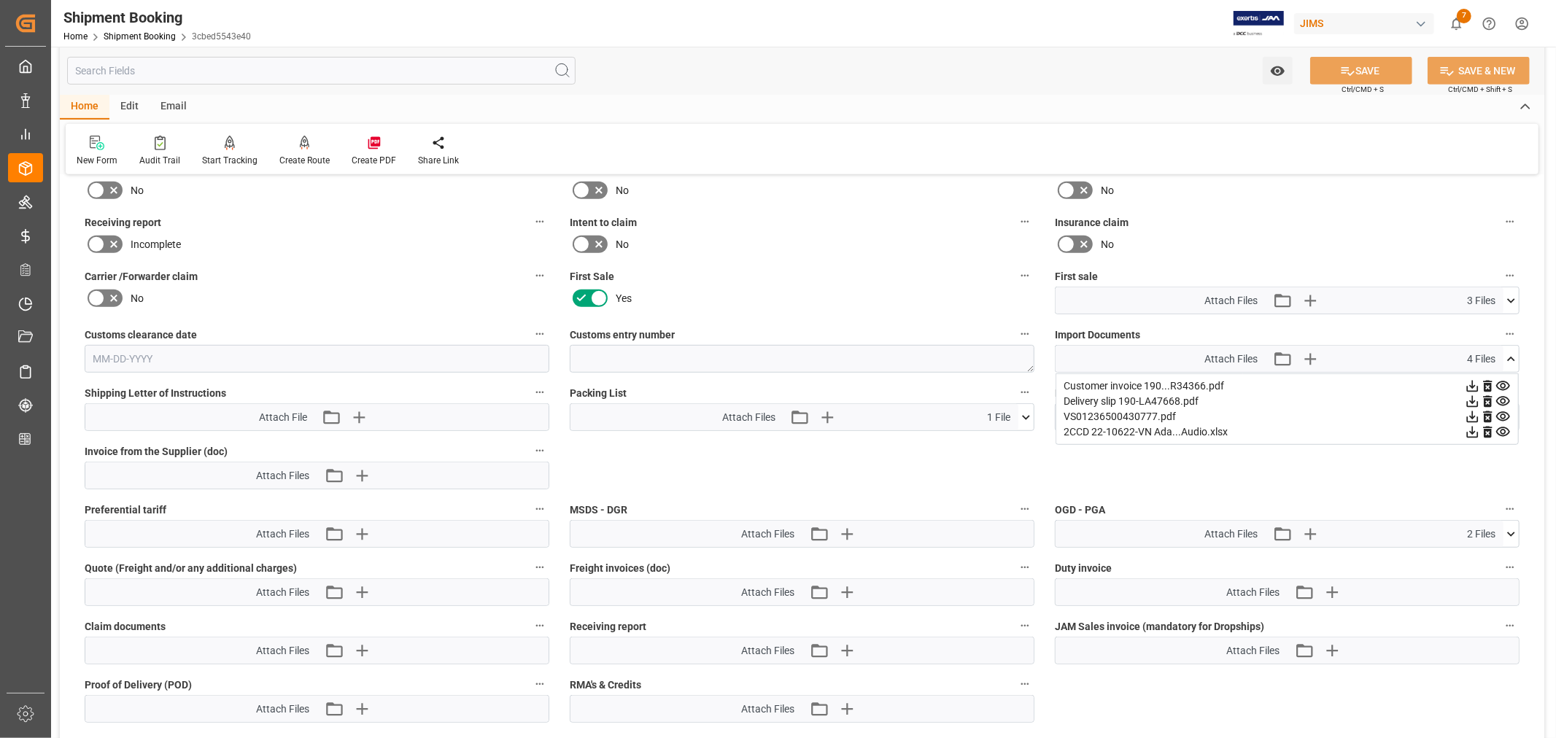
click at [1192, 425] on div "2CCD 22-10622-VN Ada...Audio.xlsx" at bounding box center [1287, 432] width 447 height 15
click at [1489, 428] on icon at bounding box center [1487, 433] width 9 height 12
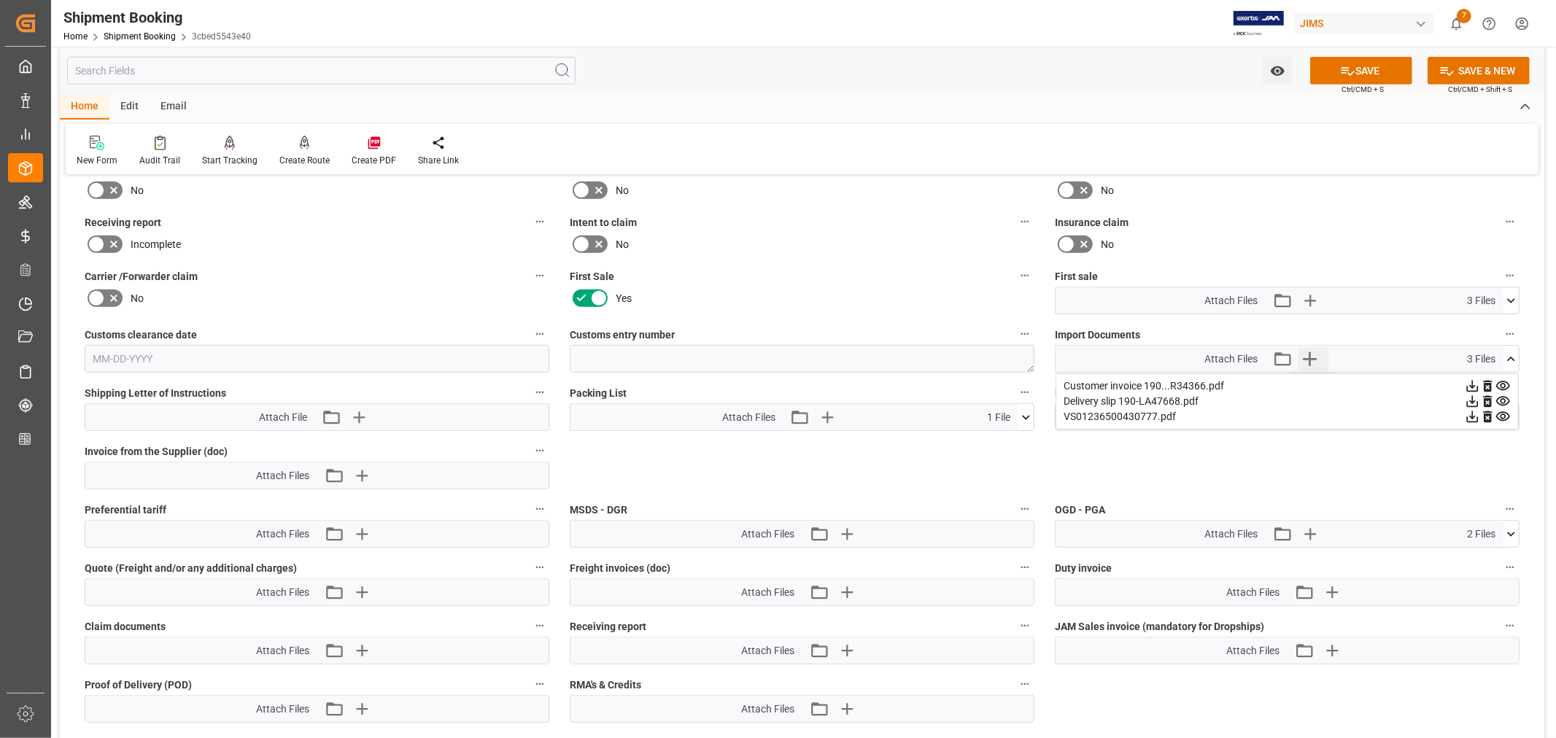
click at [1308, 352] on icon "button" at bounding box center [1309, 358] width 23 height 23
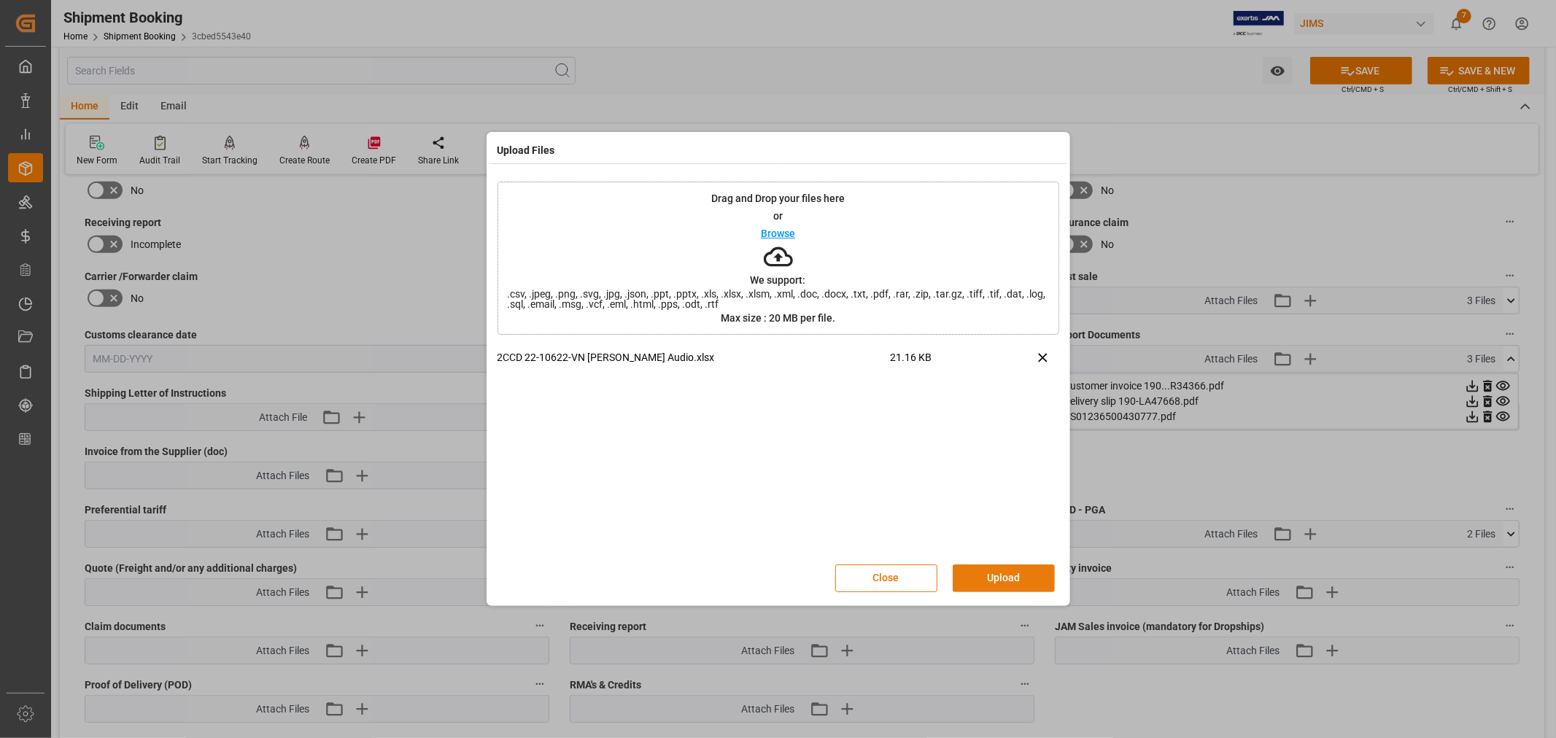
click at [1003, 579] on button "Upload" at bounding box center [1004, 579] width 102 height 28
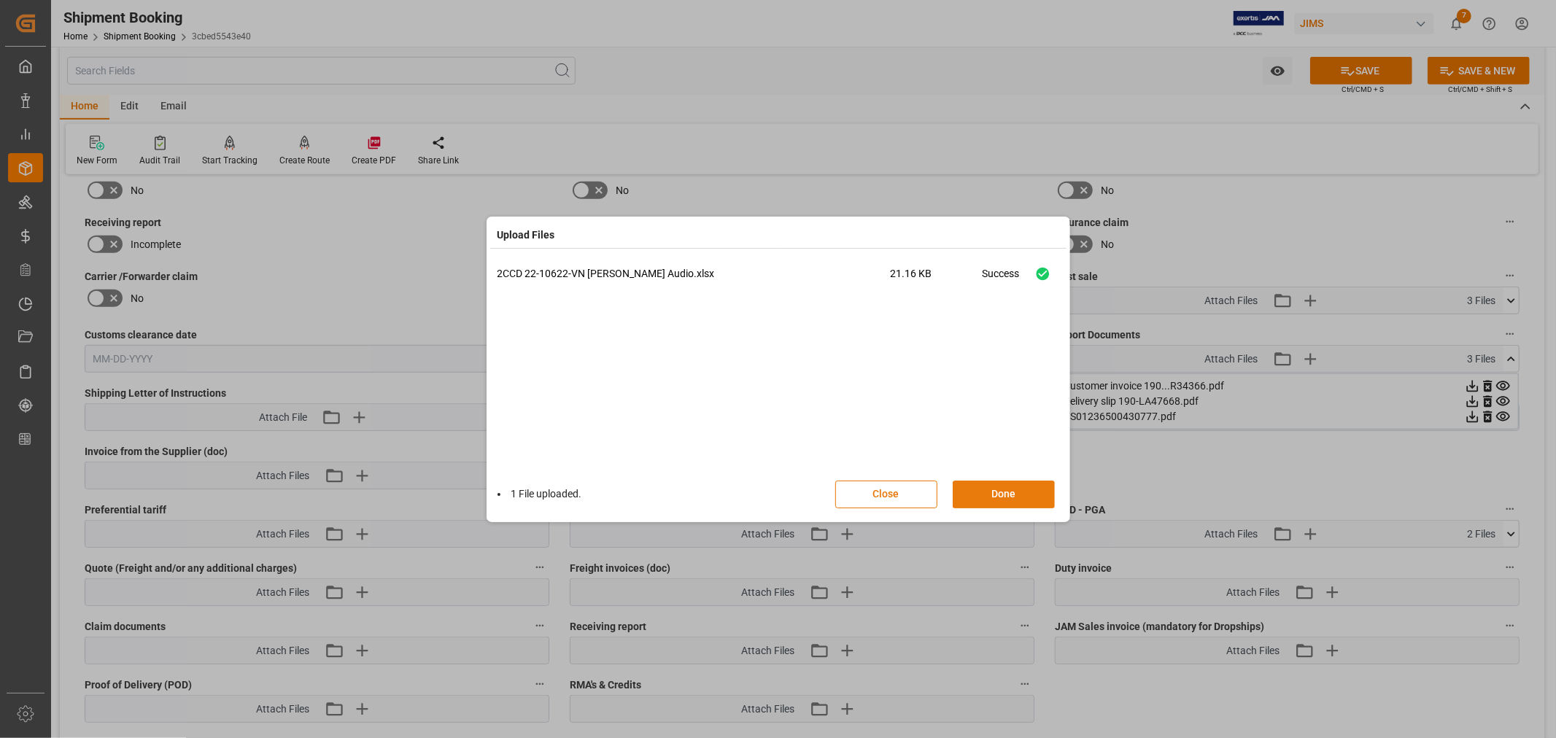
click at [1005, 487] on button "Done" at bounding box center [1004, 495] width 102 height 28
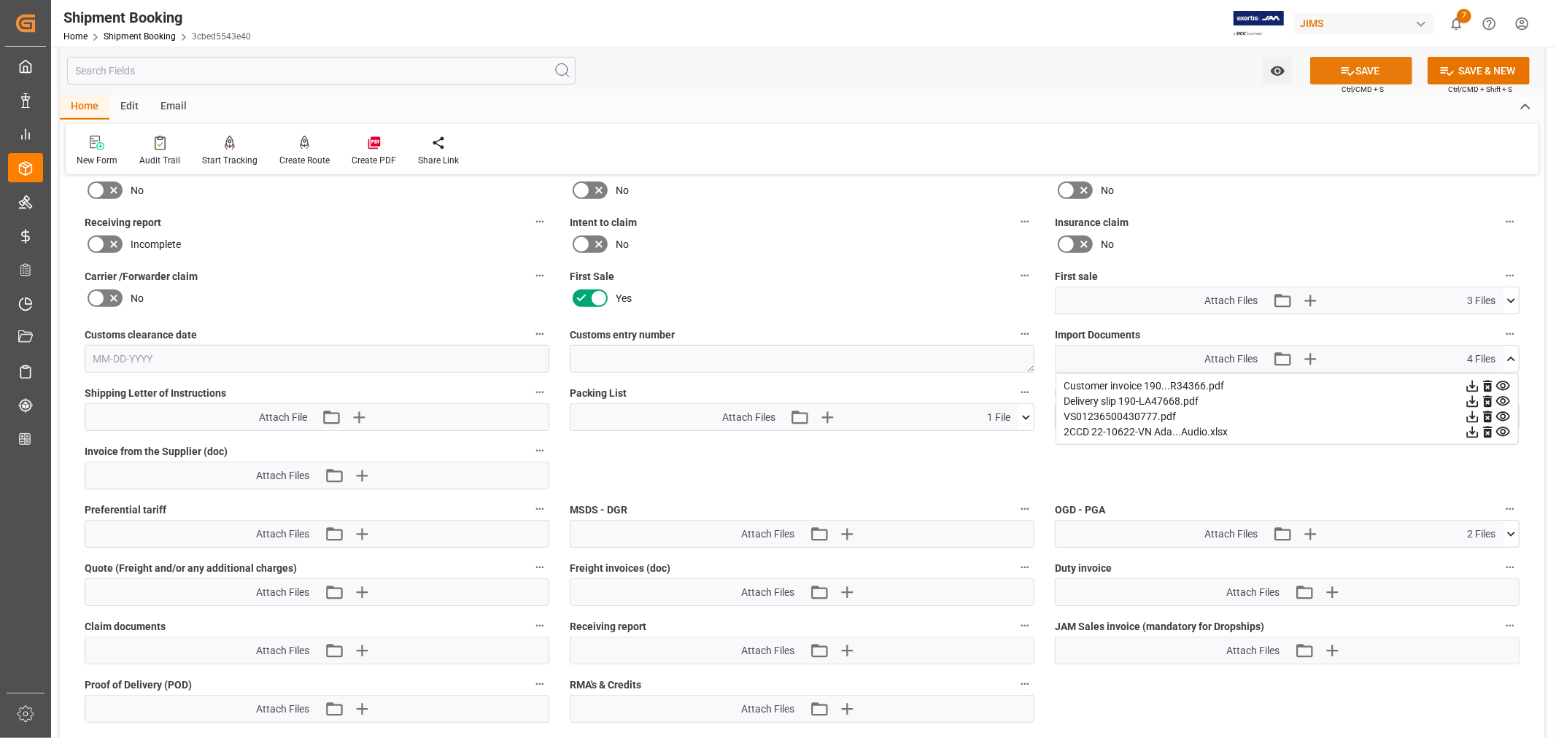
click at [1369, 72] on button "SAVE" at bounding box center [1362, 71] width 102 height 28
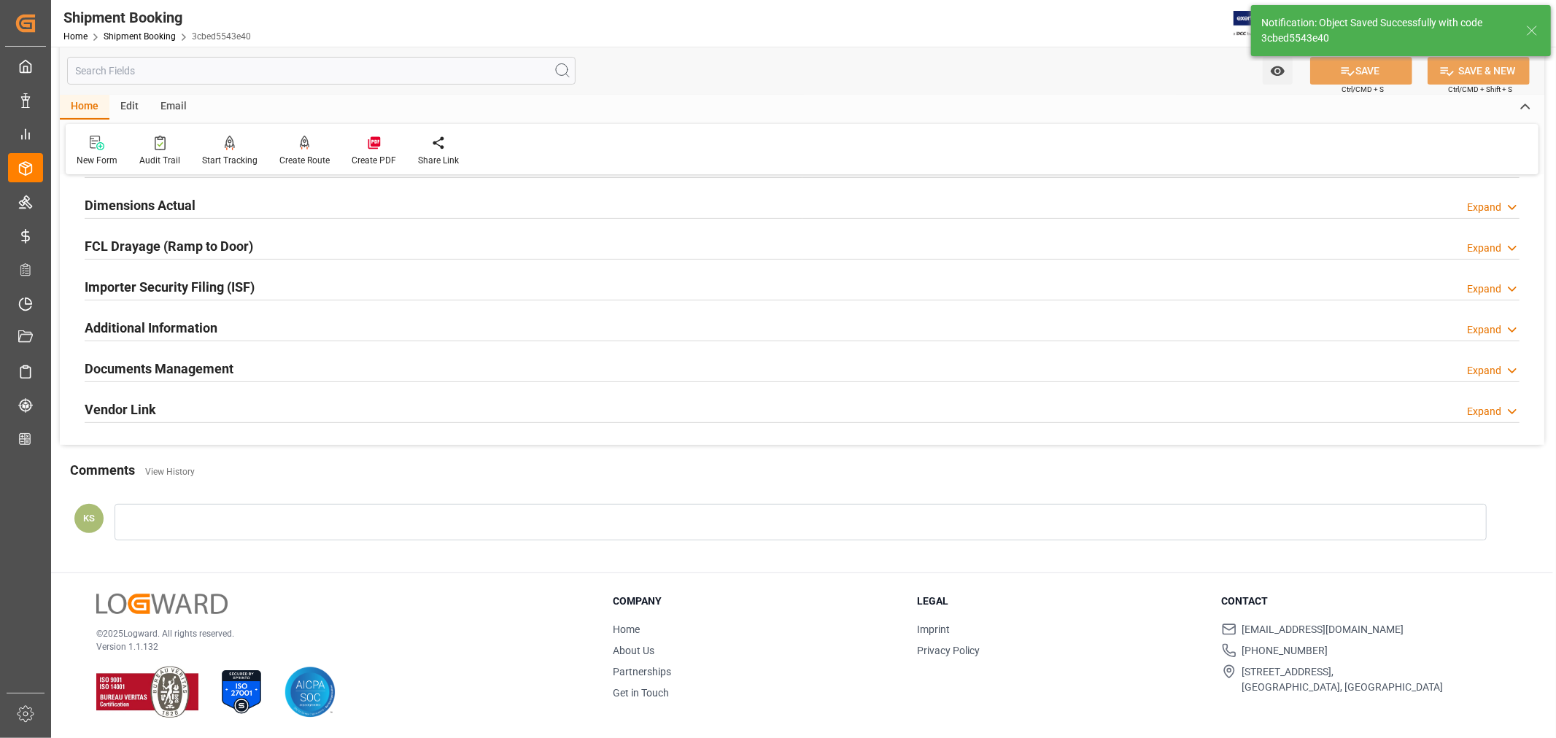
scroll to position [358, 0]
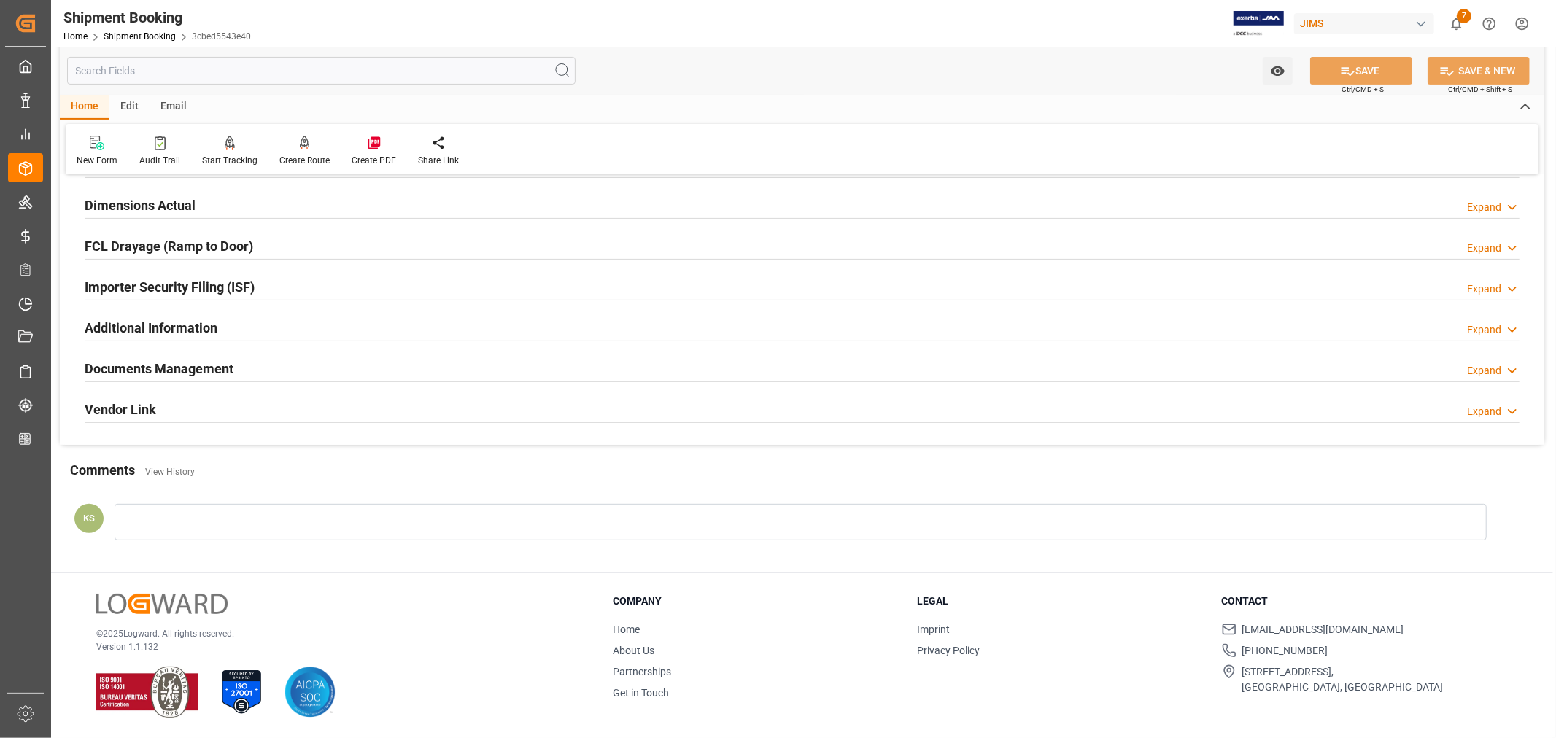
click at [1132, 370] on div "Documents Management Expand" at bounding box center [802, 368] width 1435 height 28
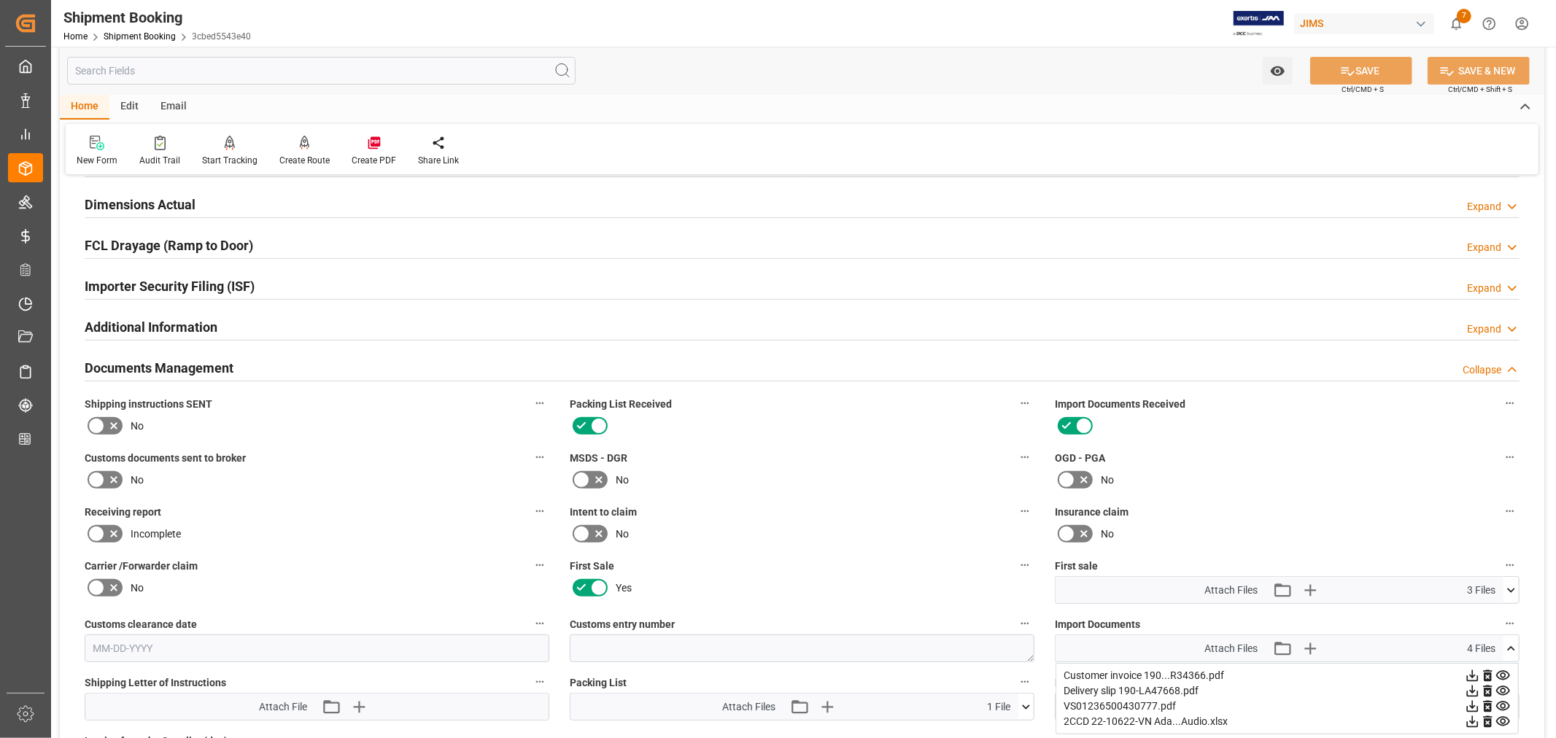
scroll to position [648, 0]
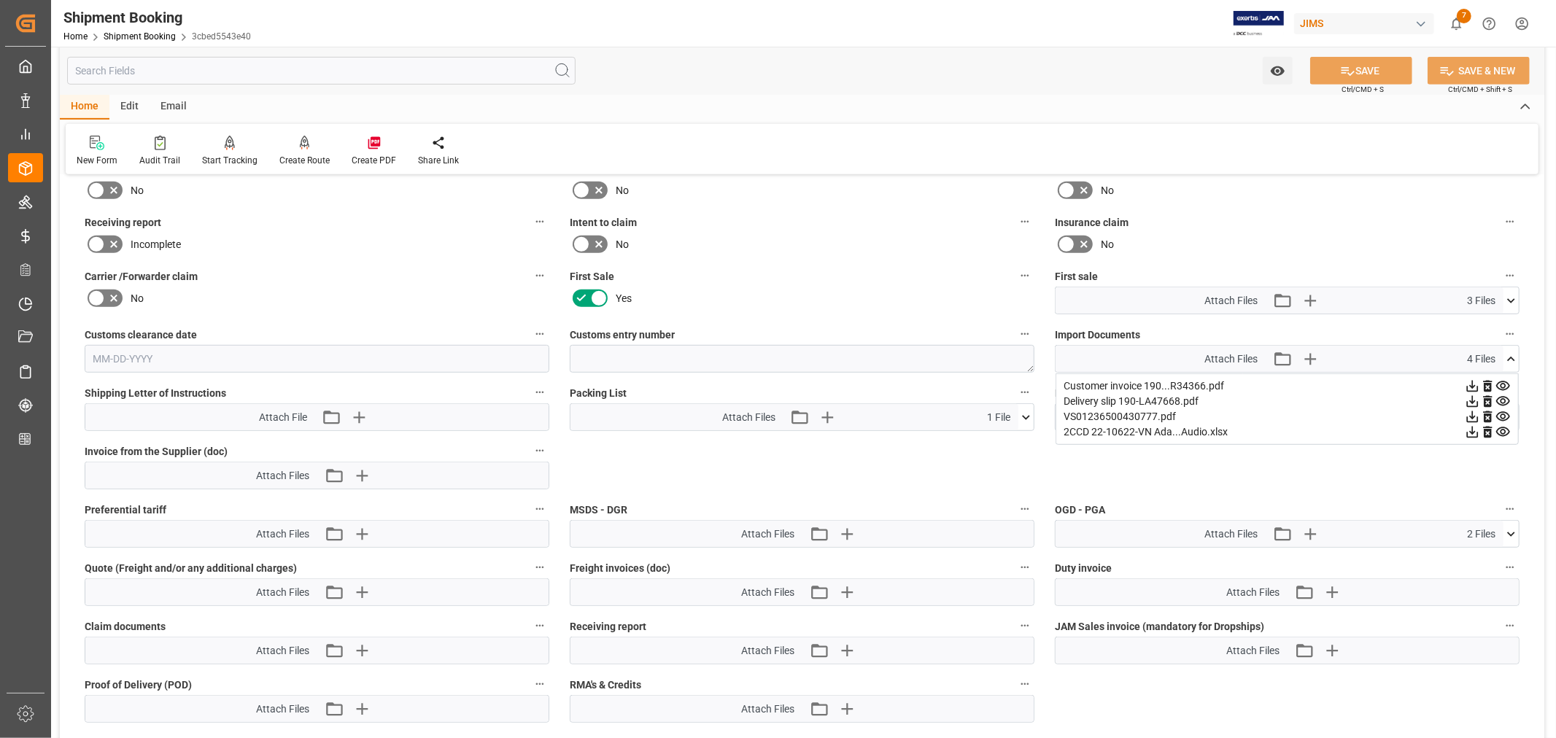
click at [1487, 427] on icon at bounding box center [1487, 433] width 9 height 12
click at [1362, 66] on button "SAVE" at bounding box center [1362, 71] width 102 height 28
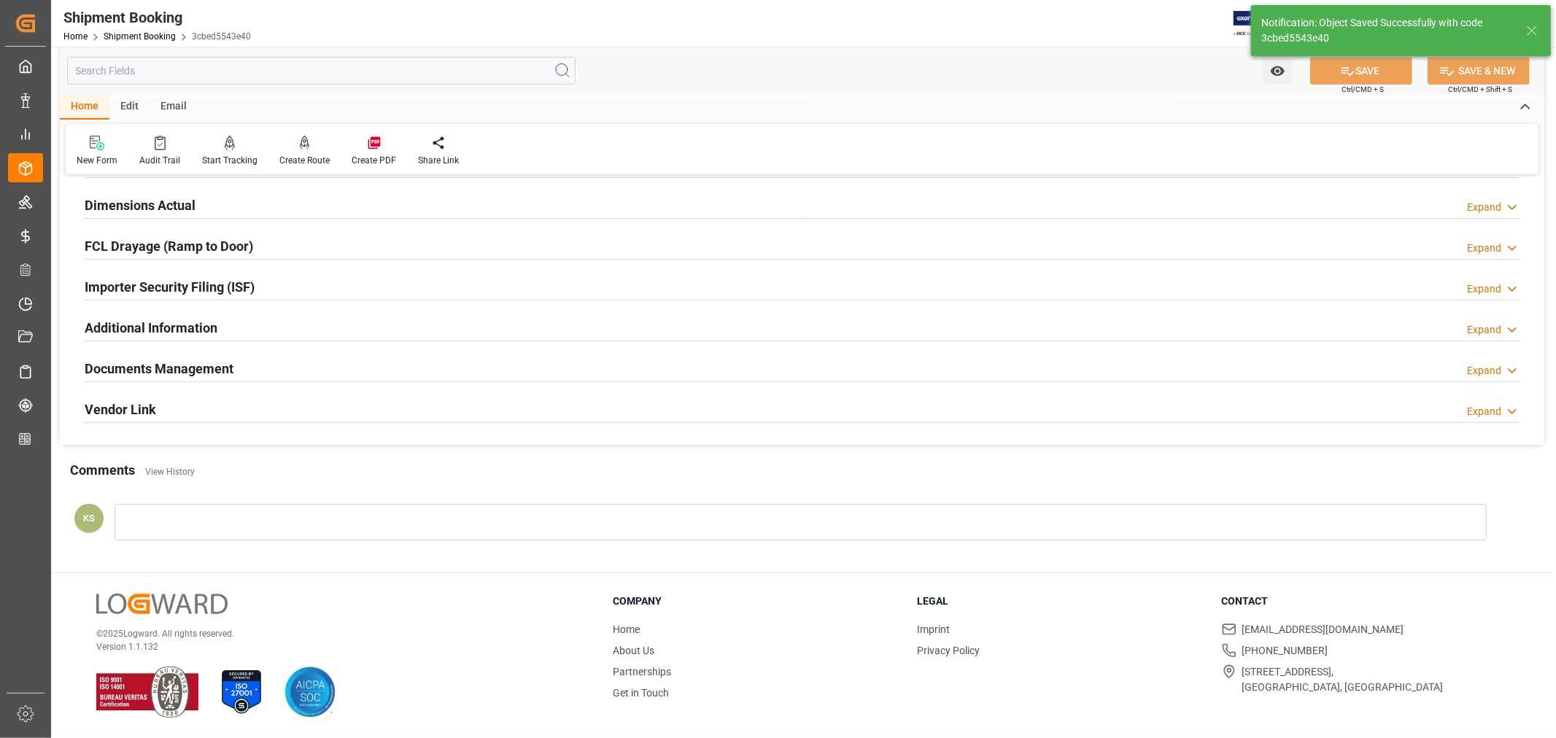
scroll to position [358, 0]
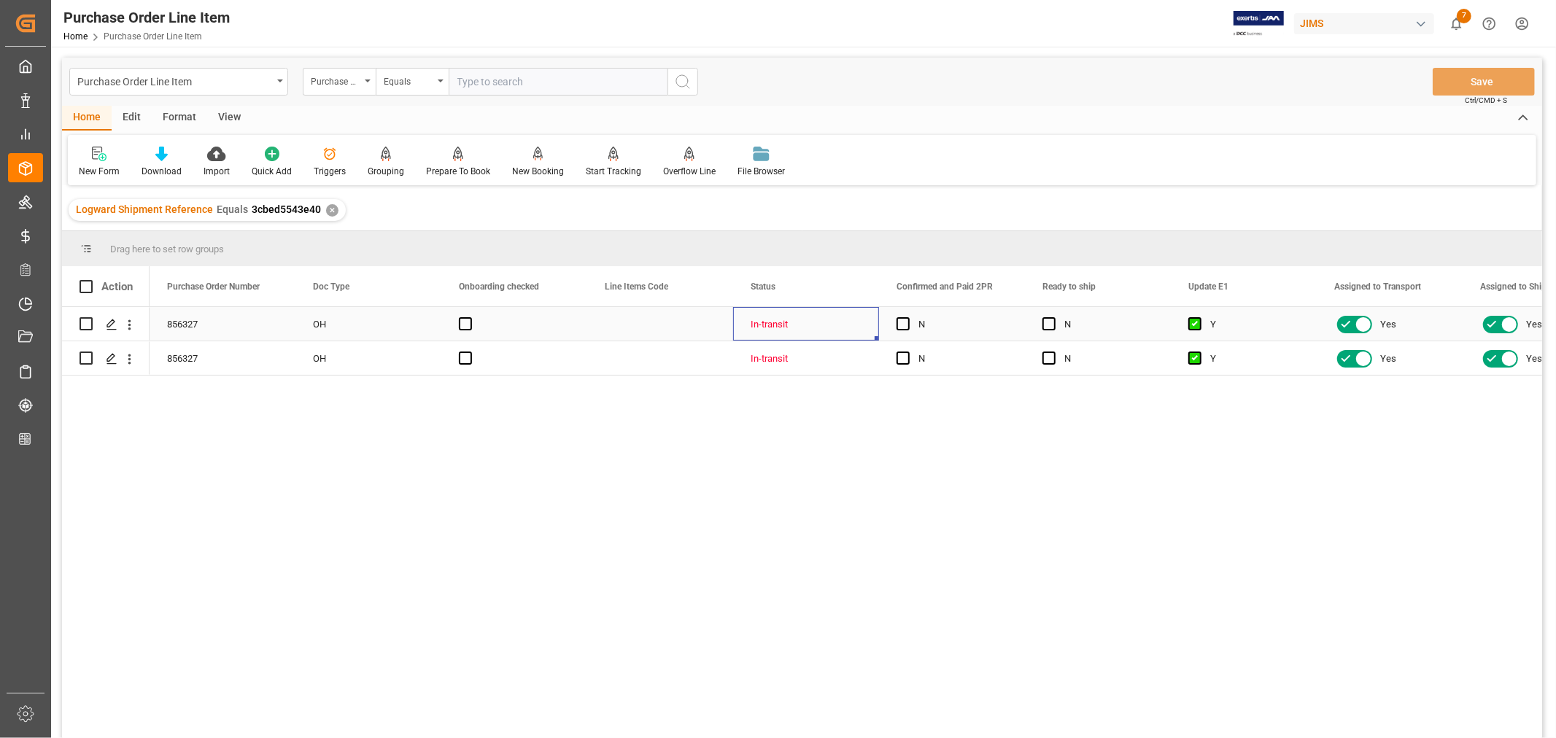
click at [849, 325] on div "In-transit" at bounding box center [806, 325] width 111 height 34
click at [234, 117] on div "View" at bounding box center [229, 118] width 45 height 25
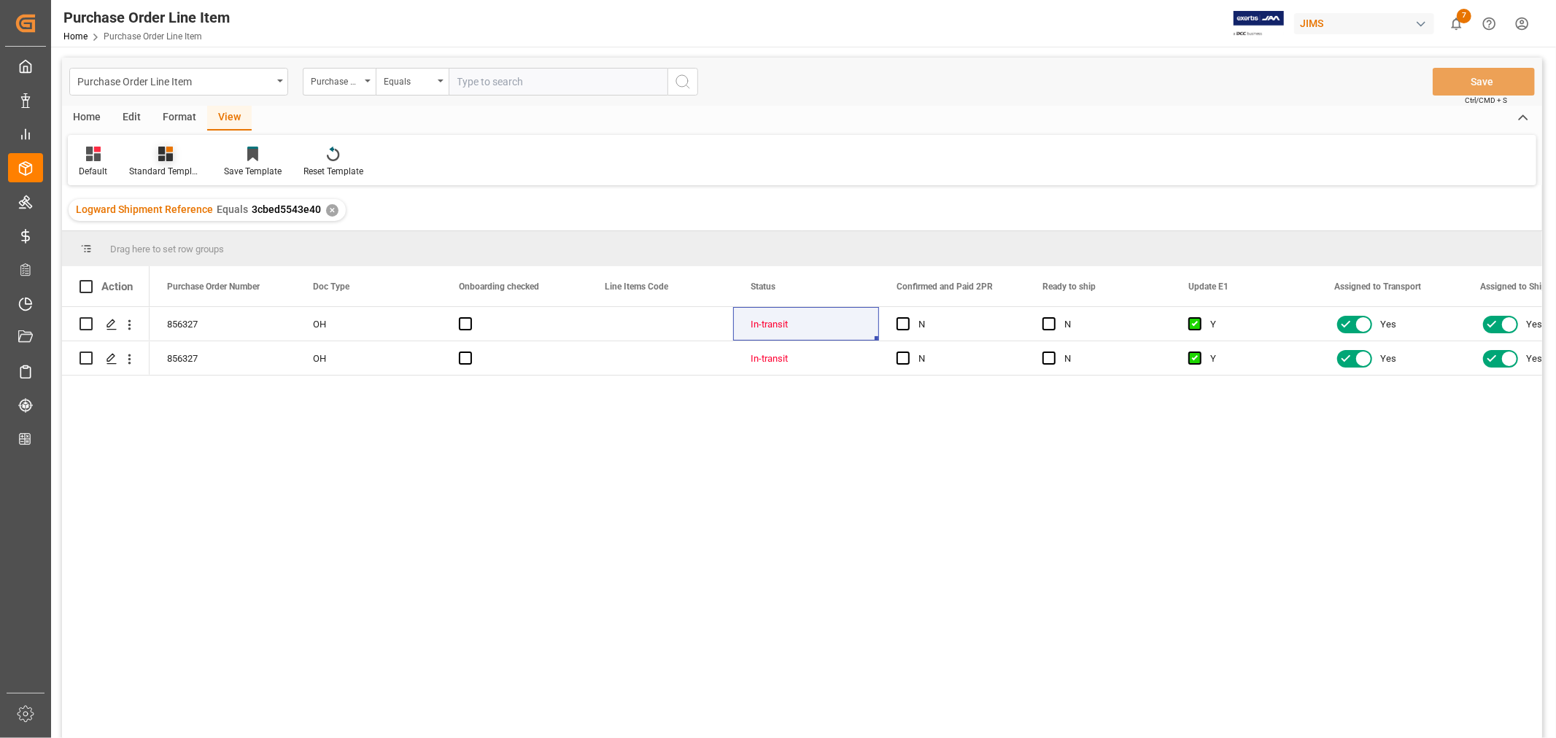
click at [161, 168] on div "Standard Templates" at bounding box center [165, 171] width 73 height 13
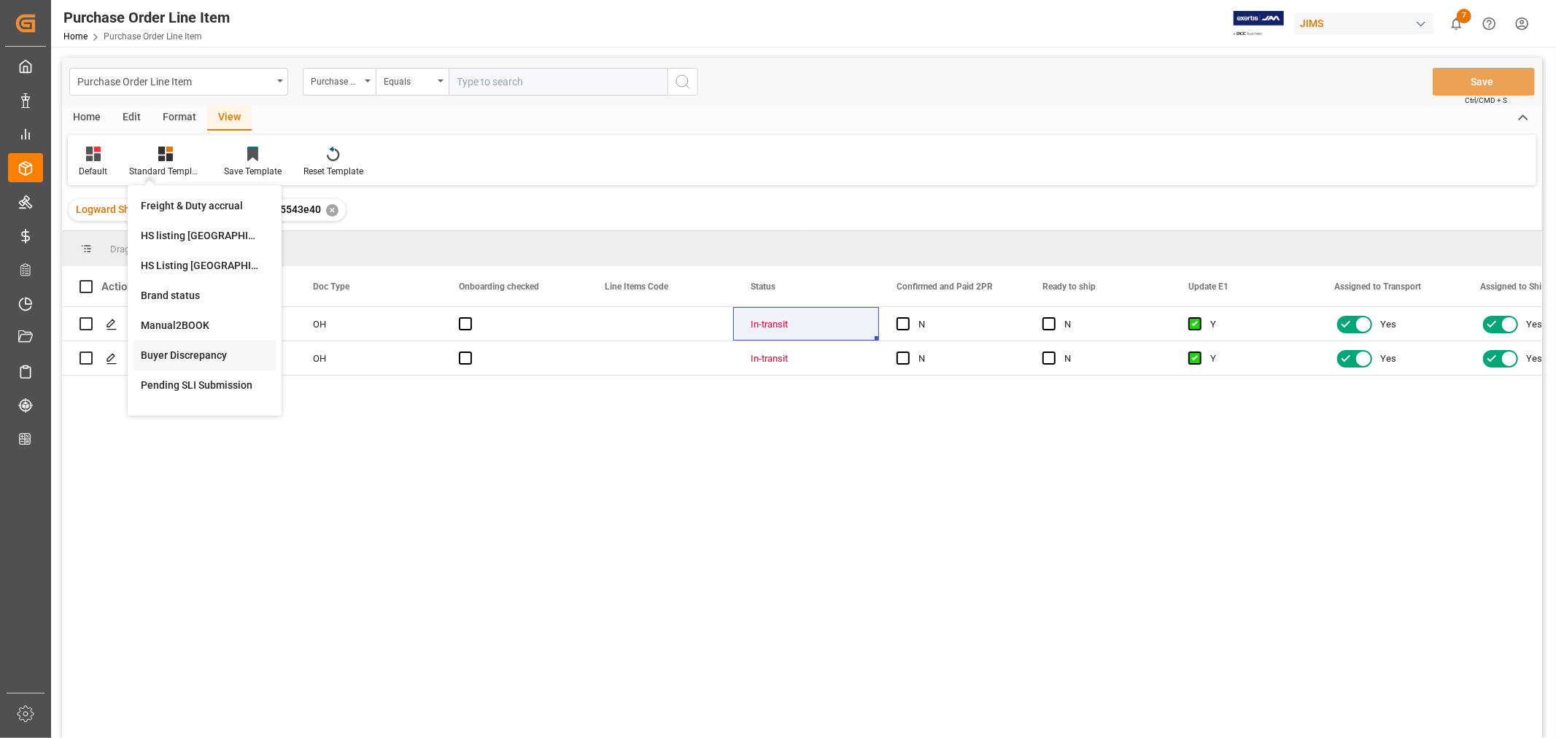
click at [166, 352] on div "Buyer Discrepancy" at bounding box center [205, 355] width 128 height 15
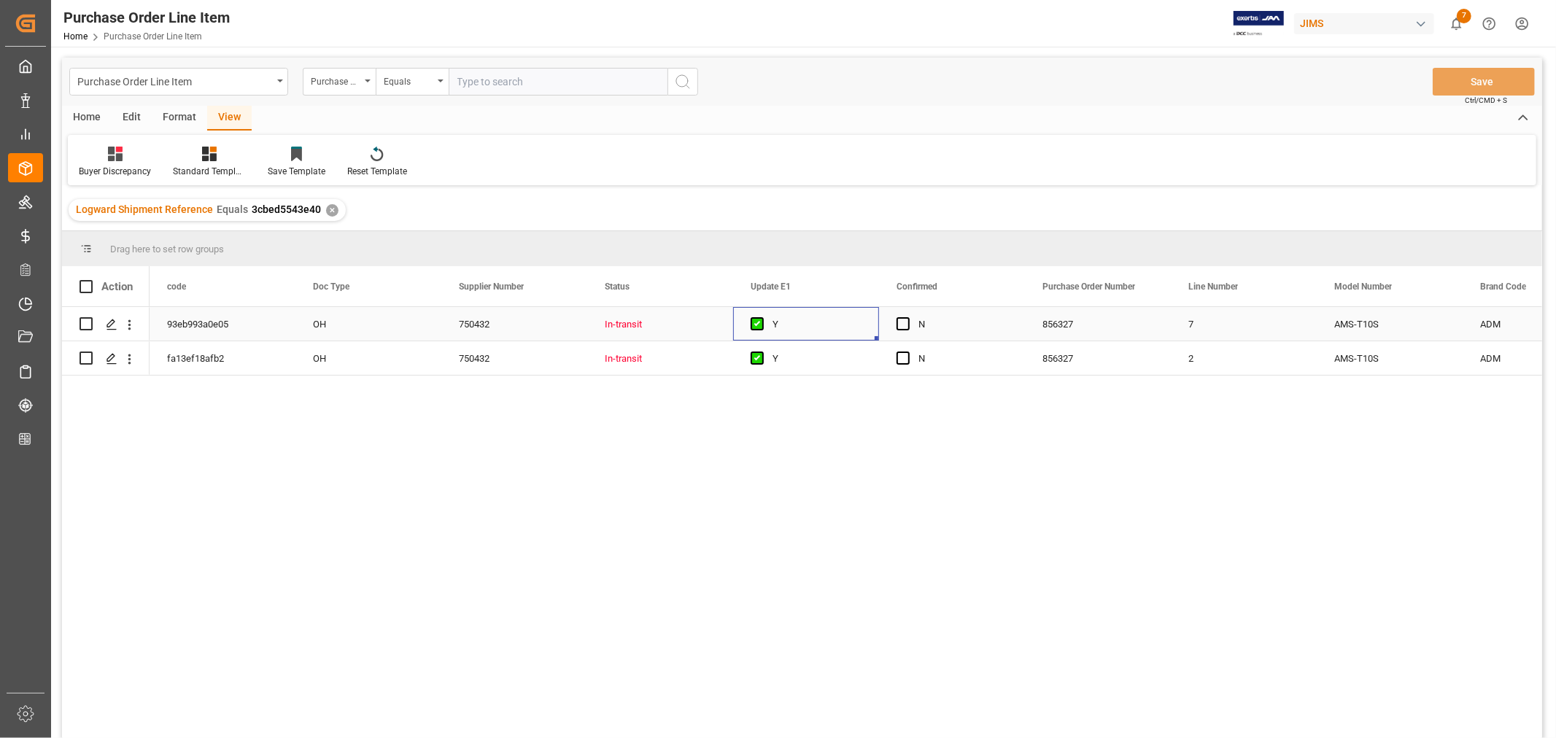
click at [852, 329] on div "Y" at bounding box center [817, 325] width 89 height 34
click at [903, 327] on span "Press SPACE to select this row." at bounding box center [903, 323] width 13 height 13
click at [908, 317] on input "Press SPACE to select this row." at bounding box center [908, 317] width 0 height 0
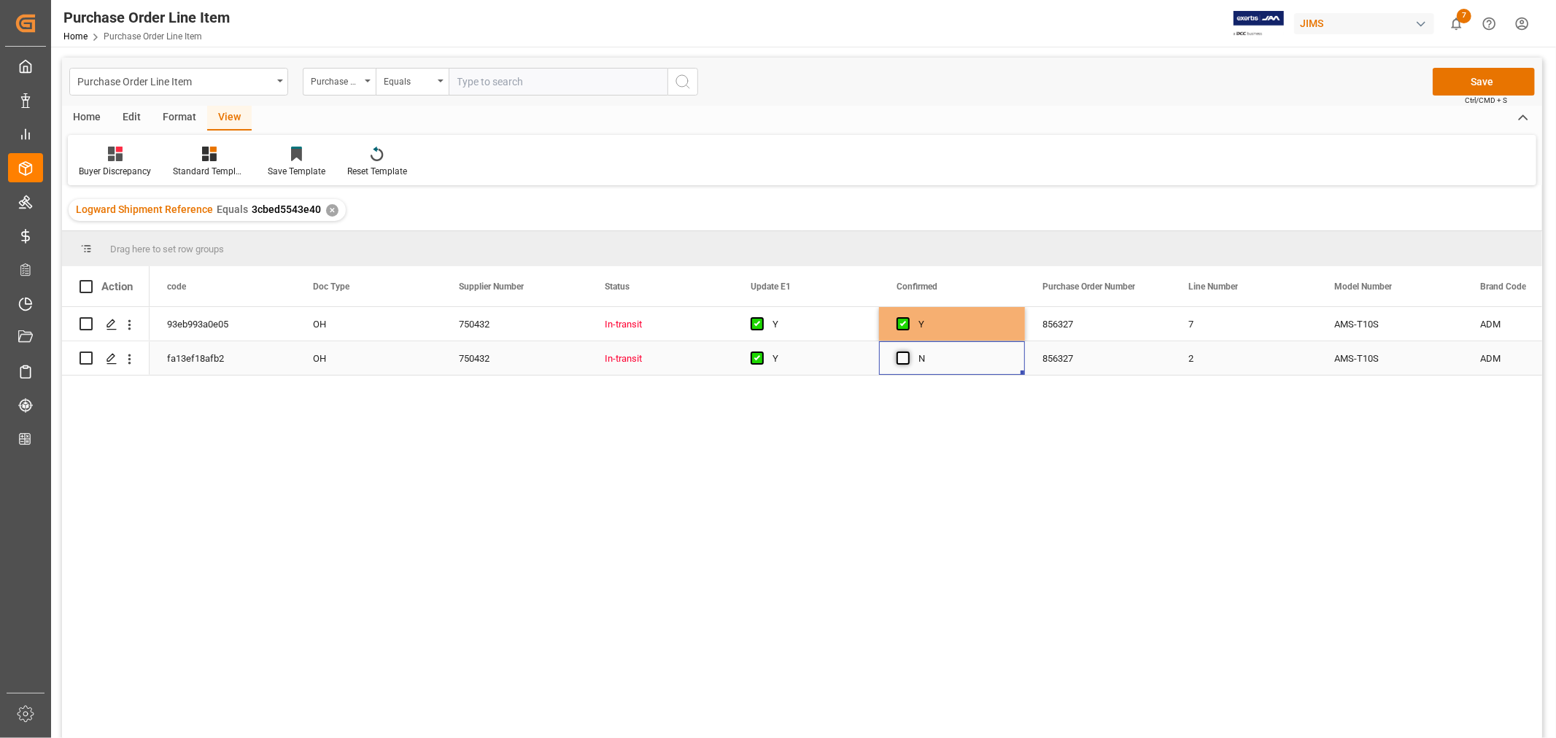
click at [900, 359] on span "Press SPACE to select this row." at bounding box center [903, 358] width 13 height 13
click at [908, 352] on input "Press SPACE to select this row." at bounding box center [908, 352] width 0 height 0
click at [1483, 84] on button "Save" at bounding box center [1484, 82] width 102 height 28
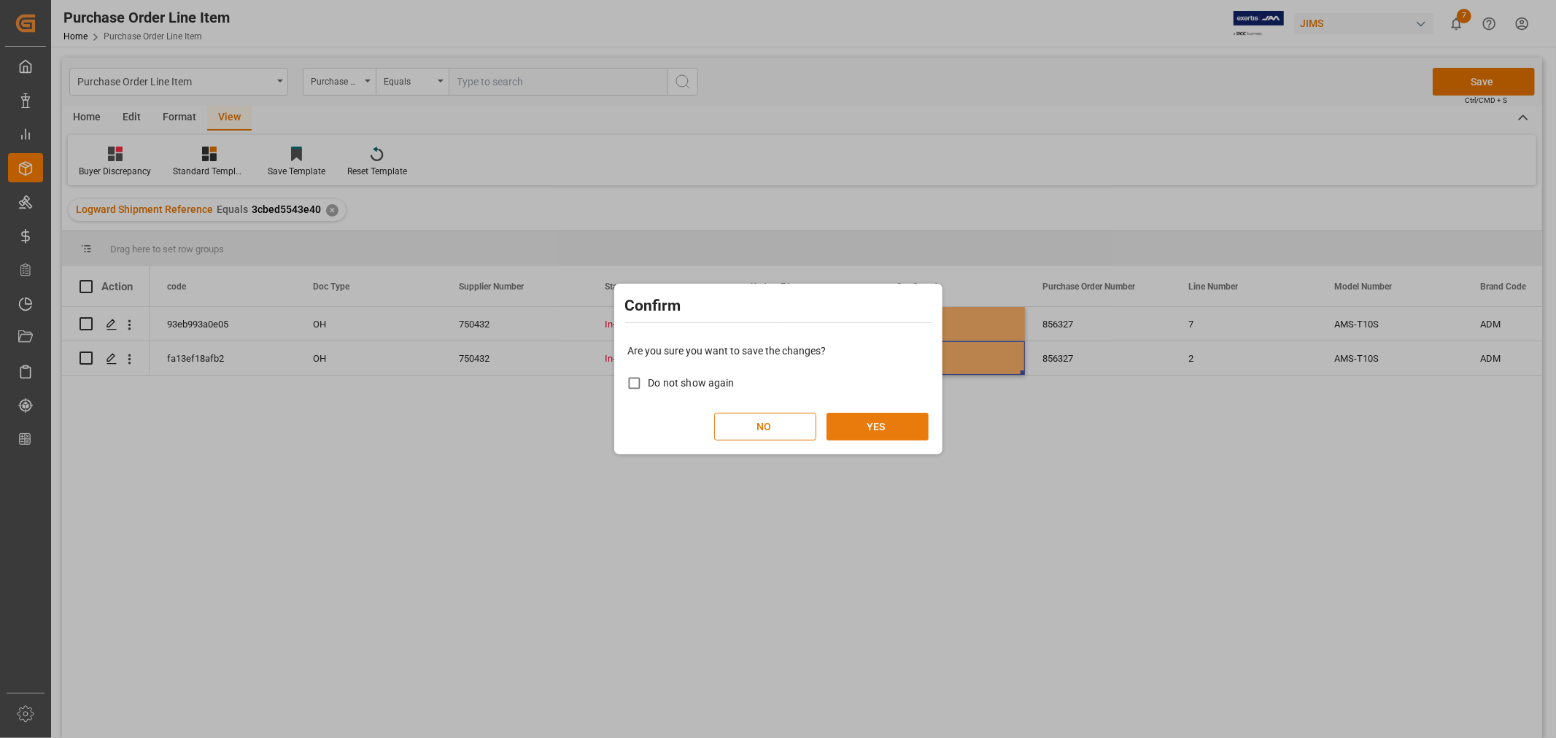
click at [857, 426] on button "YES" at bounding box center [878, 427] width 102 height 28
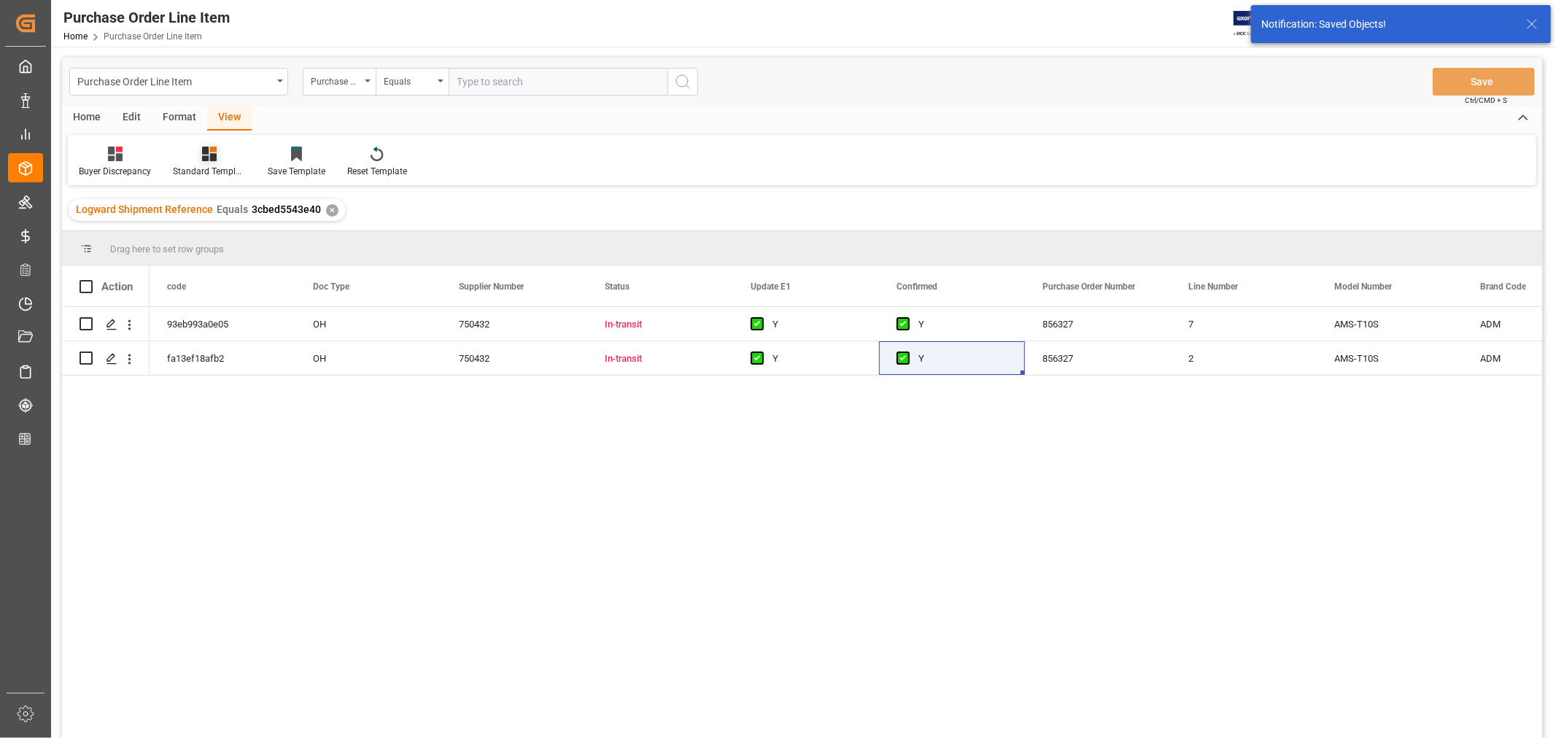
click at [207, 161] on div "Standard Templates" at bounding box center [209, 162] width 95 height 32
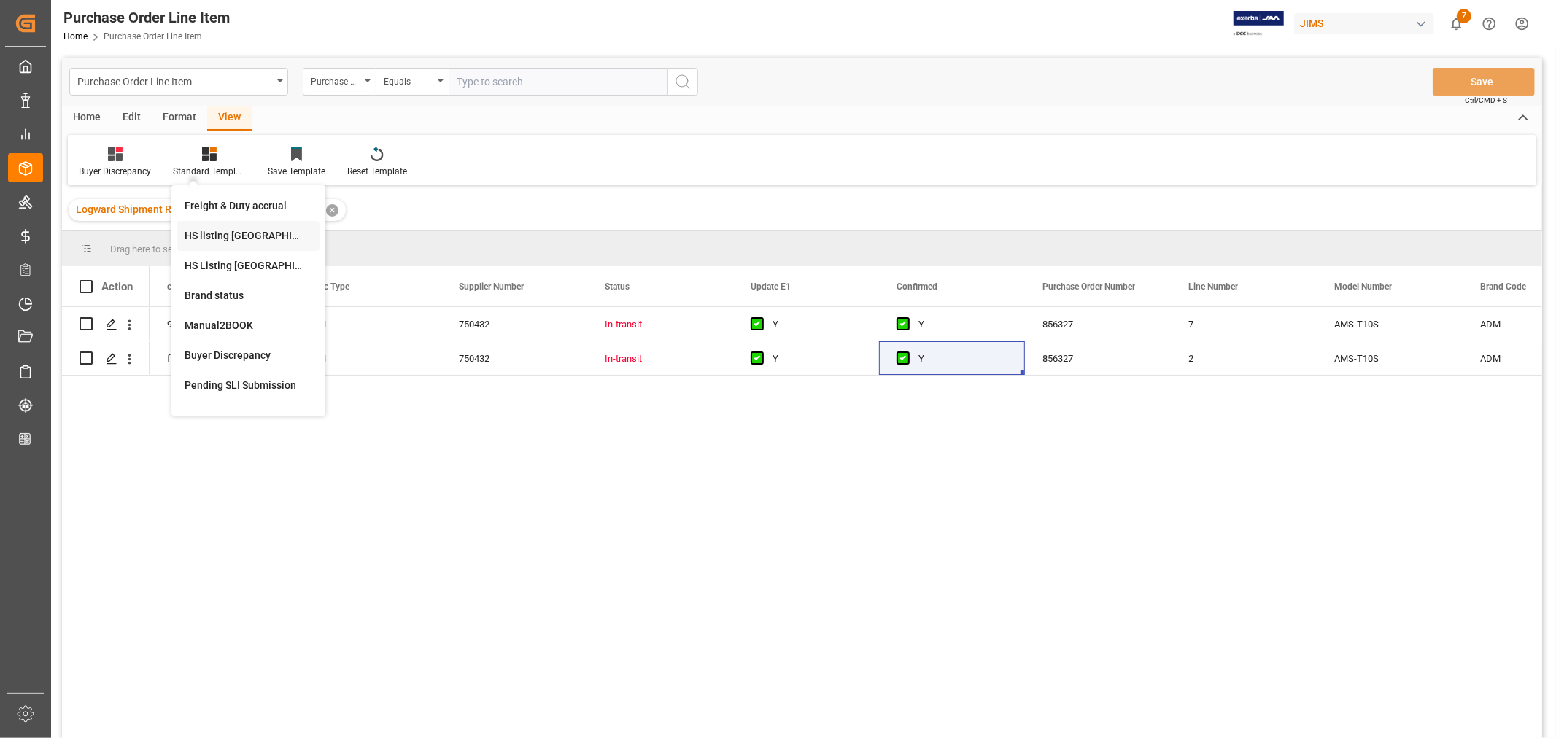
click at [217, 234] on div "HS listing USA" at bounding box center [249, 235] width 128 height 15
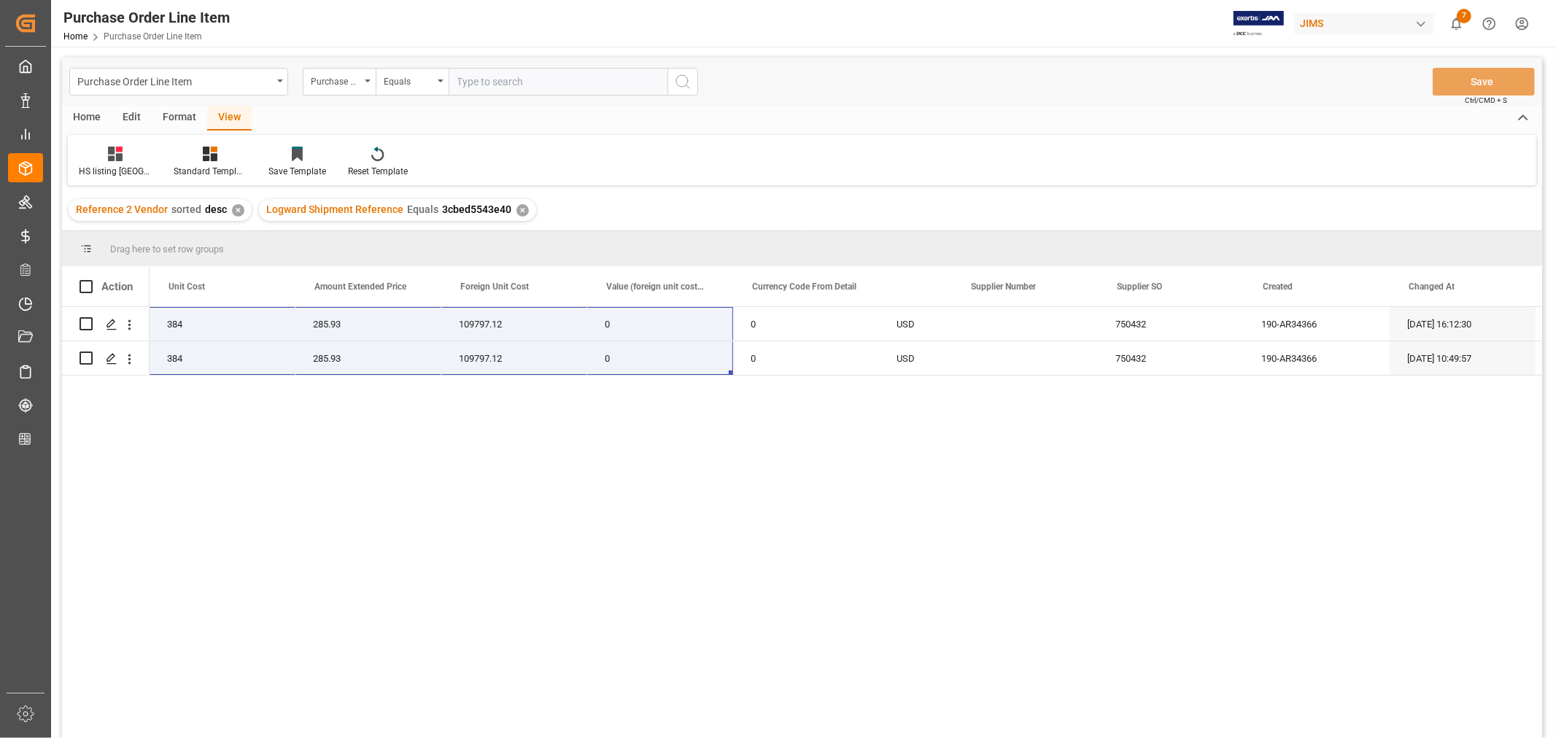
scroll to position [0, 1015]
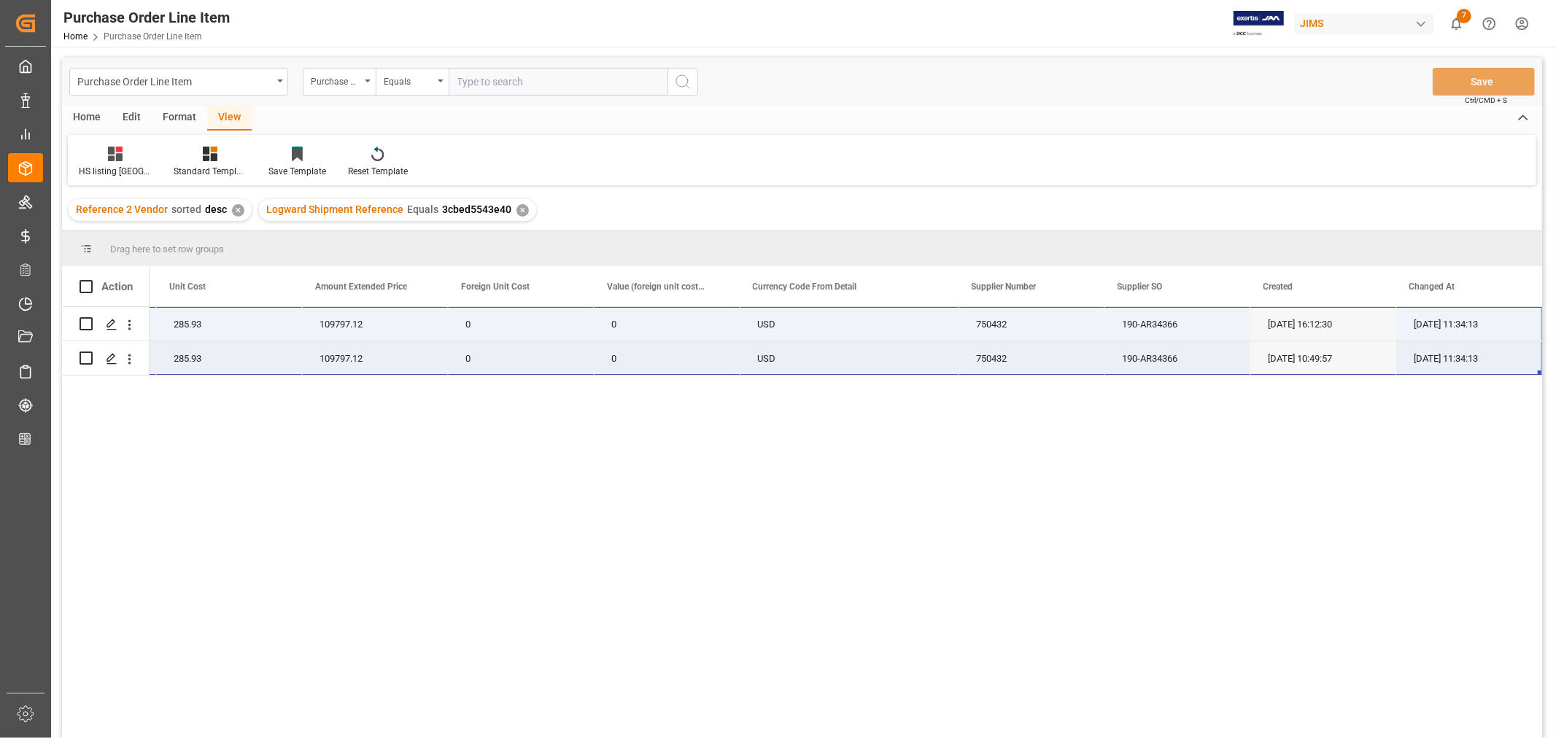
drag, startPoint x: 190, startPoint y: 314, endPoint x: 1451, endPoint y: 341, distance: 1260.5
click at [1451, 341] on div "22-10622-VN (EA)T10S 384 285.93 109797.12 0 0 USD 750432 190-AR34366 09-03-2025…" at bounding box center [339, 341] width 2408 height 69
